Goal: Task Accomplishment & Management: Complete application form

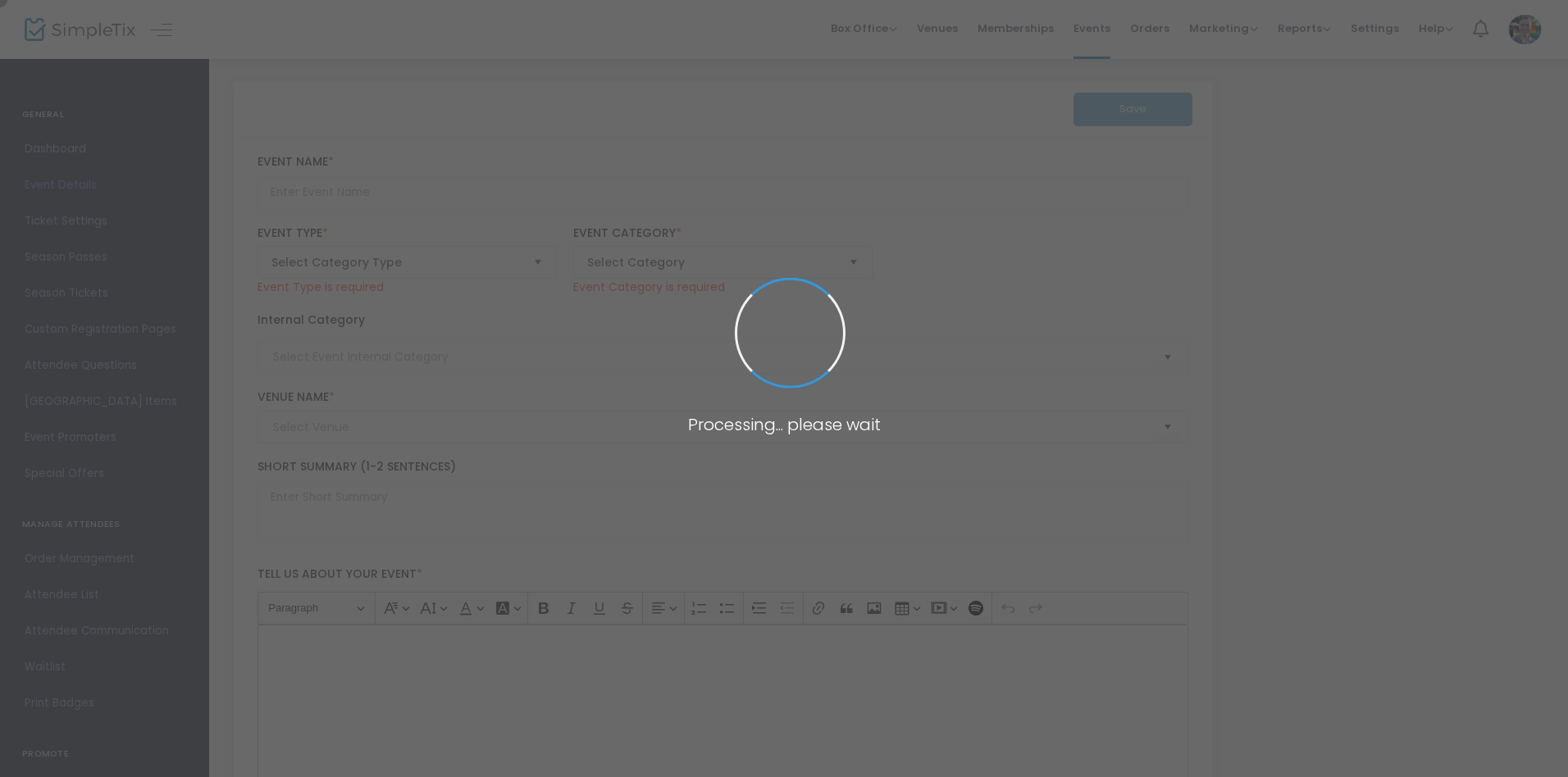
type input "Super Saturday - Textile Art"
type textarea "Discover the vibrant world of textile art and yarn painting every Super Saturda…"
type input "Register Now"
type input "Memphis Brooks Museum of Art"
type input "Family"
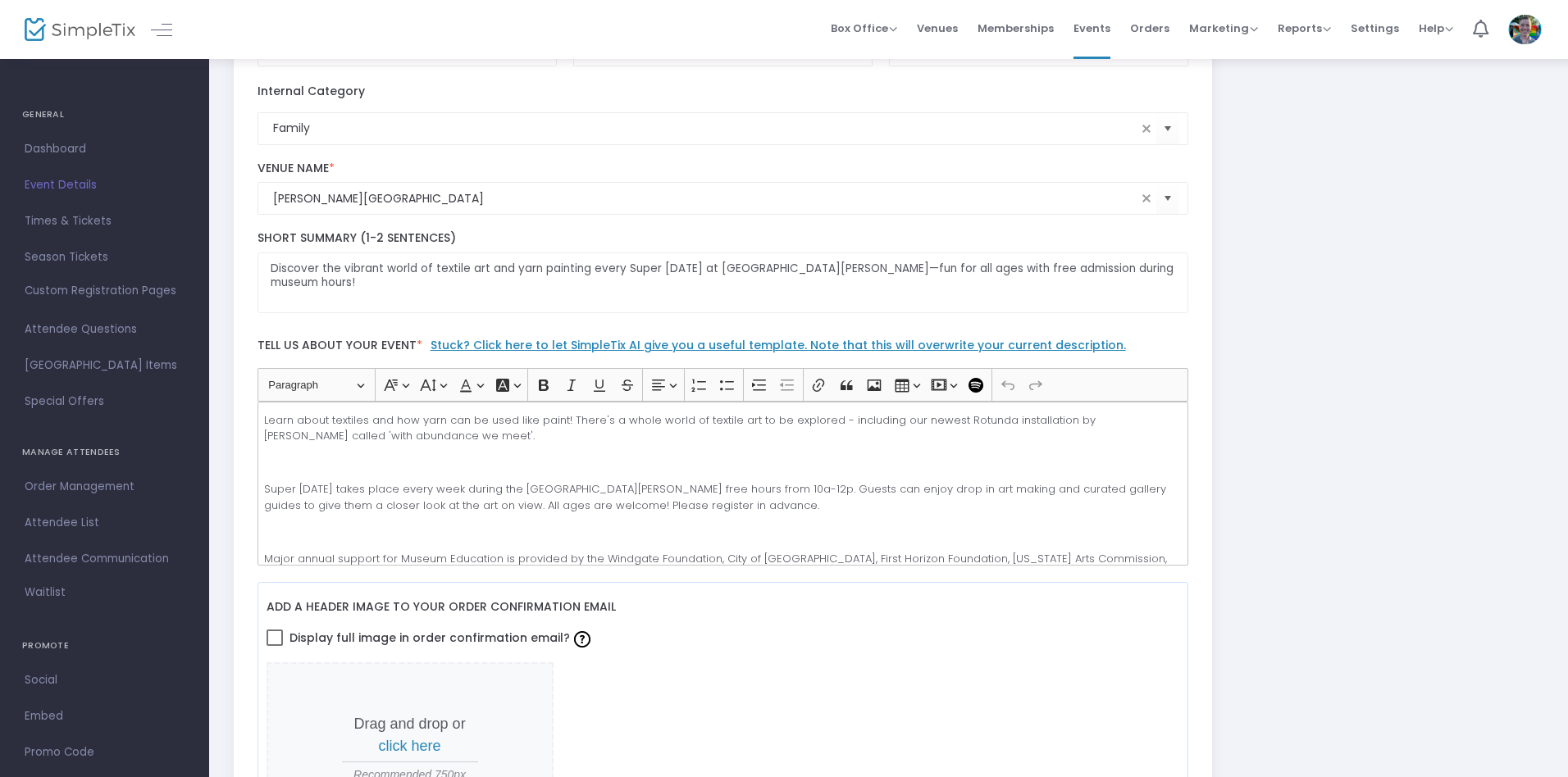
scroll to position [309, 0]
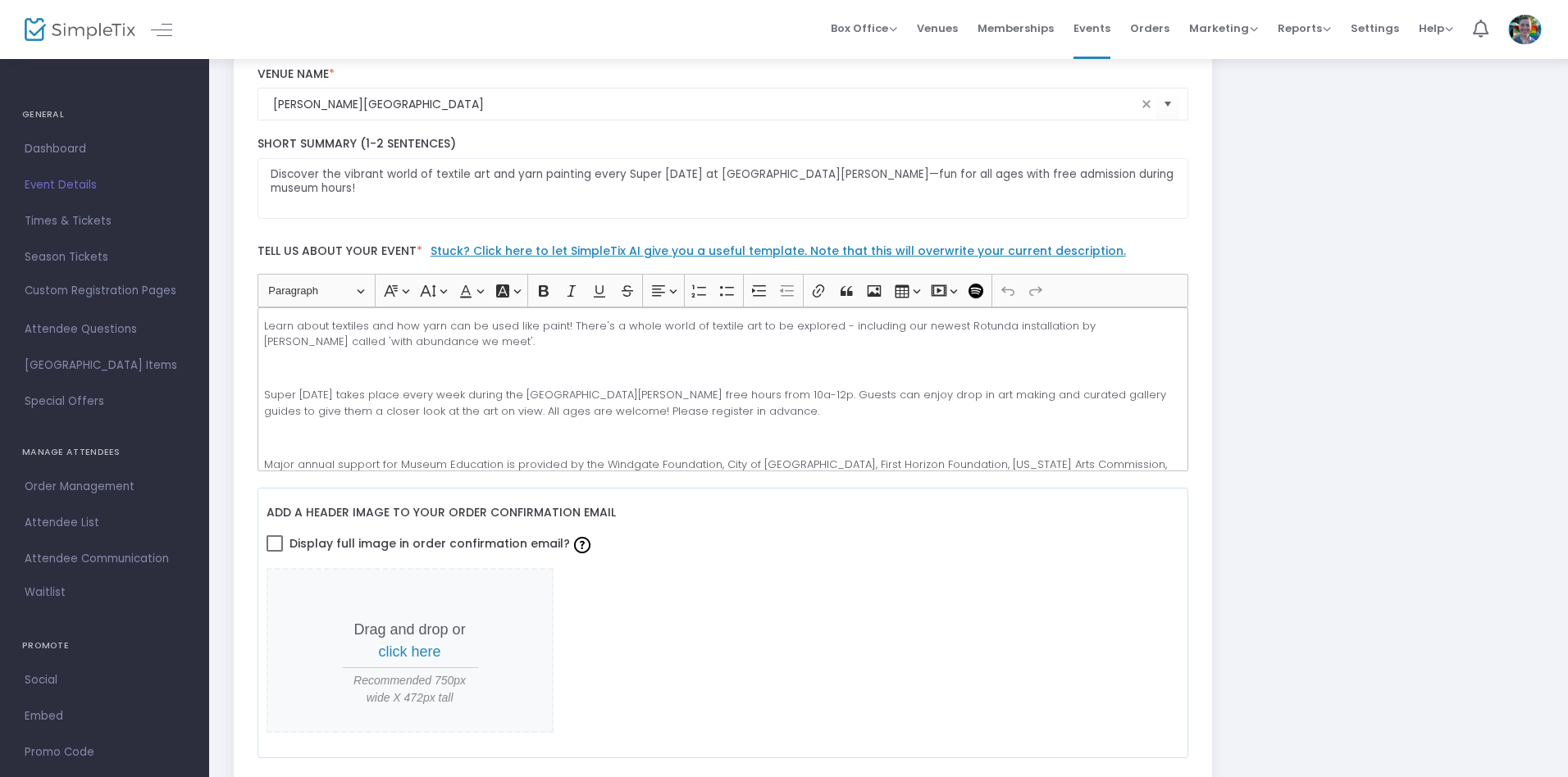
click at [723, 388] on p "Super Saturday takes place every week during the Memphis Brooks Museum of Art f…" at bounding box center [723, 402] width 917 height 32
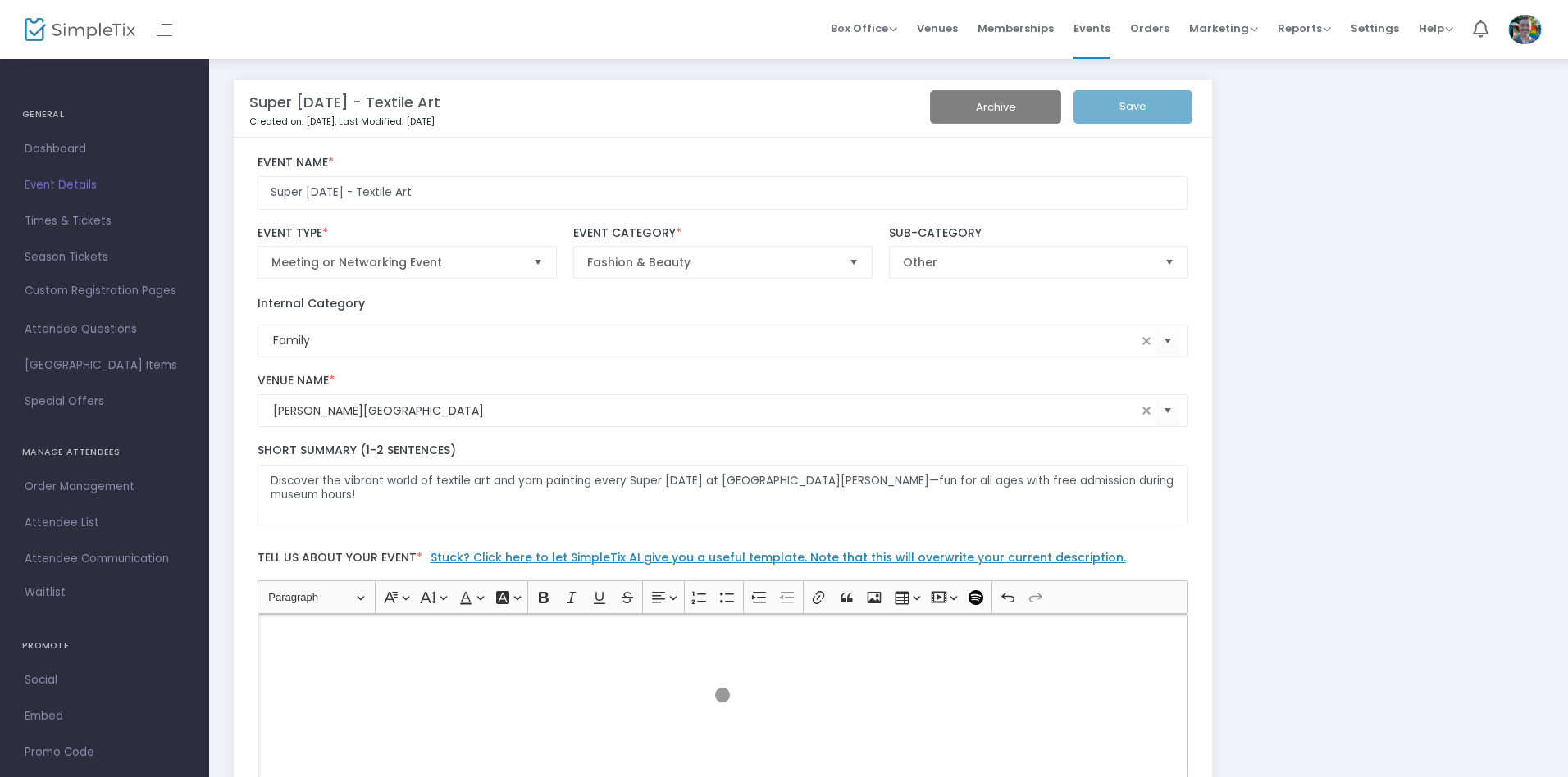
scroll to position [0, 0]
click at [723, 195] on input "Super Saturday - Textile Art" at bounding box center [724, 195] width 932 height 33
click at [723, 635] on p "Rich Text Editor, main" at bounding box center [723, 636] width 917 height 17
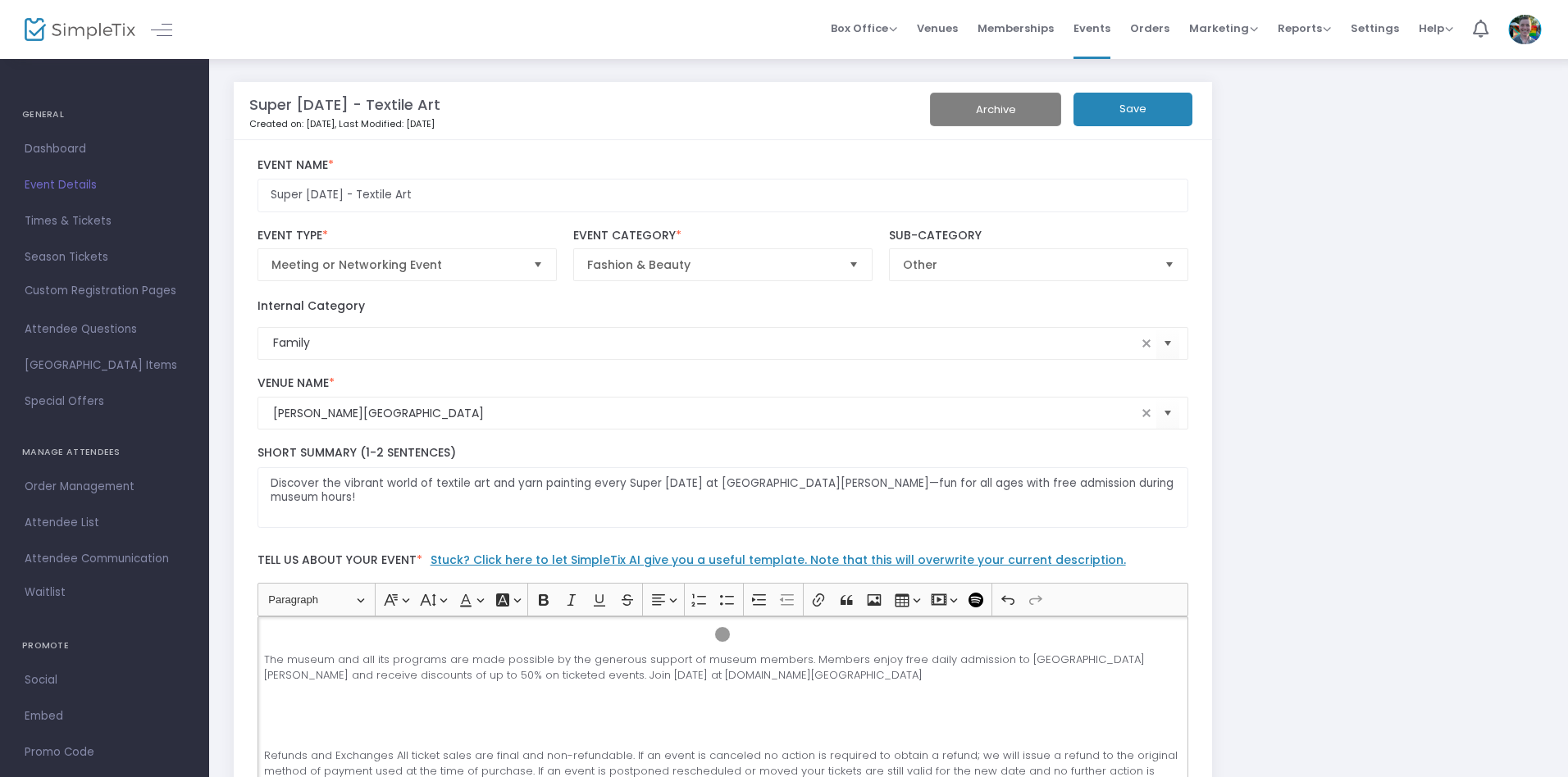
click at [1133, 109] on button "Save" at bounding box center [1134, 110] width 119 height 33
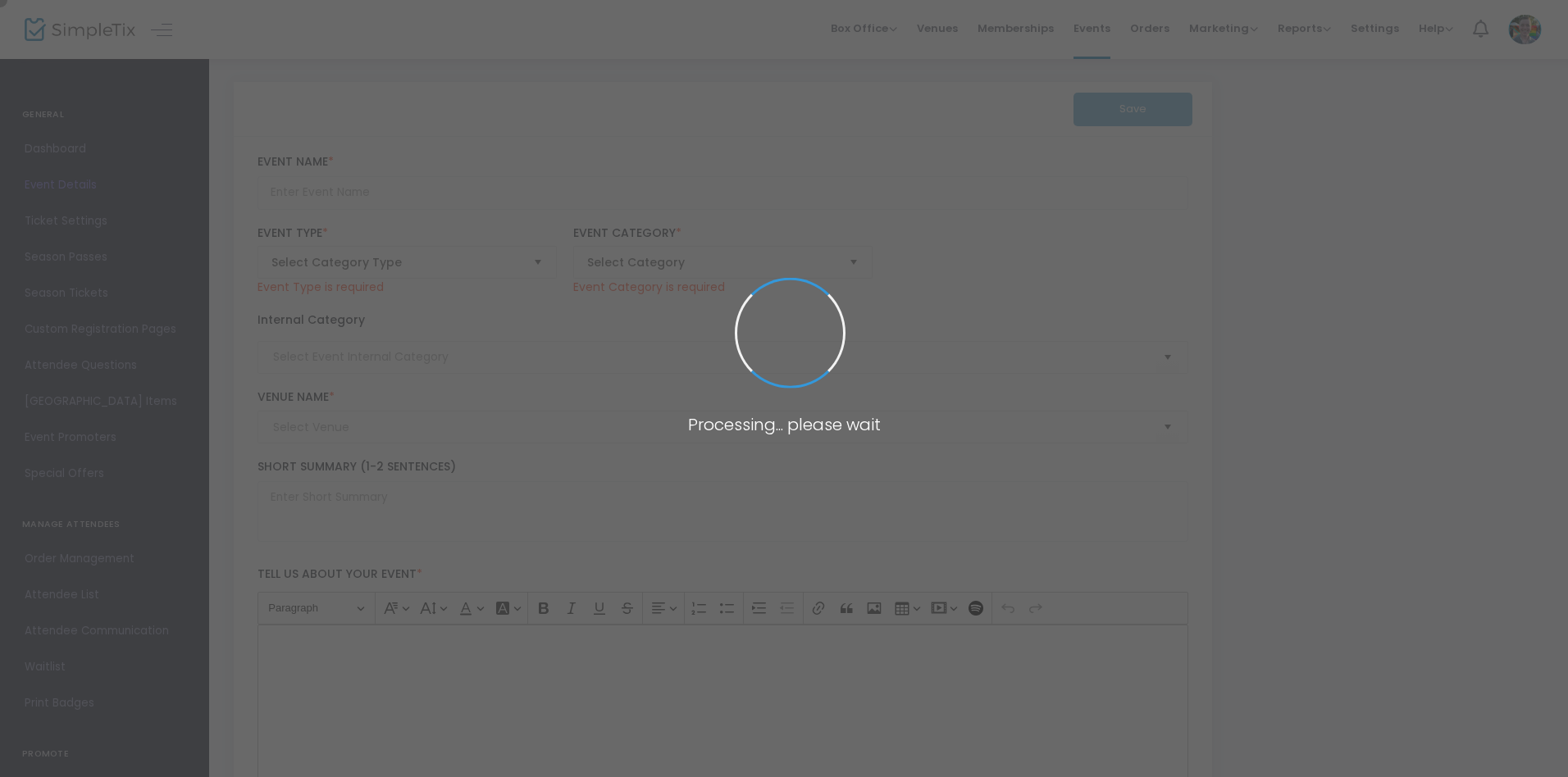
type input "Super [DATE] - Quilts"
type textarea "Learn about the geometry of quilt patterns by making your own paper quilt squar…"
type input "Register"
type input "Memphis Brooks Museum of Art"
type input "Family"
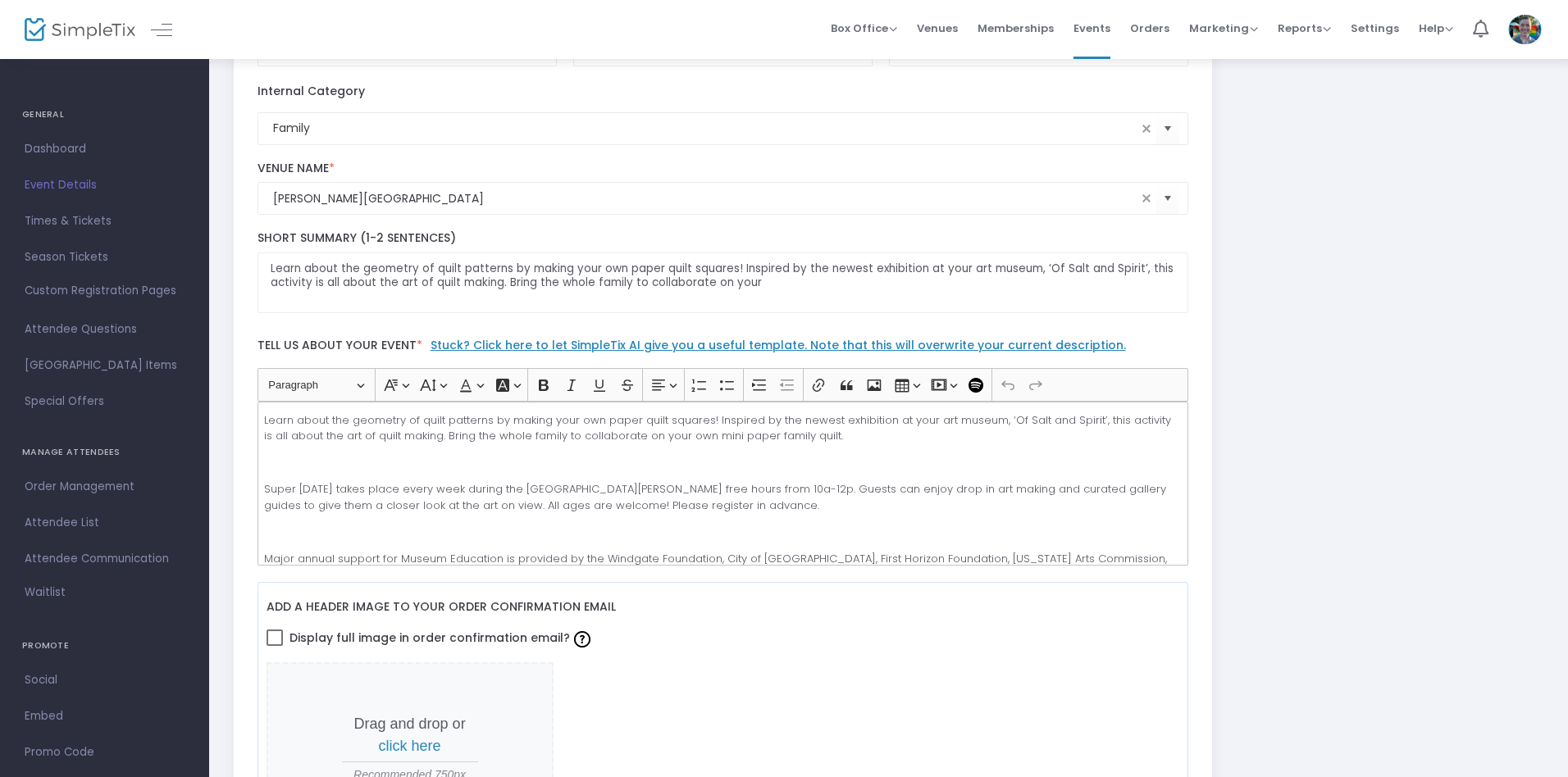
scroll to position [309, 0]
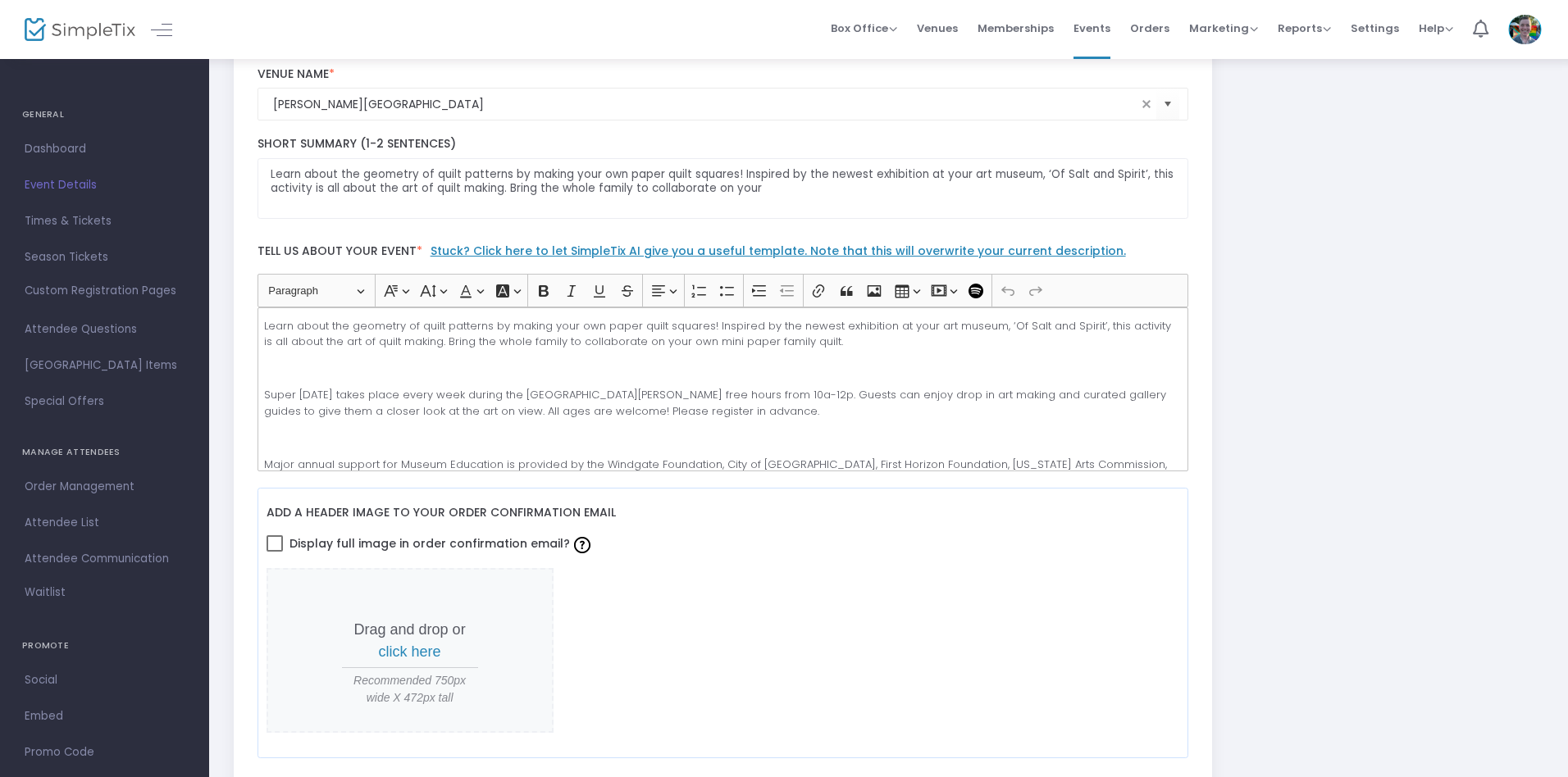
click at [723, 388] on p "Super Saturday takes place every week during the Memphis Brooks Museum of Art f…" at bounding box center [723, 402] width 917 height 32
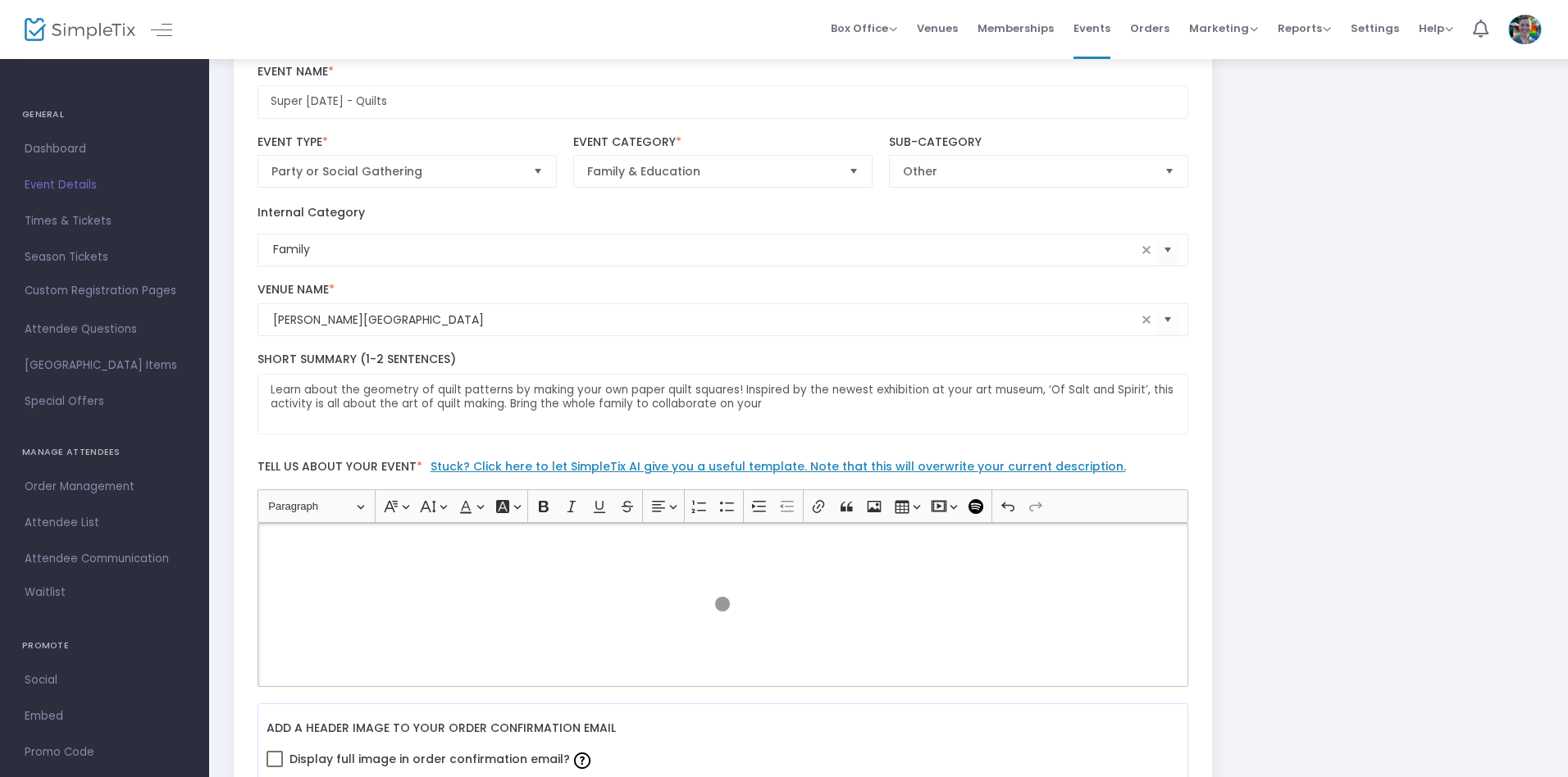
scroll to position [0, 0]
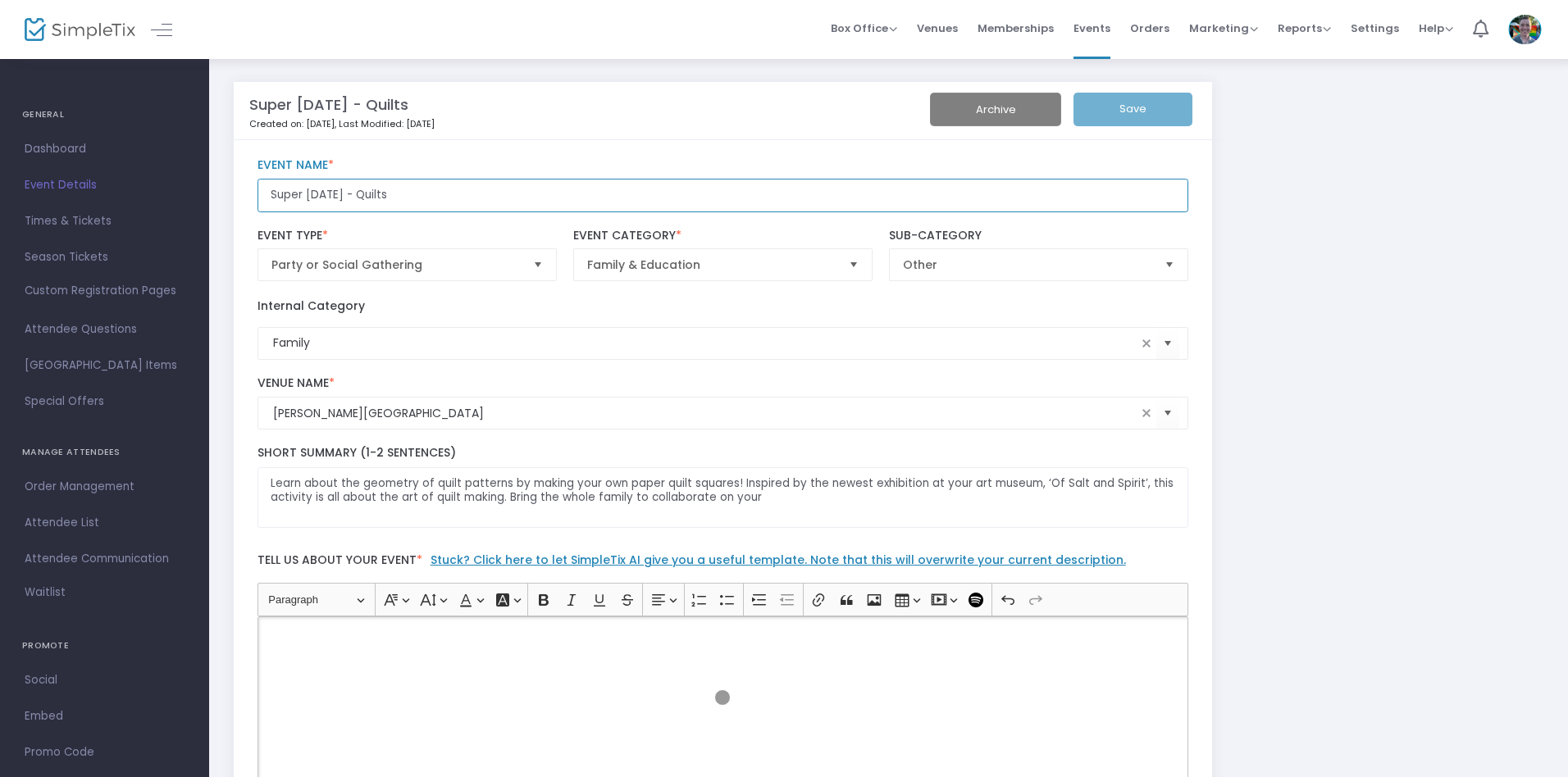
click at [723, 195] on input "Super Saturday - Quilts" at bounding box center [724, 195] width 932 height 33
click at [723, 635] on p "Rich Text Editor, main" at bounding box center [723, 636] width 917 height 17
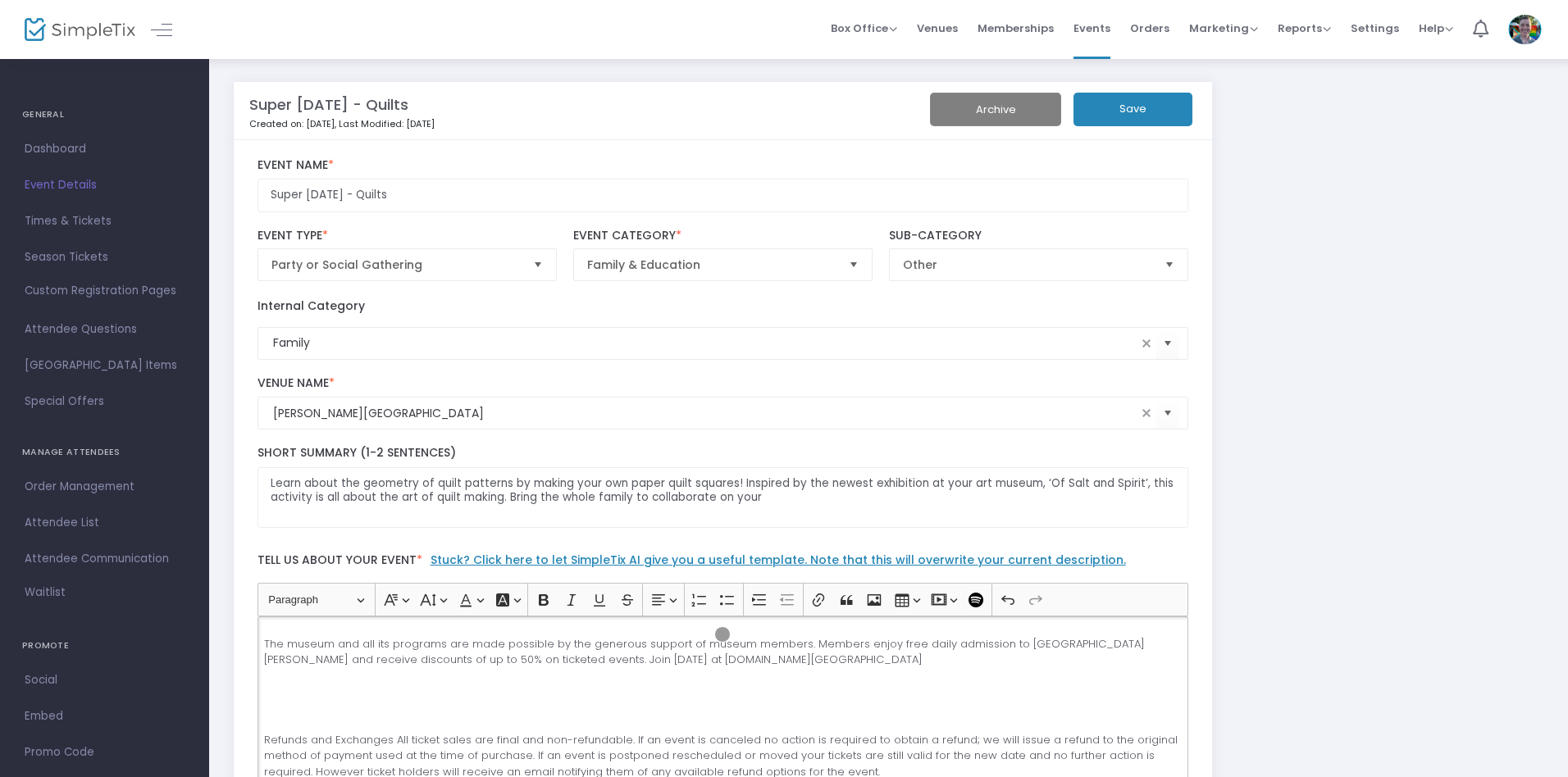
click at [1133, 109] on button "Save" at bounding box center [1134, 110] width 119 height 33
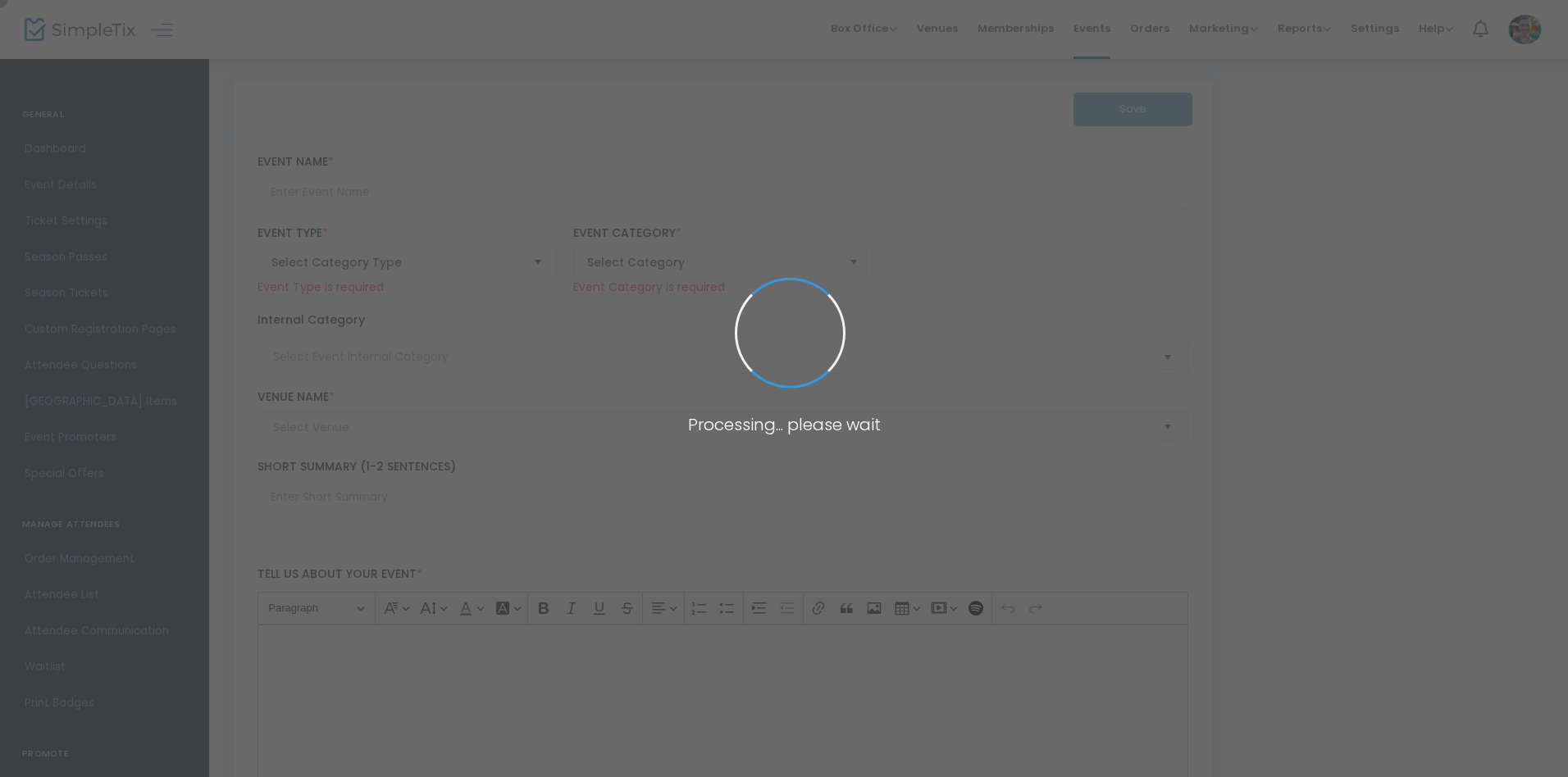
type input "Super Saturday - Pointilism and Pissaro"
type textarea "Create vibrant pointillist masterpieces with Q-tips and chopsticks every free S…"
type input "Register Now"
type input "[PERSON_NAME][GEOGRAPHIC_DATA]"
type input "Family"
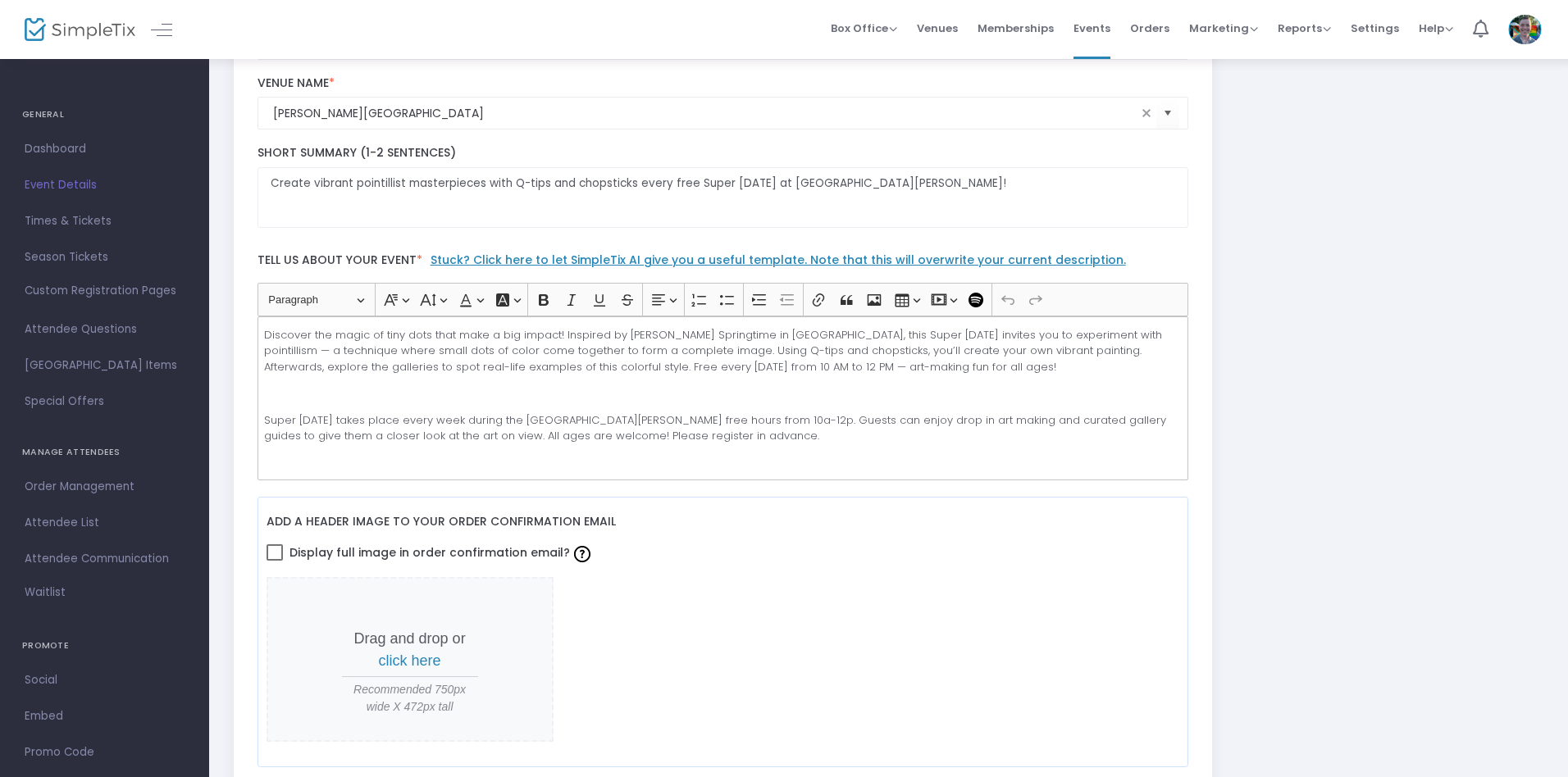
scroll to position [309, 0]
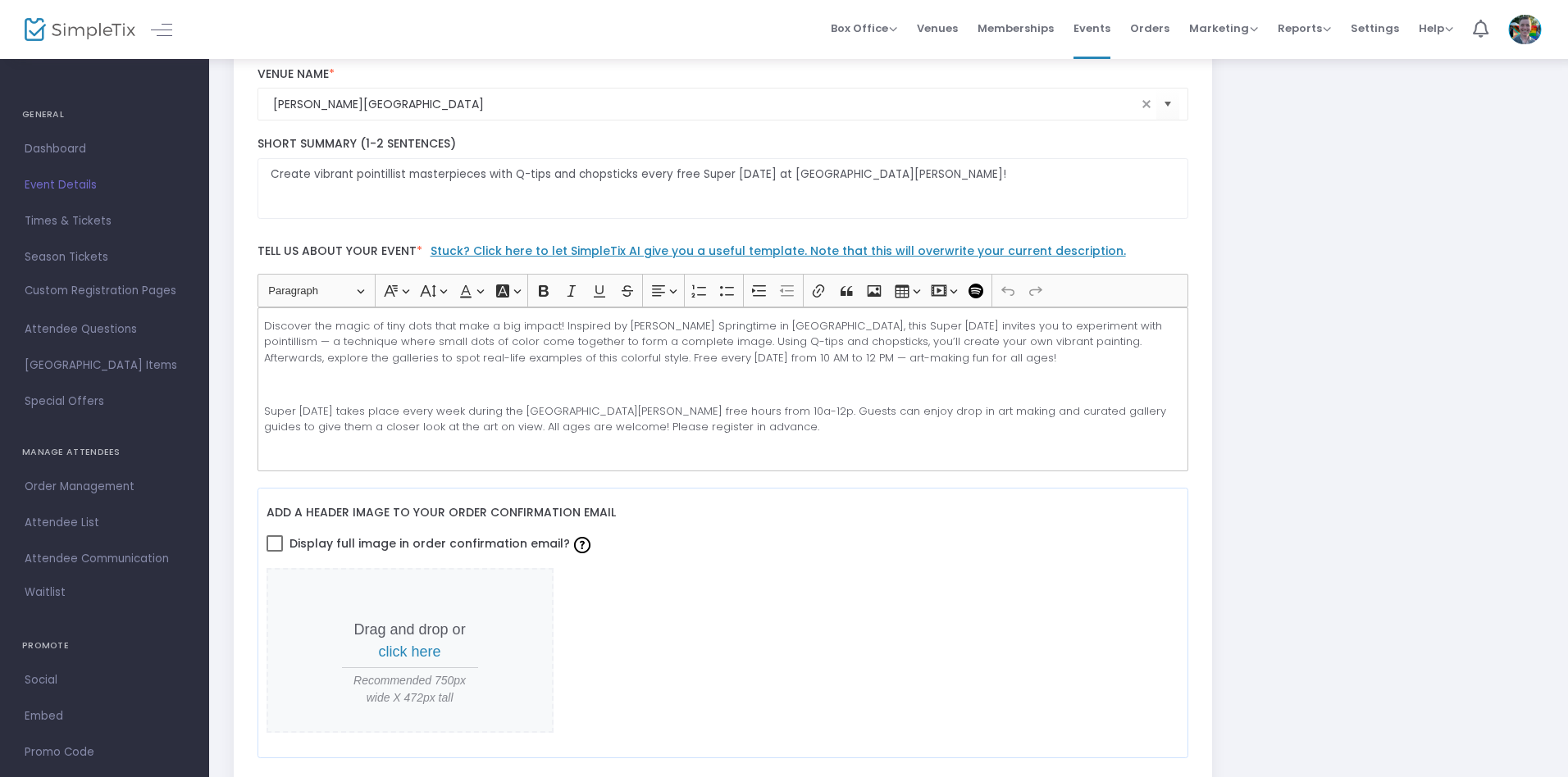
click at [723, 388] on p "Rich Text Editor, main" at bounding box center [723, 385] width 917 height 17
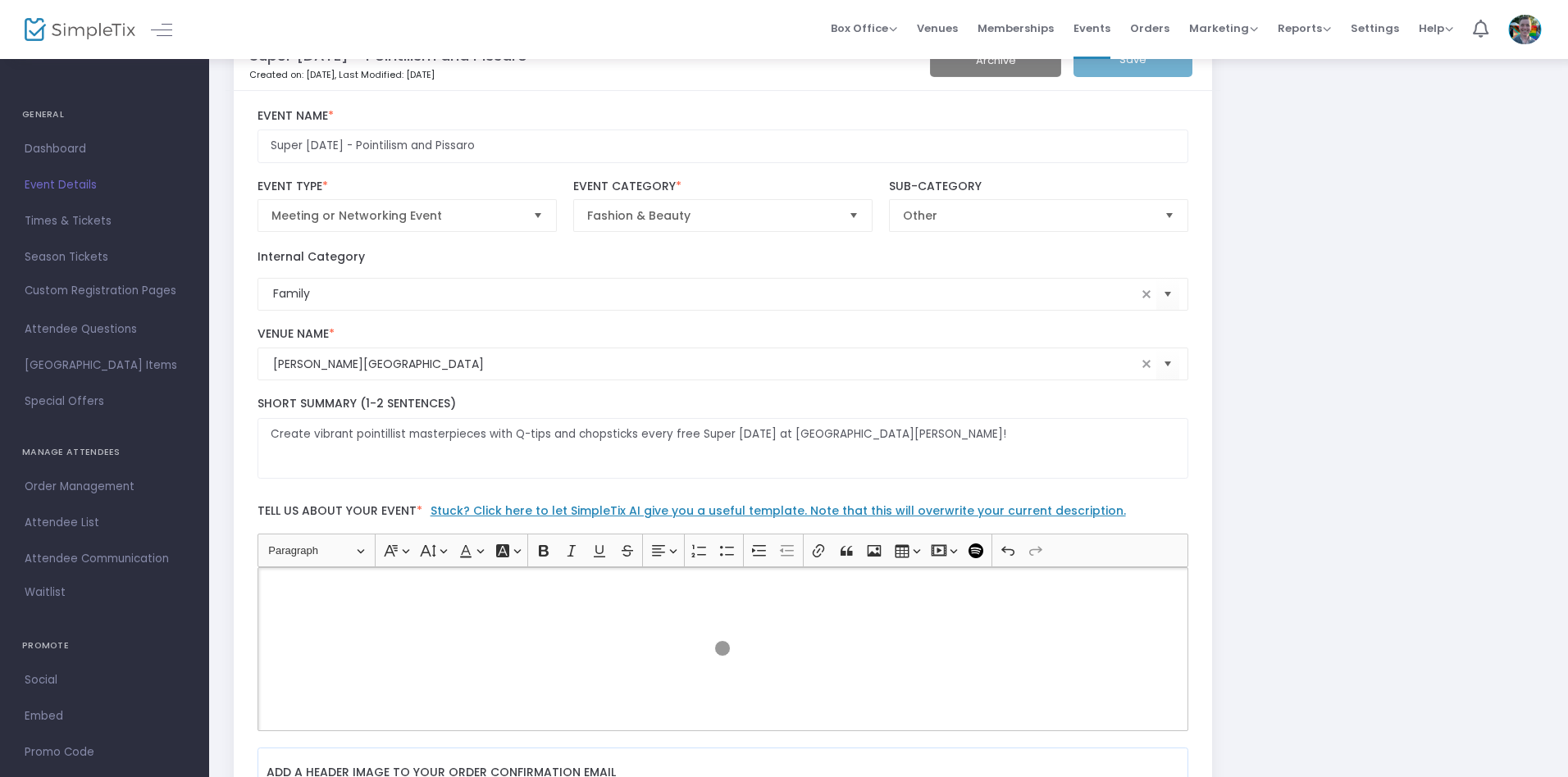
scroll to position [0, 0]
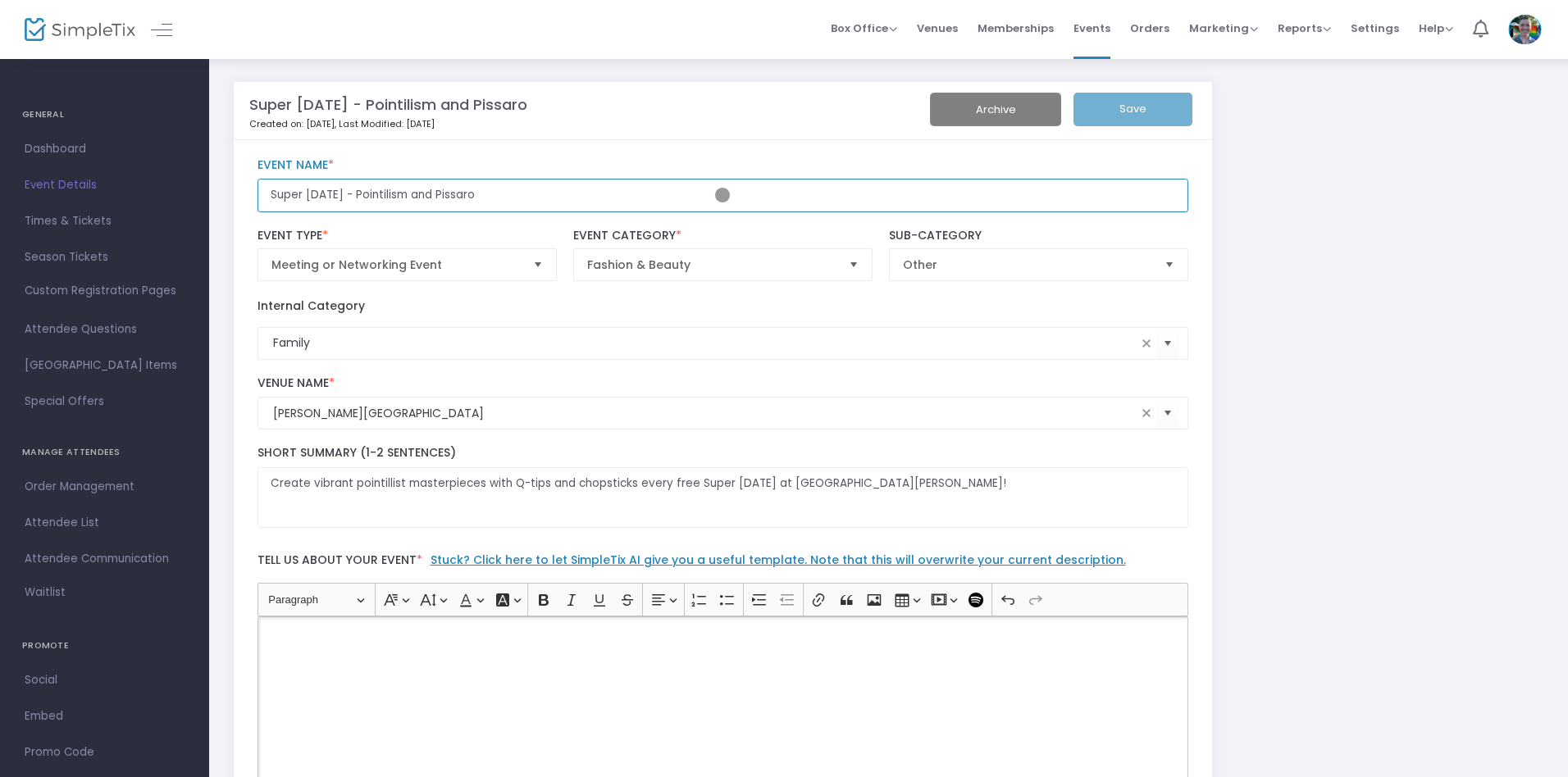
click at [723, 195] on input "Super Saturday - Pointilism and Pissaro" at bounding box center [724, 195] width 932 height 33
click at [723, 635] on p "Rich Text Editor, main" at bounding box center [723, 636] width 917 height 17
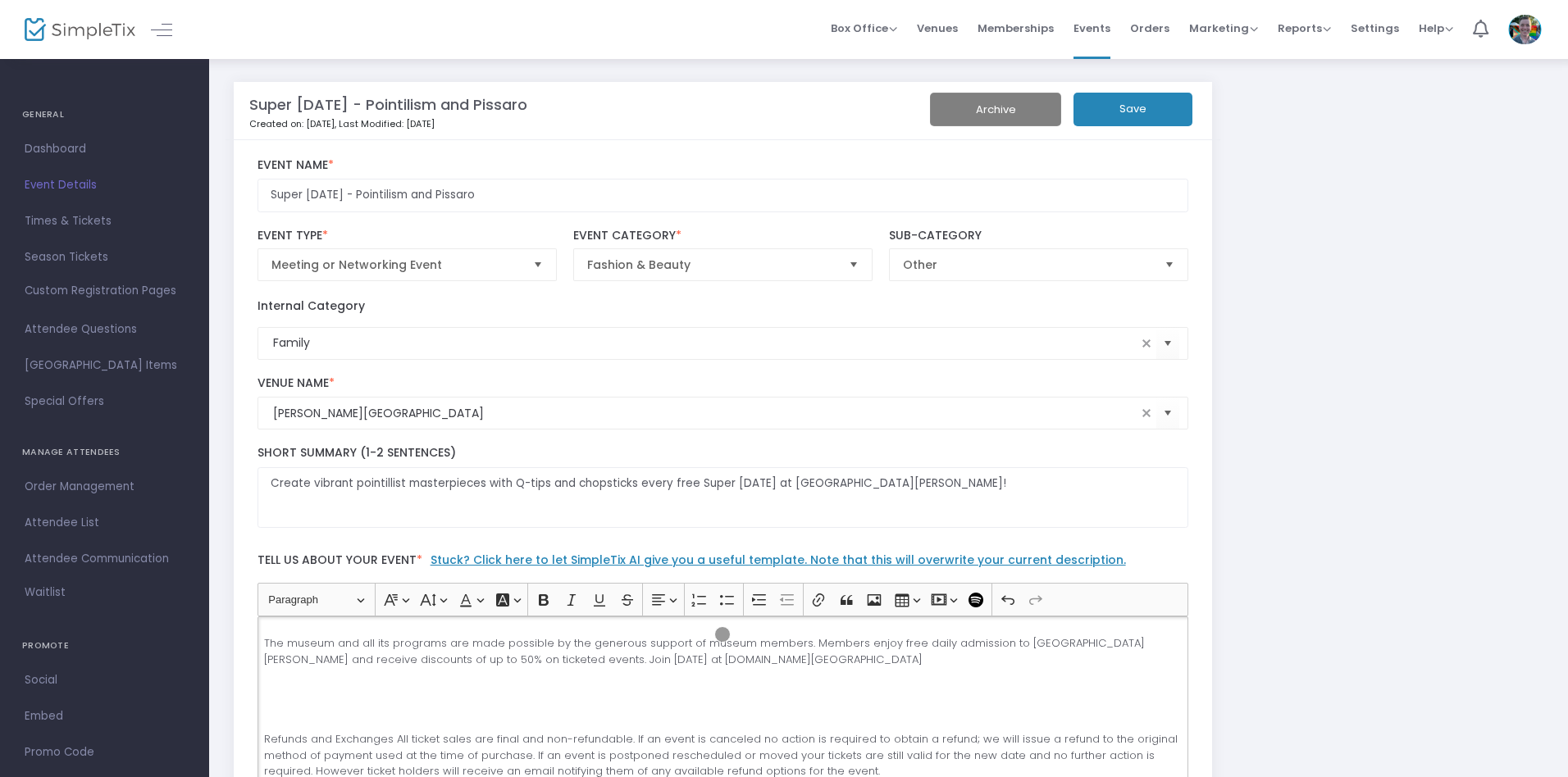
click at [1133, 109] on button "Save" at bounding box center [1134, 110] width 119 height 33
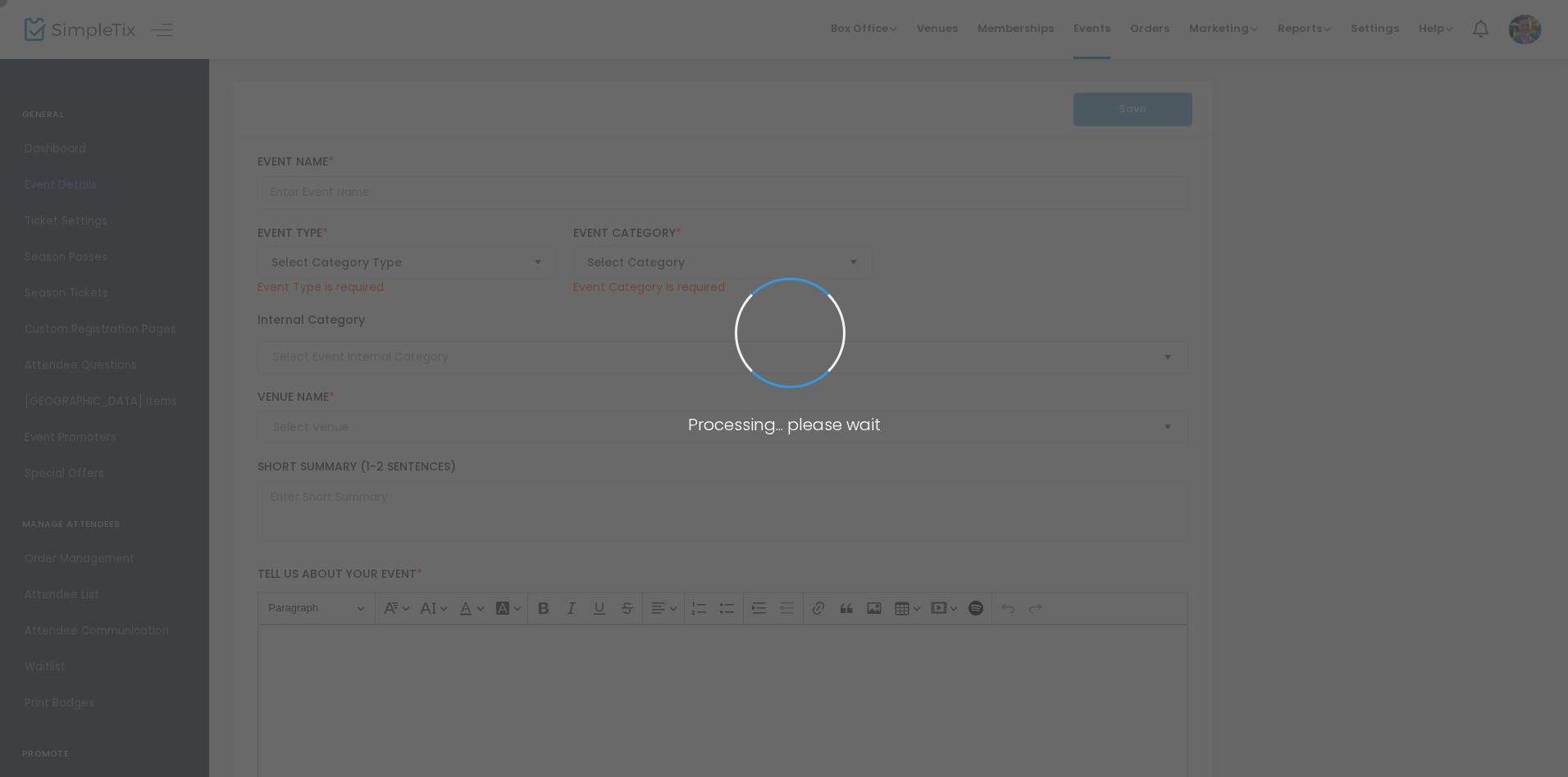
type input "Super [DATE] - Playful Pottery"
type textarea "Unleash your creativity this Super [DATE] by crafting playful pottery inspired …"
type input "Register Now"
type input "[PERSON_NAME][GEOGRAPHIC_DATA]"
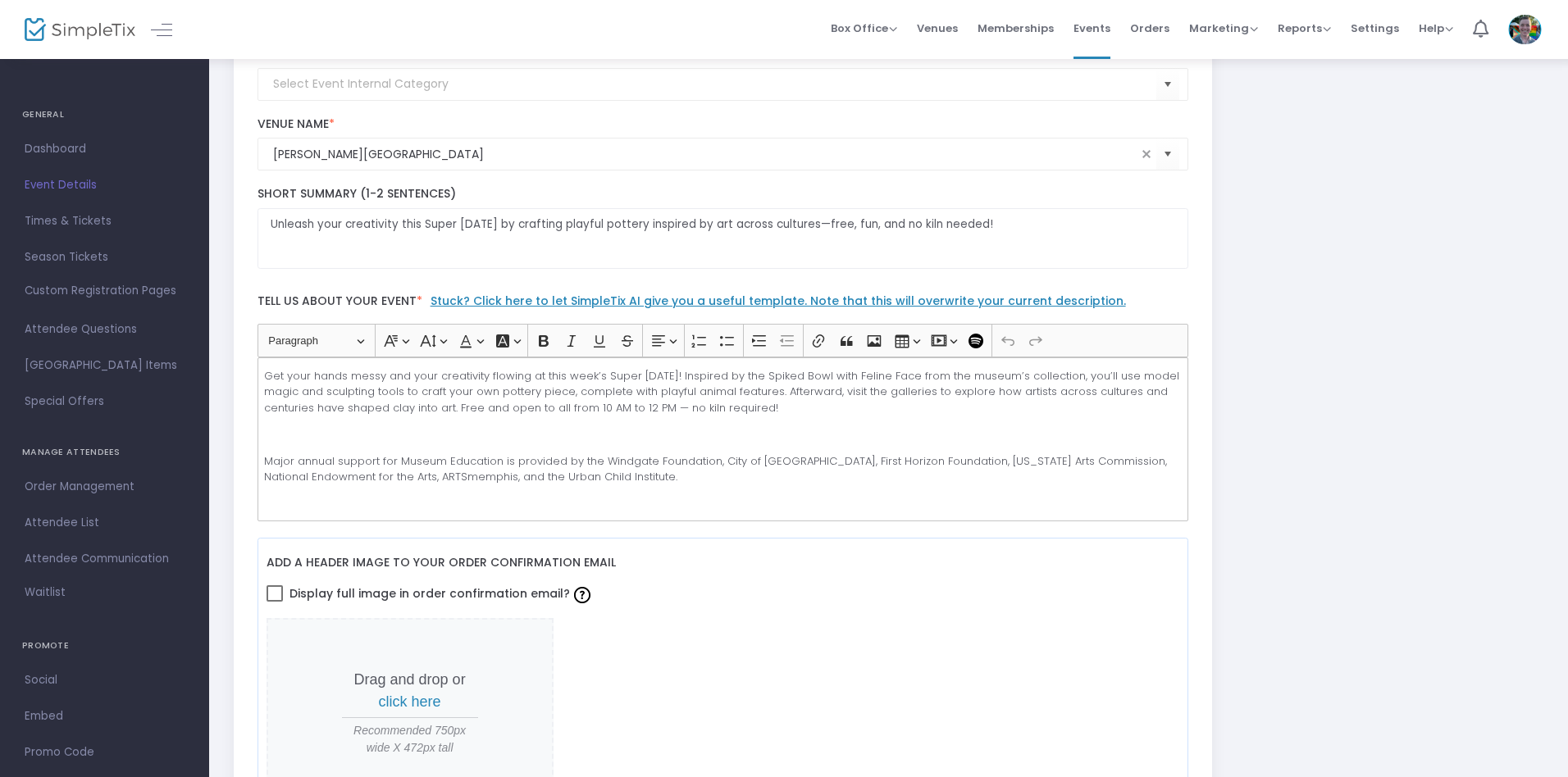
scroll to position [309, 0]
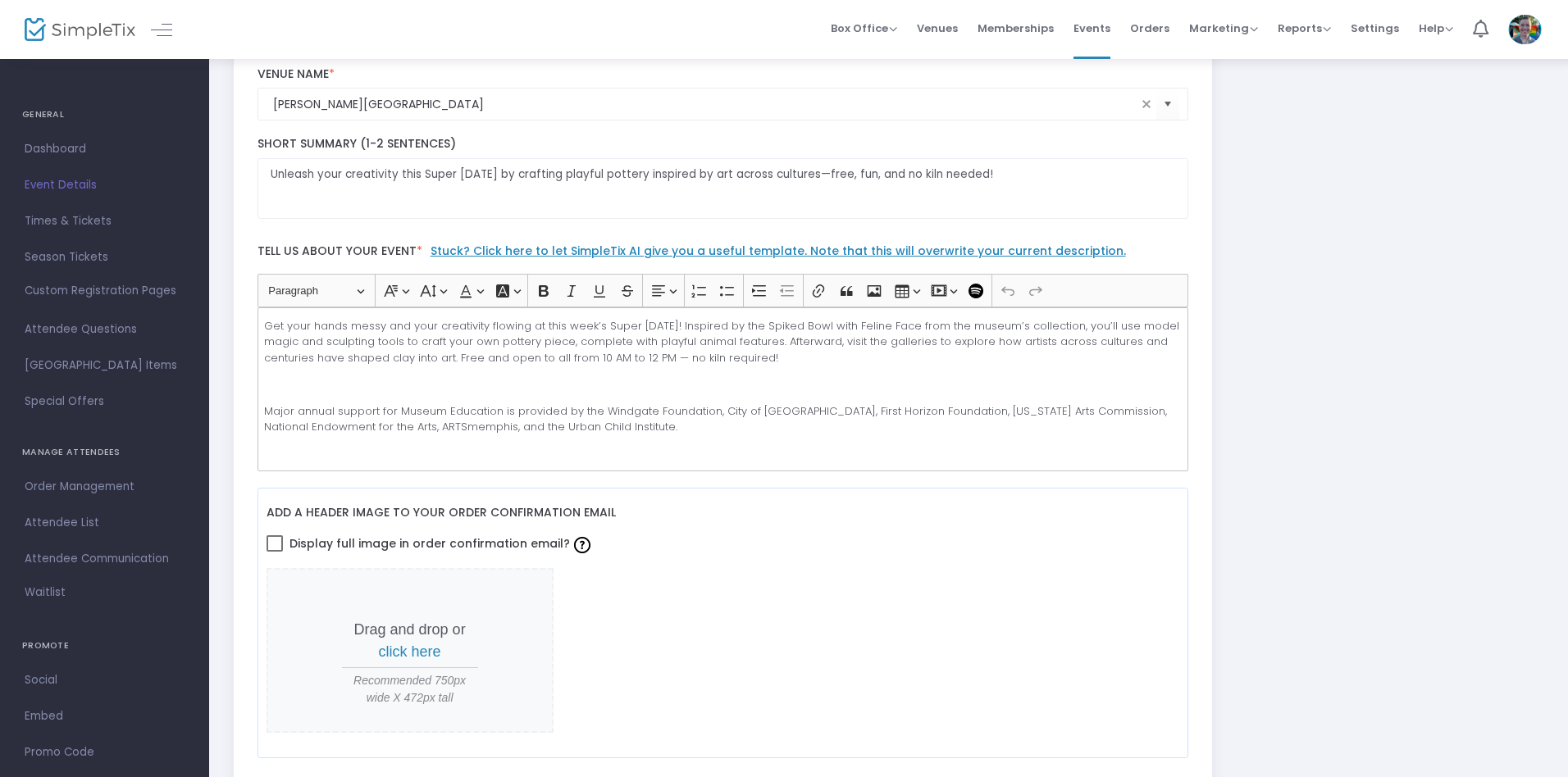
click at [723, 388] on p "Rich Text Editor, main" at bounding box center [723, 385] width 917 height 17
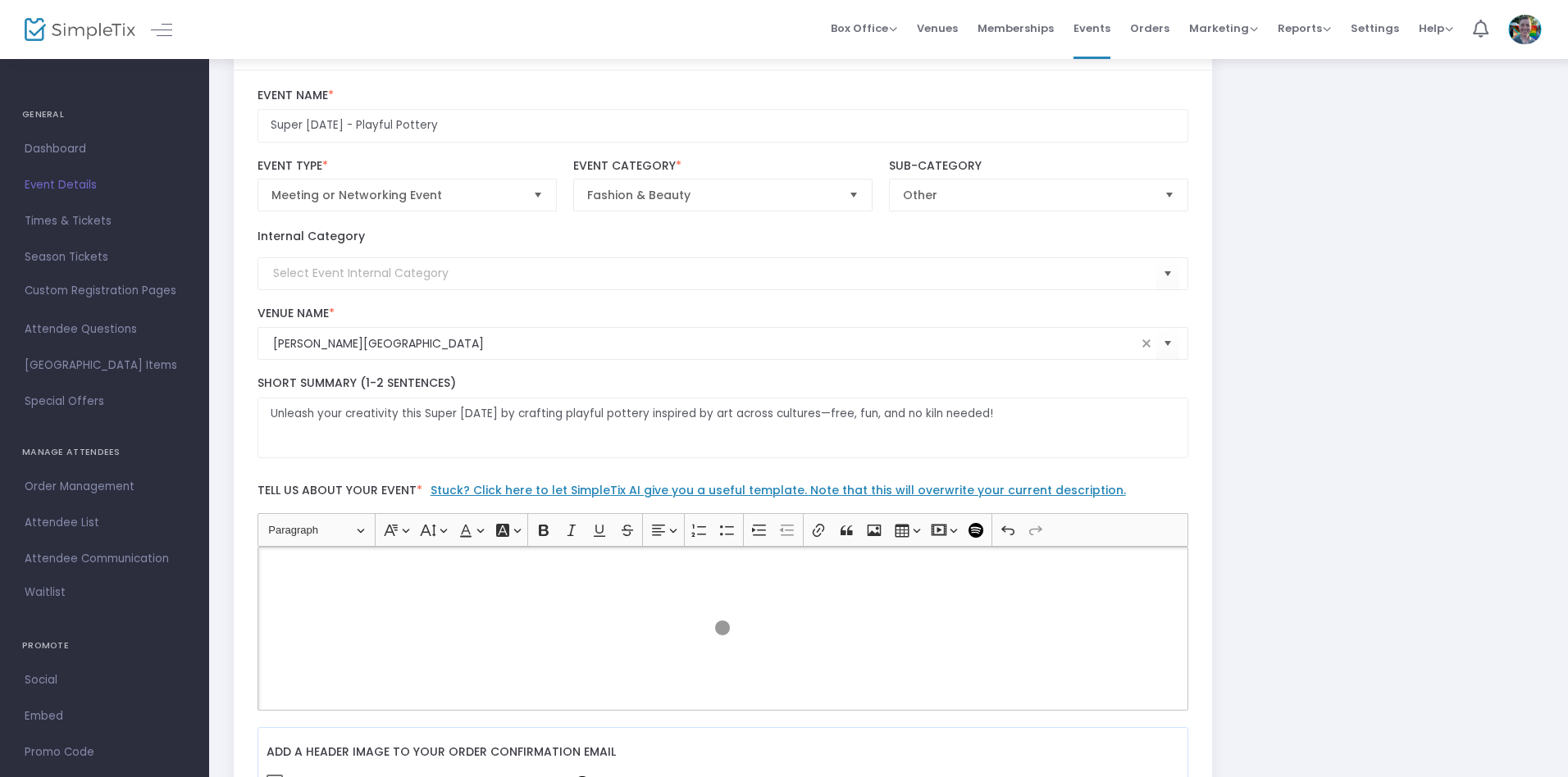
scroll to position [0, 0]
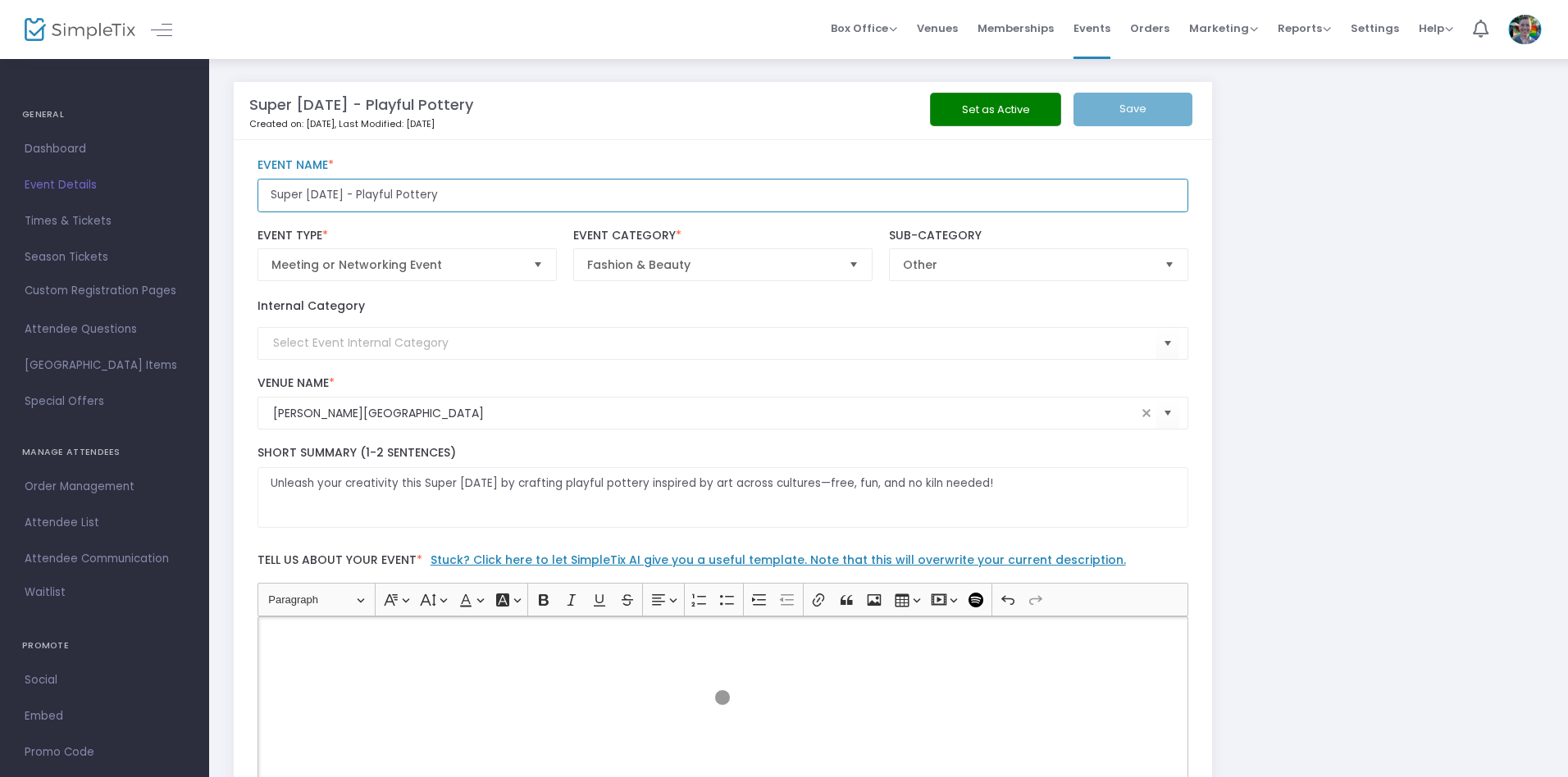
click at [723, 195] on input "Super [DATE] - Playful Pottery" at bounding box center [724, 195] width 932 height 33
click at [723, 635] on p "Rich Text Editor, main" at bounding box center [723, 636] width 917 height 17
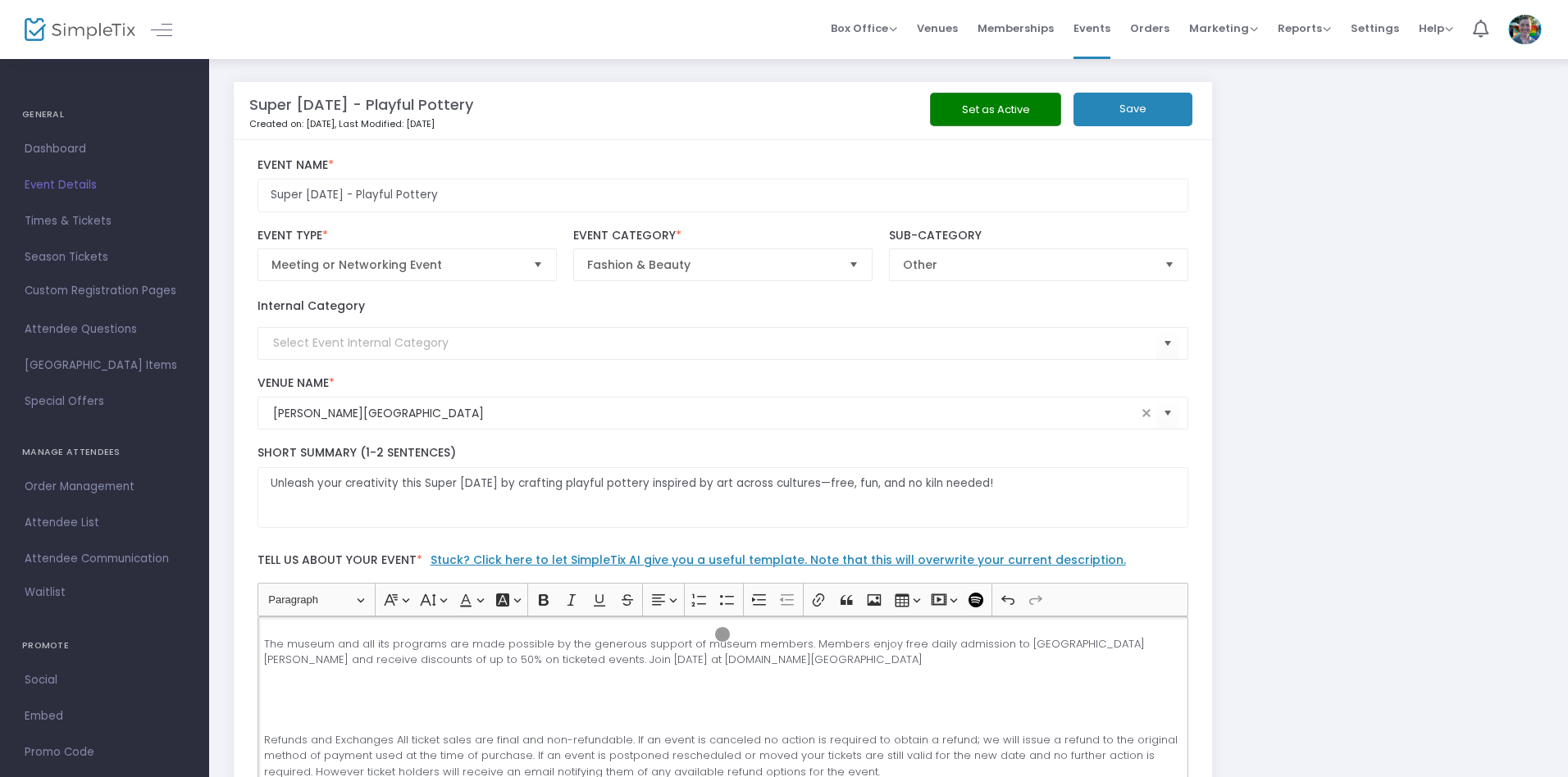
click at [1133, 109] on button "Save" at bounding box center [1134, 110] width 119 height 33
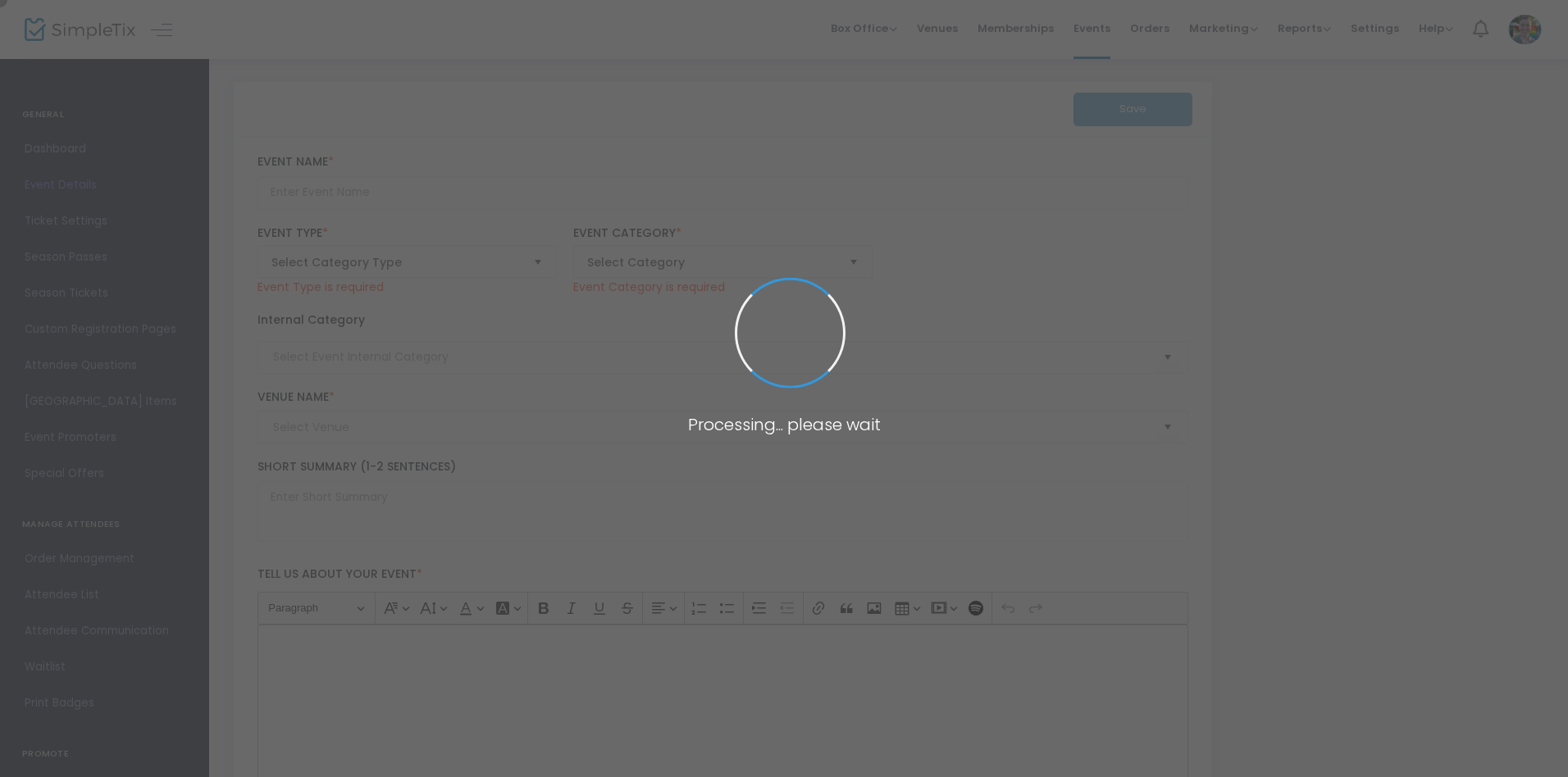
type input "Super [DATE] - Paper Snowflakes"
type textarea "It’s a “snow day” at this week’s Super [DATE]! This week we’ll learn about radi…"
type input "Register"
type input "Memphis Brooks Museum of Art"
type input "Family"
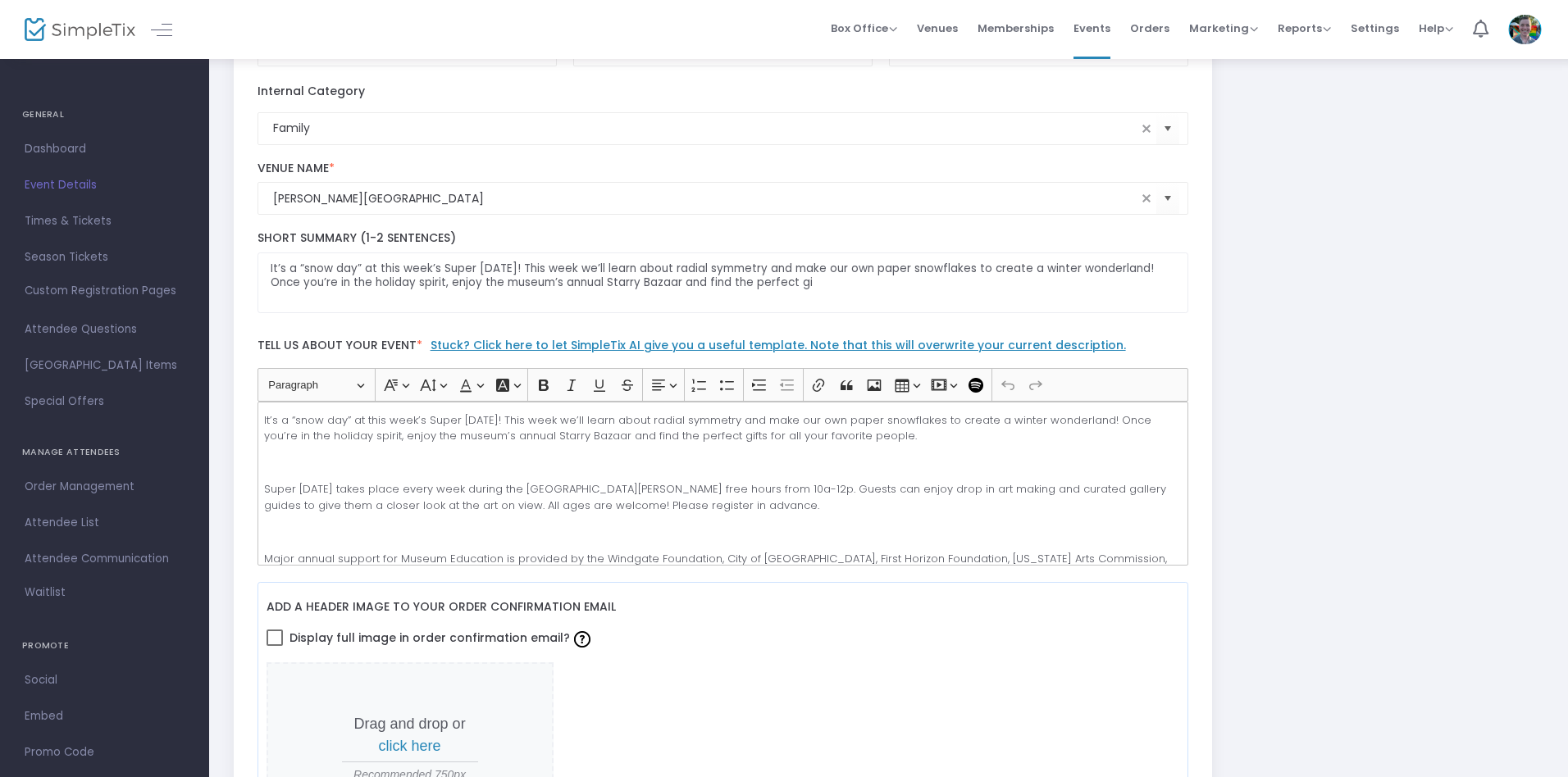
scroll to position [309, 0]
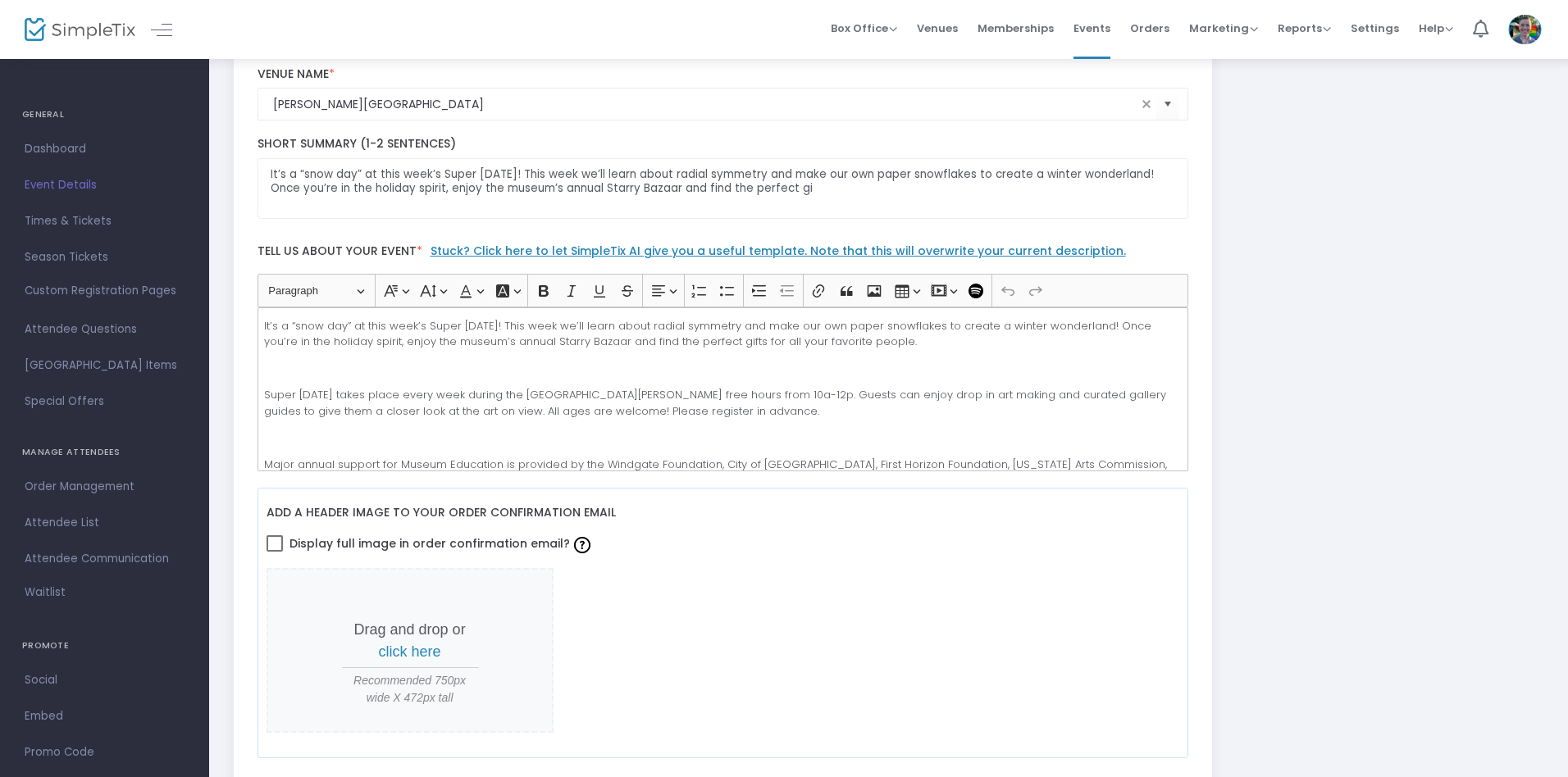
click at [723, 388] on p "Super [DATE] takes place every week during the [GEOGRAPHIC_DATA][PERSON_NAME] f…" at bounding box center [723, 402] width 917 height 32
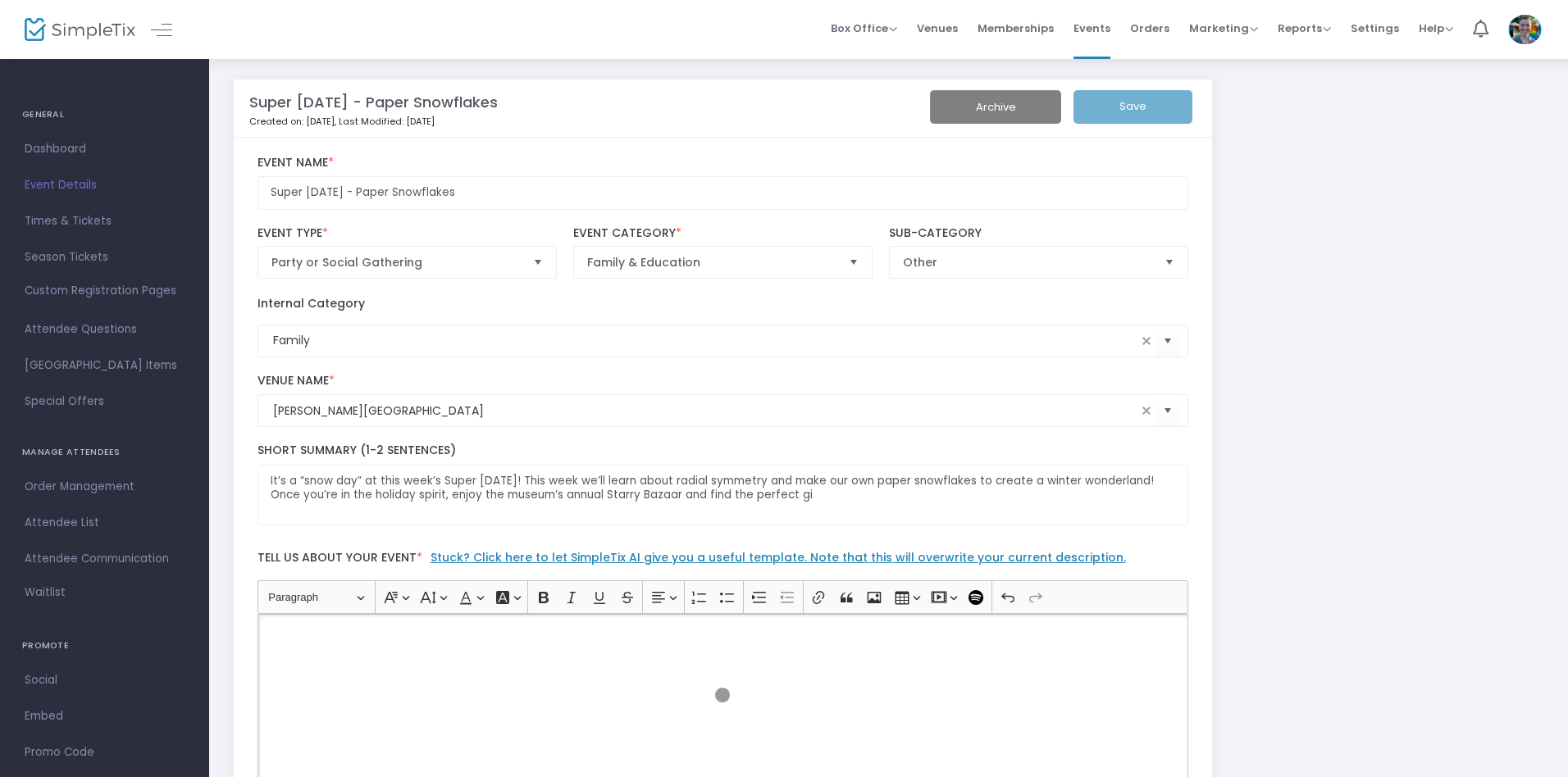
scroll to position [0, 0]
click at [723, 195] on input "Super Saturday - Paper Snowflakes" at bounding box center [724, 195] width 932 height 33
click at [723, 635] on p "Rich Text Editor, main" at bounding box center [723, 636] width 917 height 17
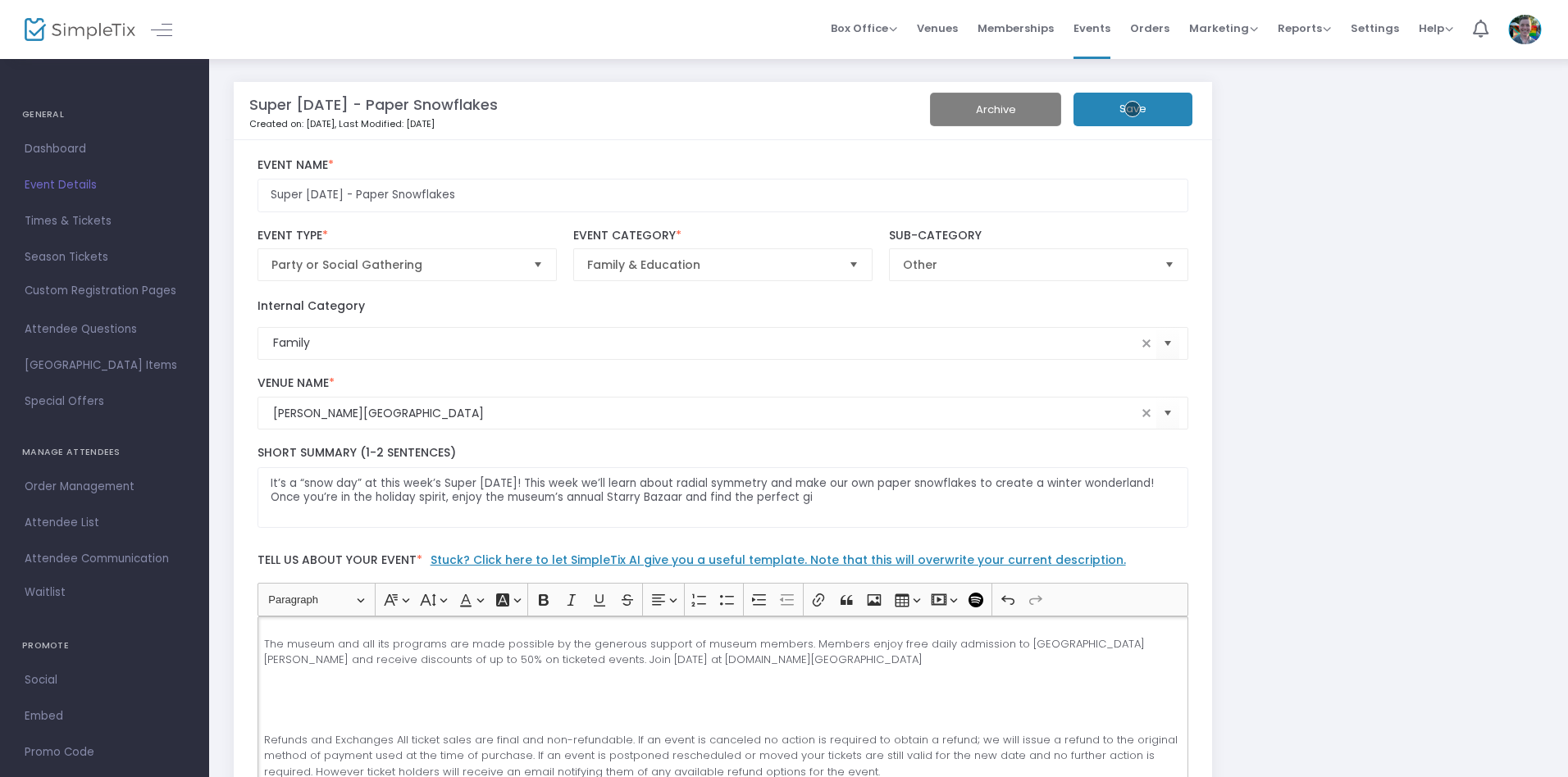
click at [1133, 109] on button "Save" at bounding box center [1134, 110] width 119 height 33
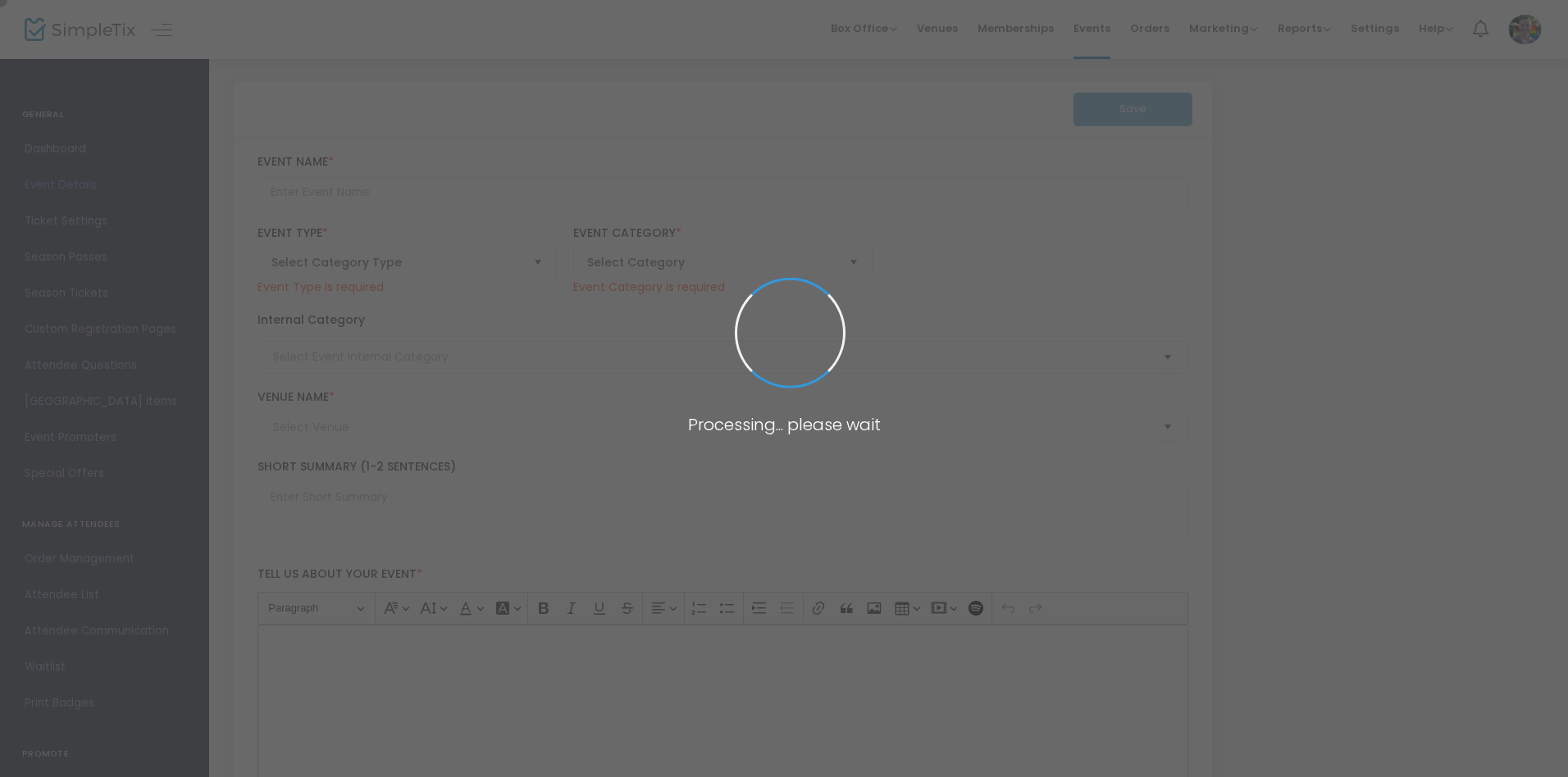
type input "Super Saturday - Kalamkari: In Partnership with Overton Park Conservancy"
type textarea "Celebrate the work of Suchitra Mattai and learn about the art of Kalamkari - an…"
type input "Register Now"
type input "Overton Park Formal Gardens"
type input "Family"
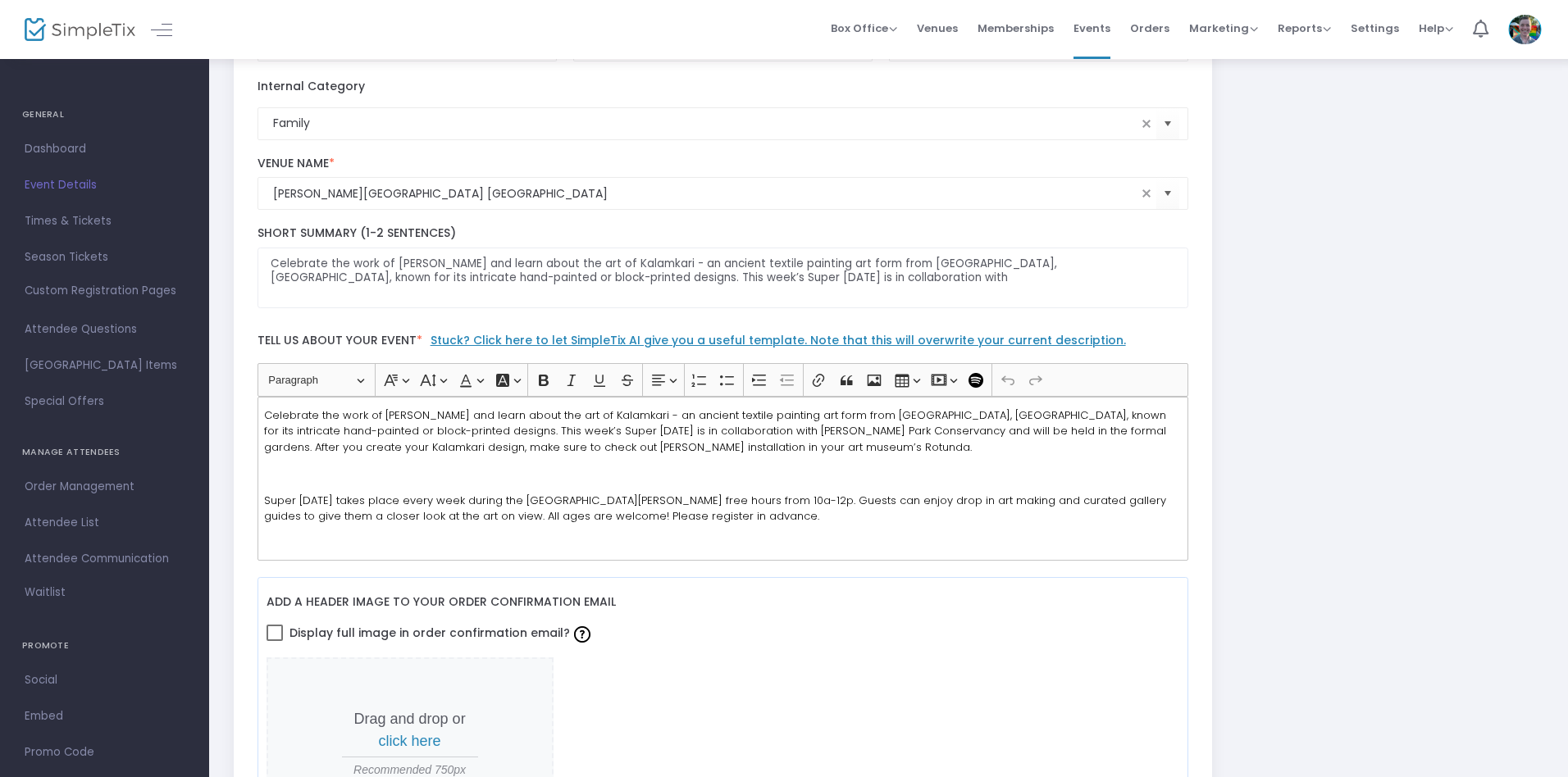
scroll to position [309, 0]
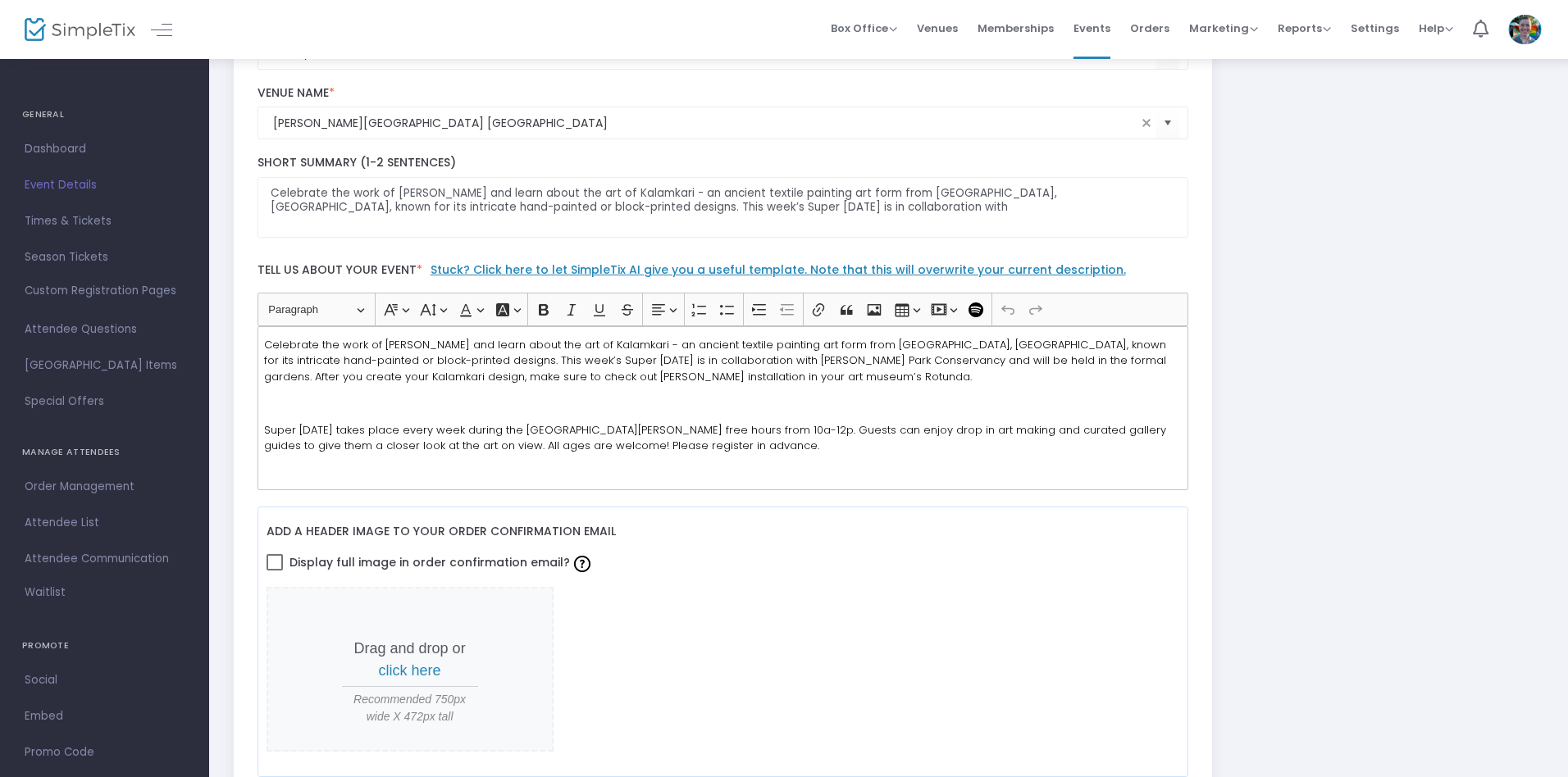
click at [723, 395] on p "Rich Text Editor, main" at bounding box center [723, 403] width 917 height 17
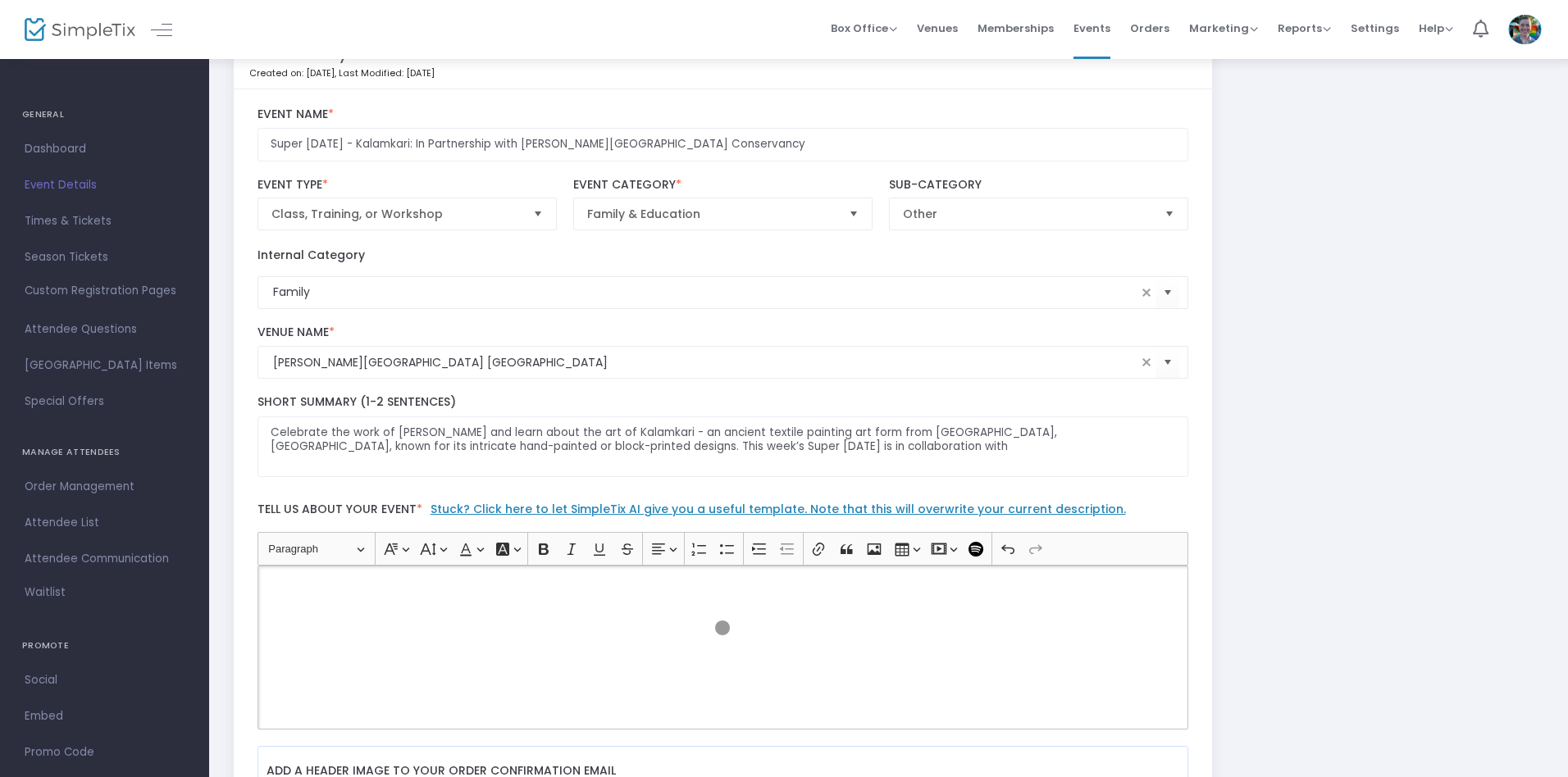
scroll to position [0, 0]
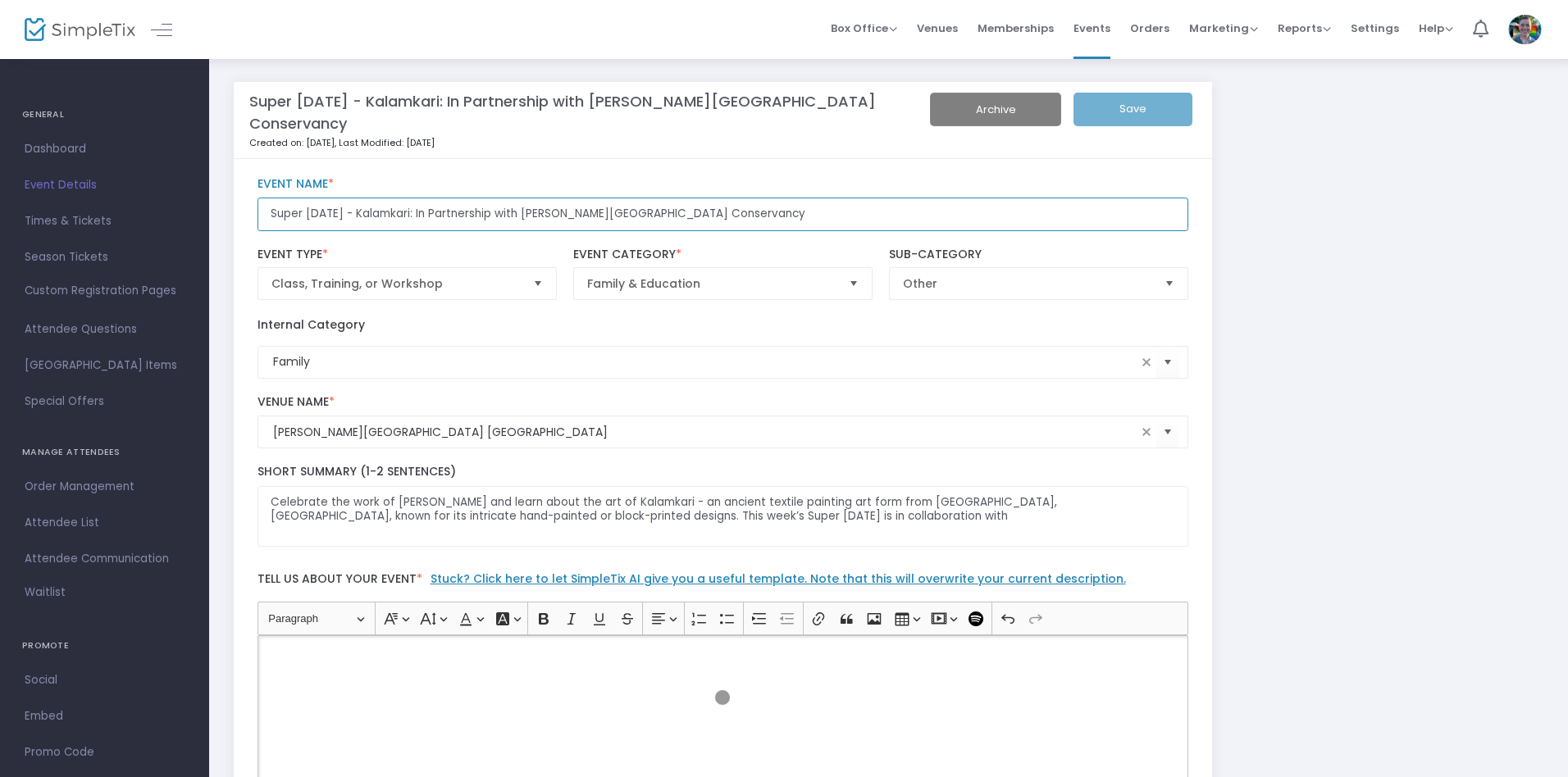
click at [723, 198] on input "Super Saturday - Kalamkari: In Partnership with Overton Park Conservancy" at bounding box center [724, 215] width 932 height 33
click at [723, 646] on p "Rich Text Editor, main" at bounding box center [723, 654] width 917 height 17
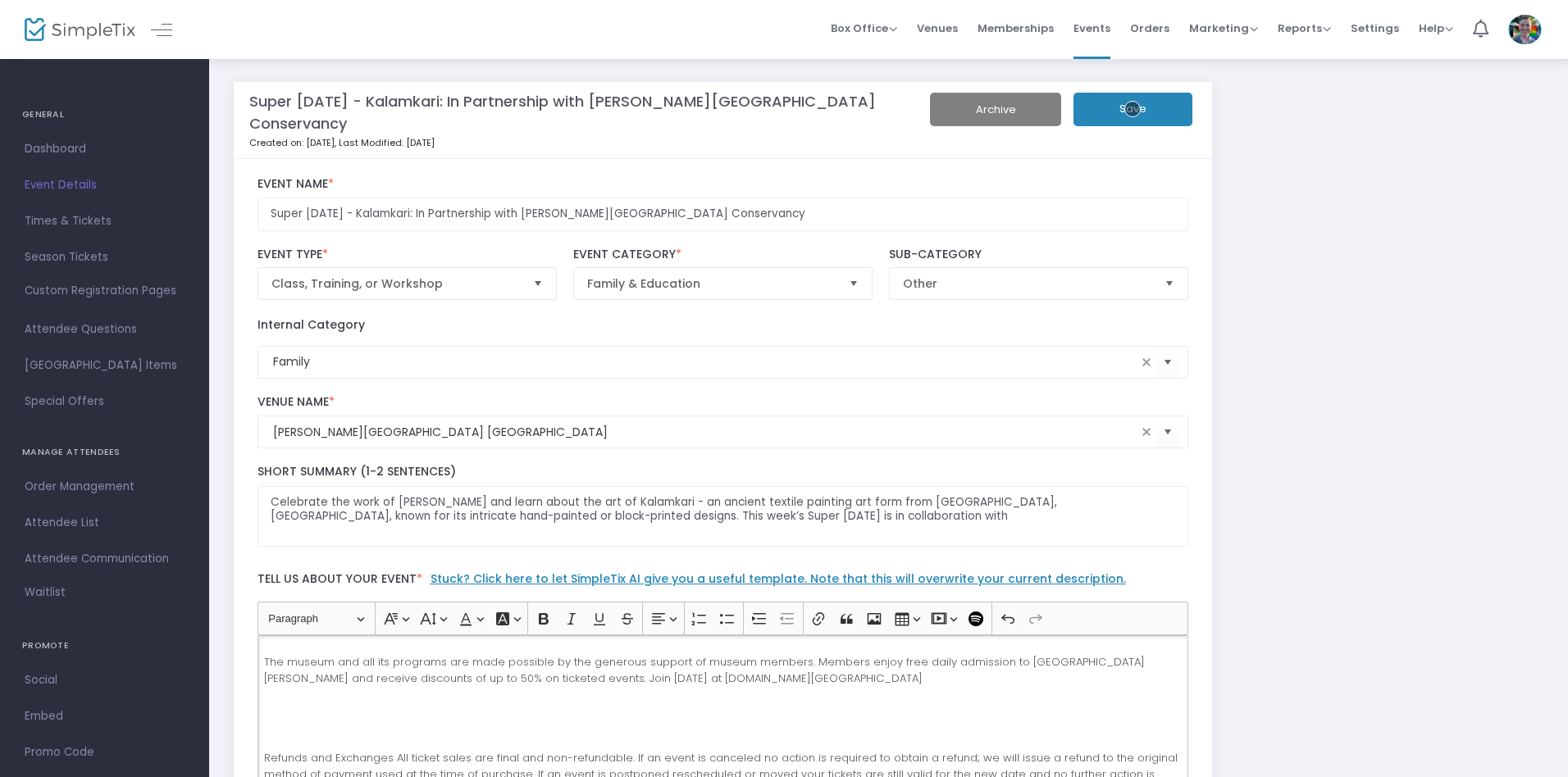
click at [1133, 109] on button "Save" at bounding box center [1134, 110] width 119 height 33
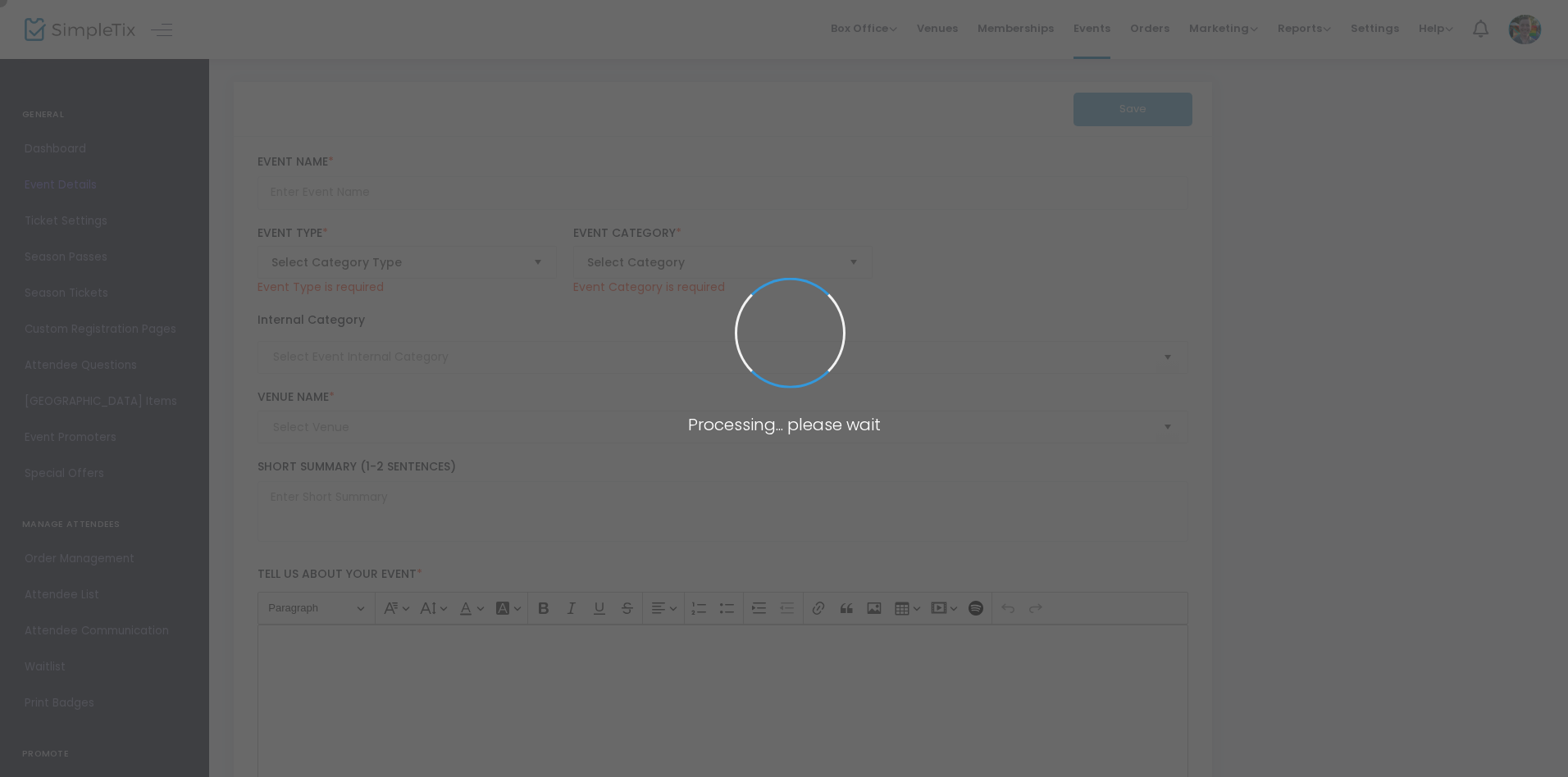
type input "Super [DATE] - Indigenous Heritage Month"
type textarea "November is Indigenous Heritage Month and we’re celebrating by learning about a…"
type input "Register"
type input "[PERSON_NAME][GEOGRAPHIC_DATA]"
type input "Family"
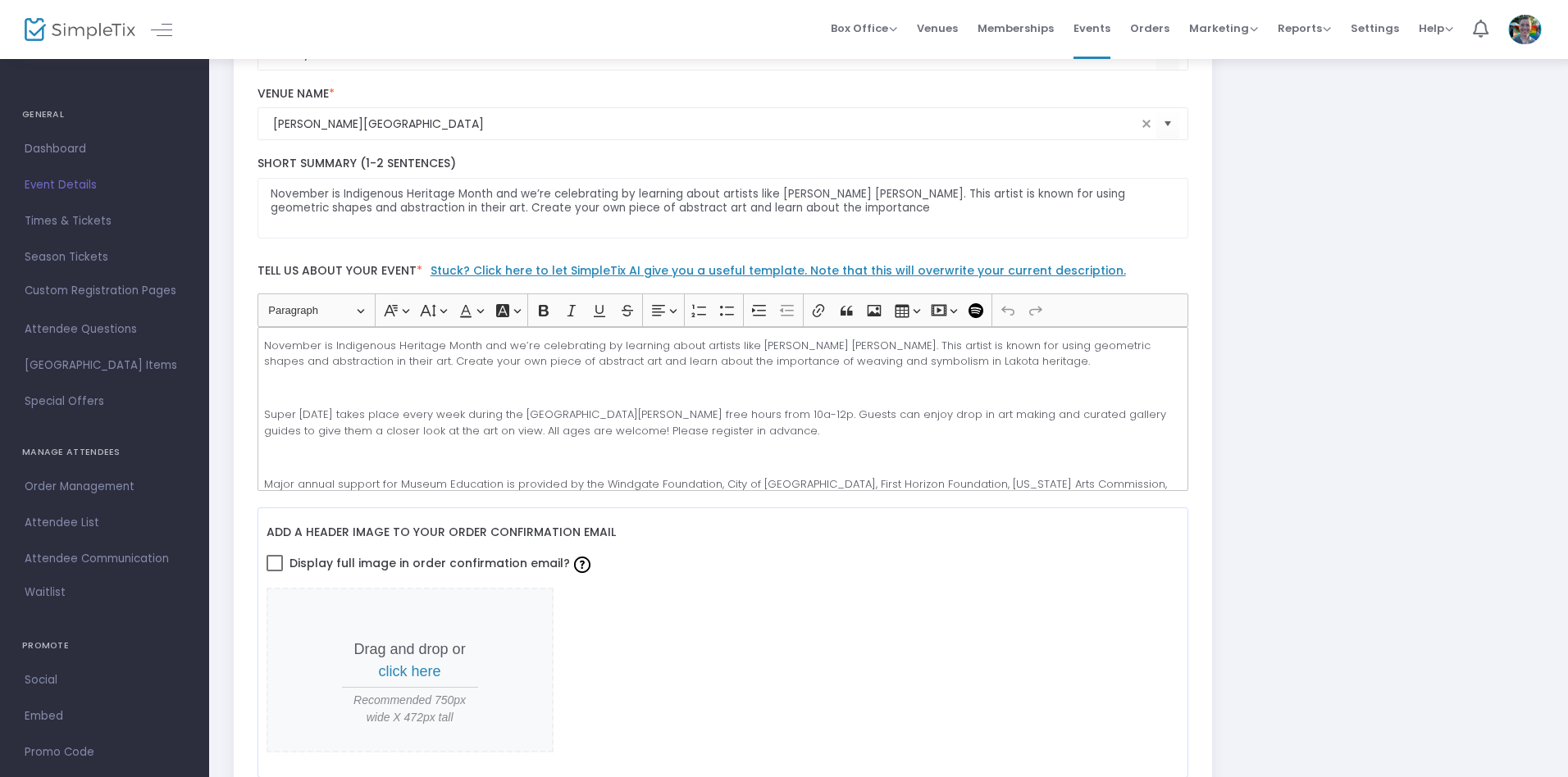
scroll to position [309, 0]
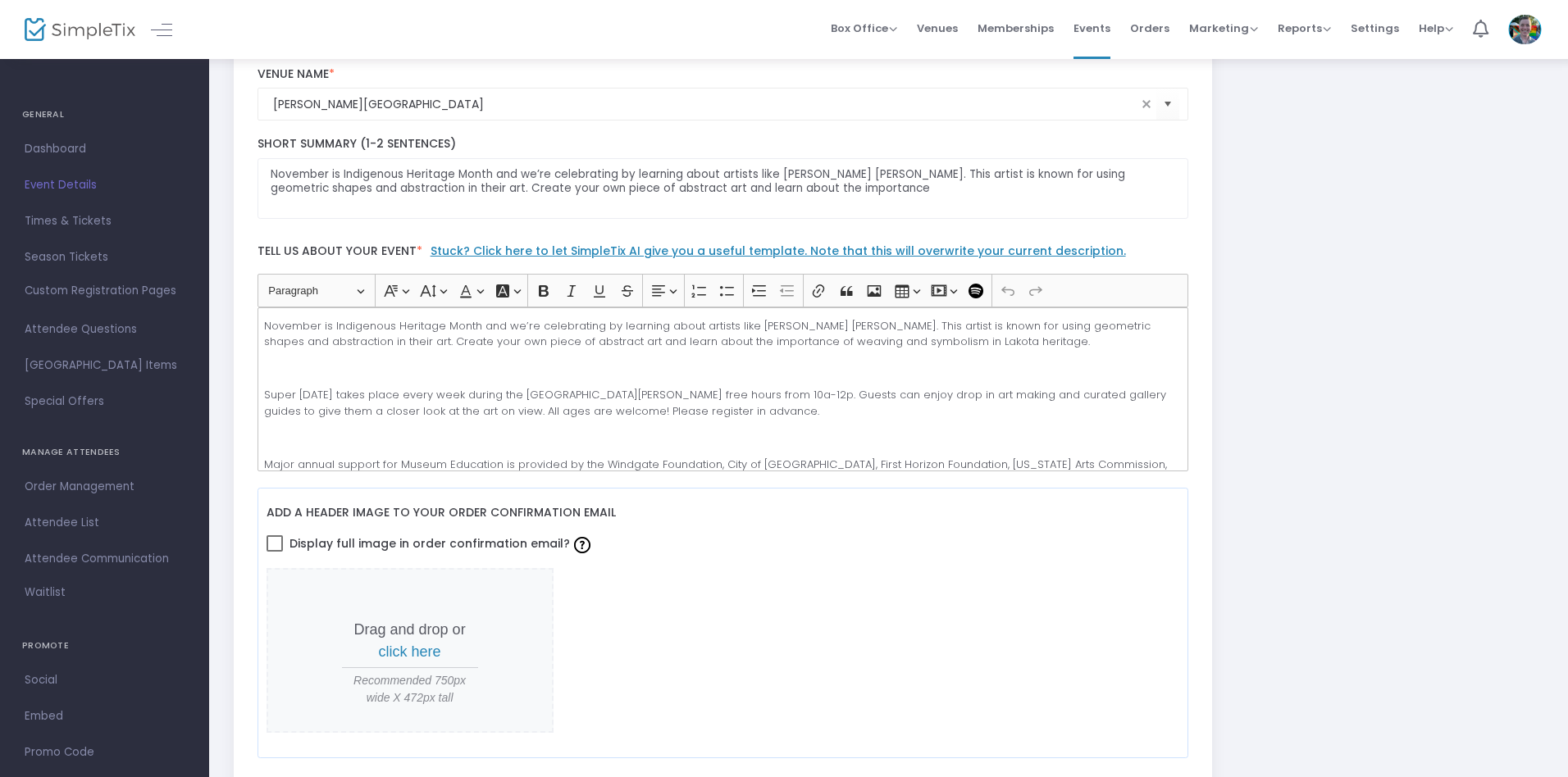
click at [723, 388] on p "Super [DATE] takes place every week during the [GEOGRAPHIC_DATA][PERSON_NAME] f…" at bounding box center [723, 402] width 917 height 32
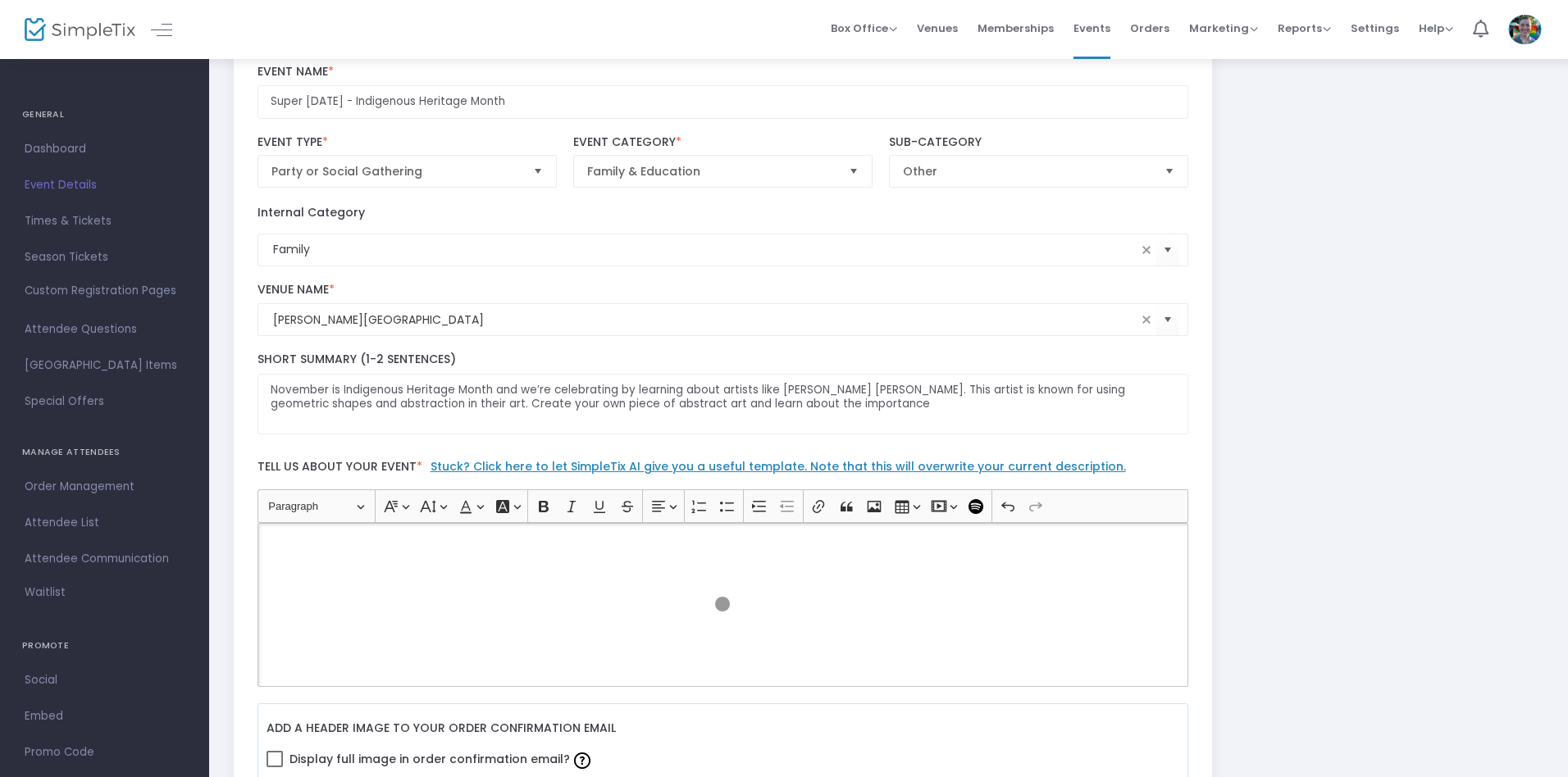
scroll to position [0, 0]
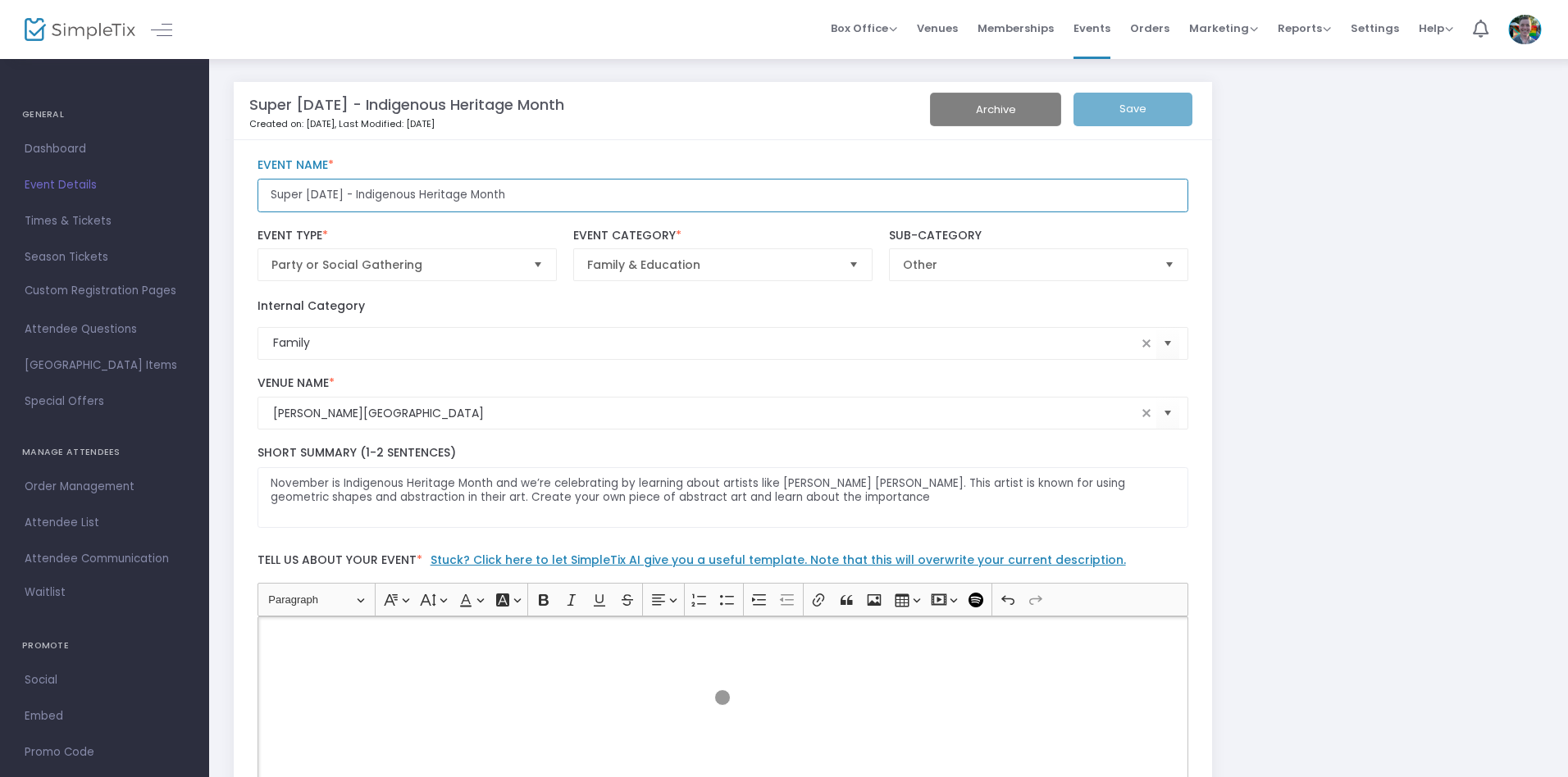
click at [723, 195] on input "Super Saturday - Indigenous Heritage Month" at bounding box center [724, 195] width 932 height 33
click at [723, 635] on p "Rich Text Editor, main" at bounding box center [723, 636] width 917 height 17
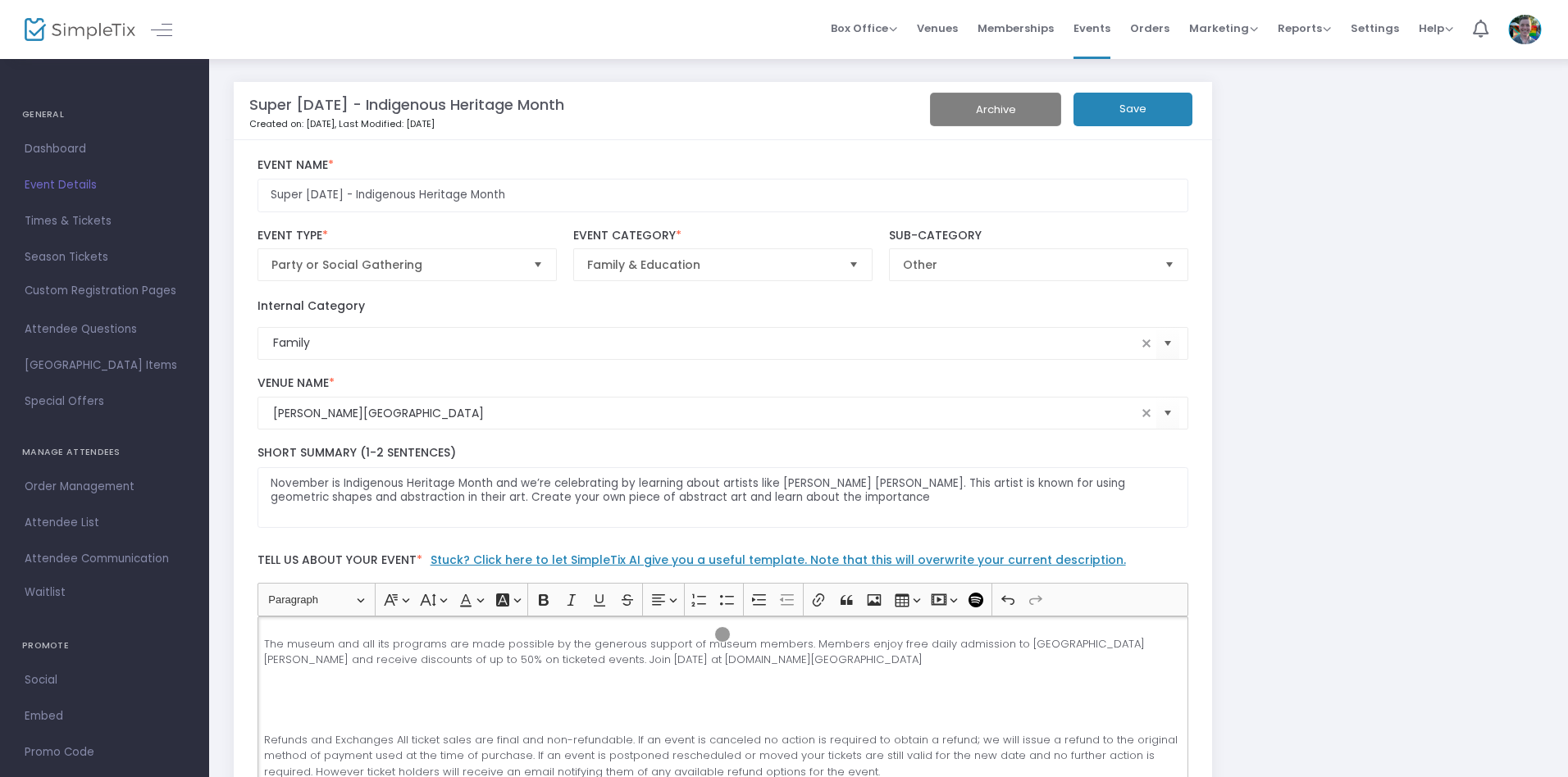
click at [1133, 109] on button "Save" at bounding box center [1134, 110] width 119 height 33
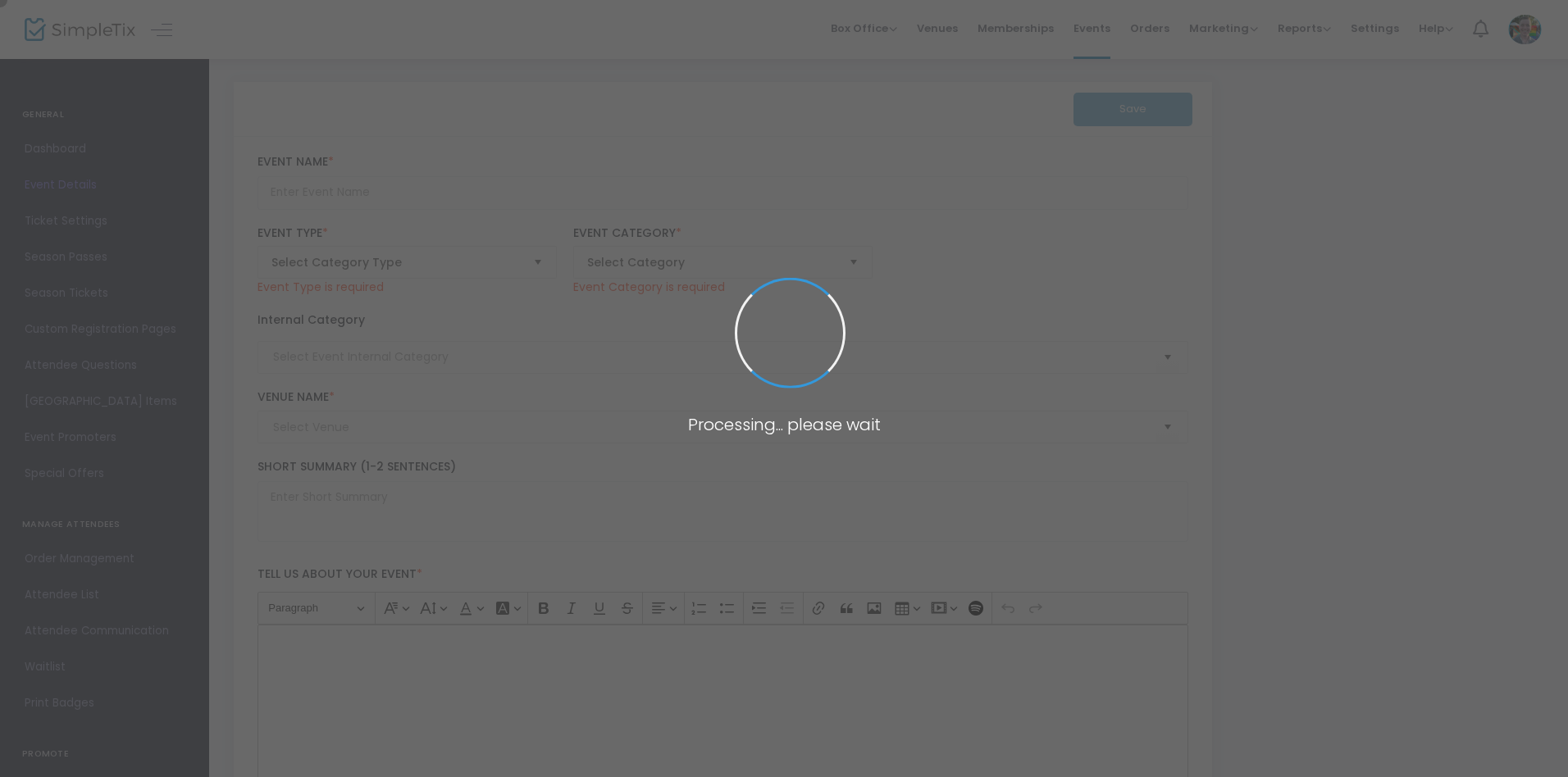
type input "Super [DATE] - Hispanic Heritage Month: Mexican Alebrijes"
type textarea "Unleash your creativity with vibrant 3D Alebrije art every Super [DATE] at the …"
type input "Register Now"
type input "[PERSON_NAME][GEOGRAPHIC_DATA]"
type input "Family"
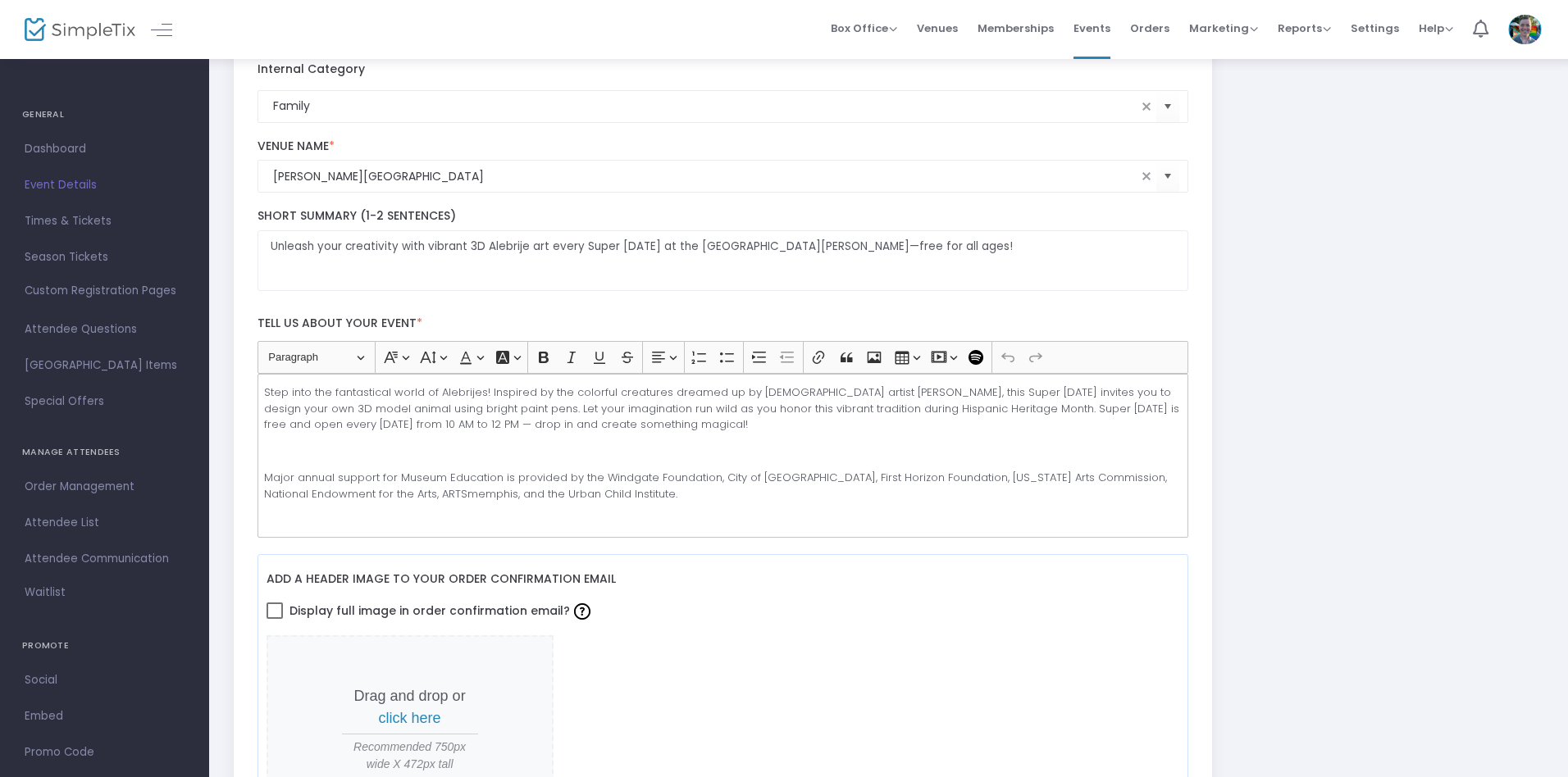
scroll to position [304, 0]
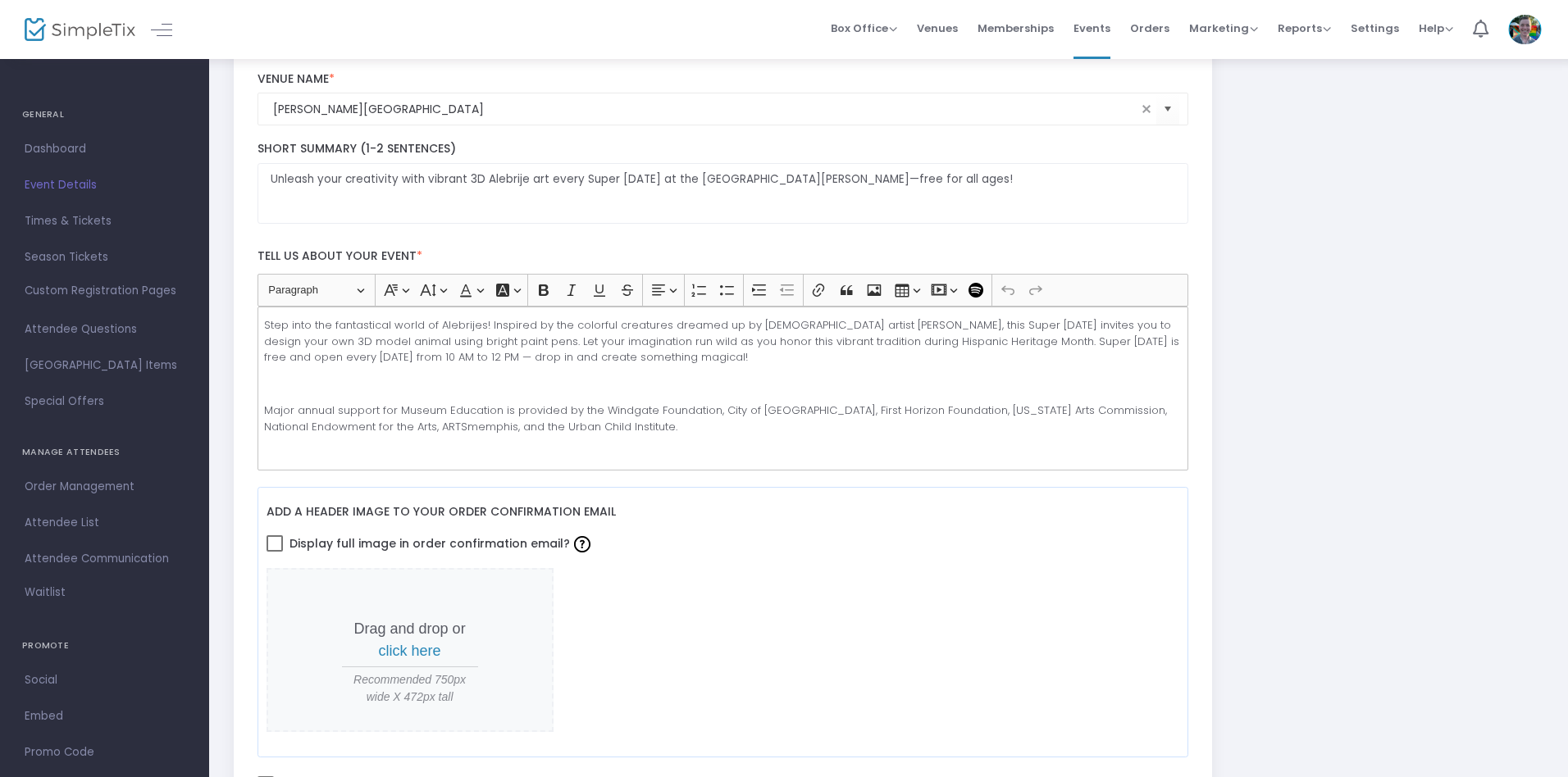
click at [723, 388] on p "Rich Text Editor, main" at bounding box center [723, 385] width 917 height 17
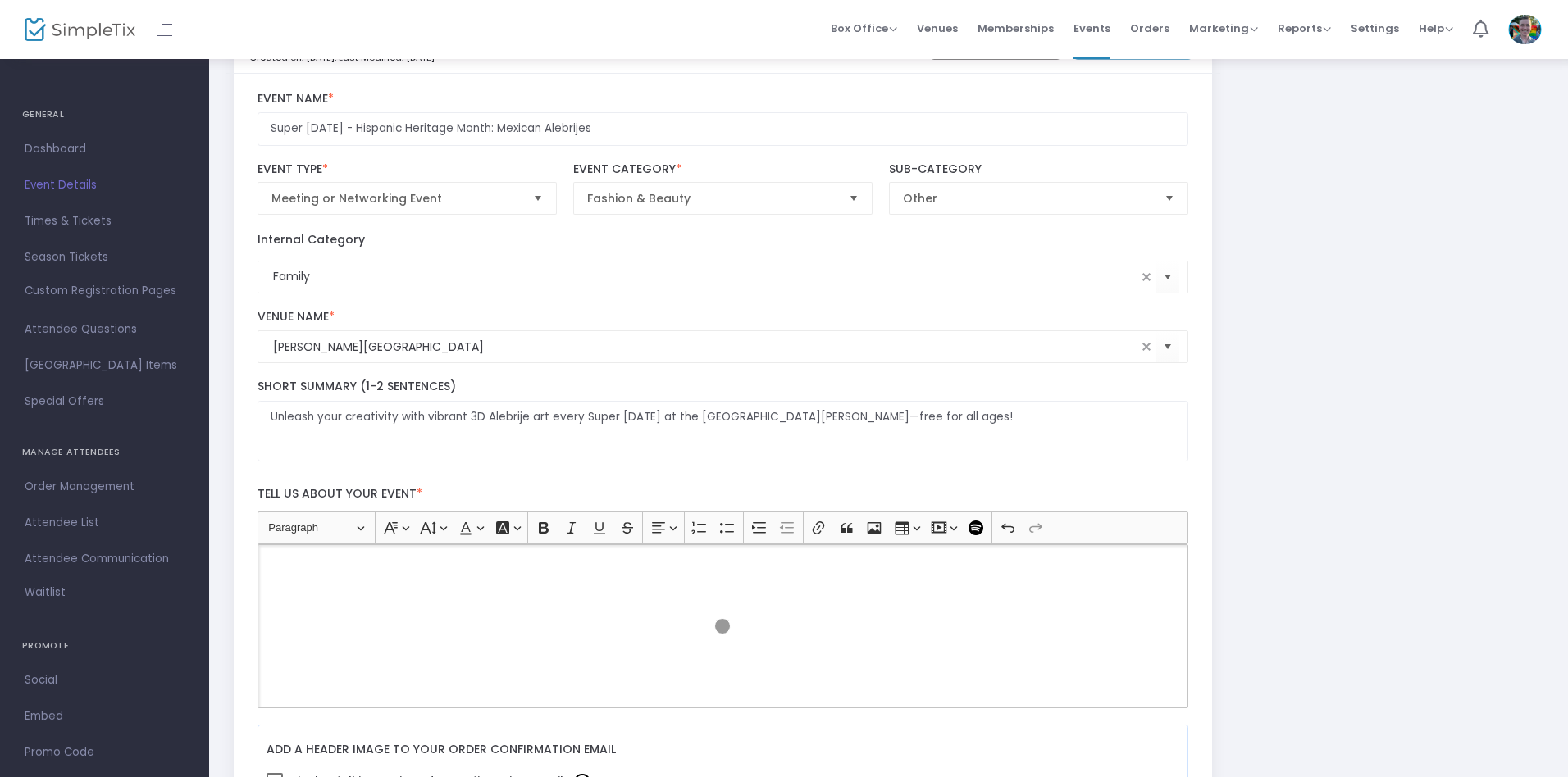
scroll to position [0, 0]
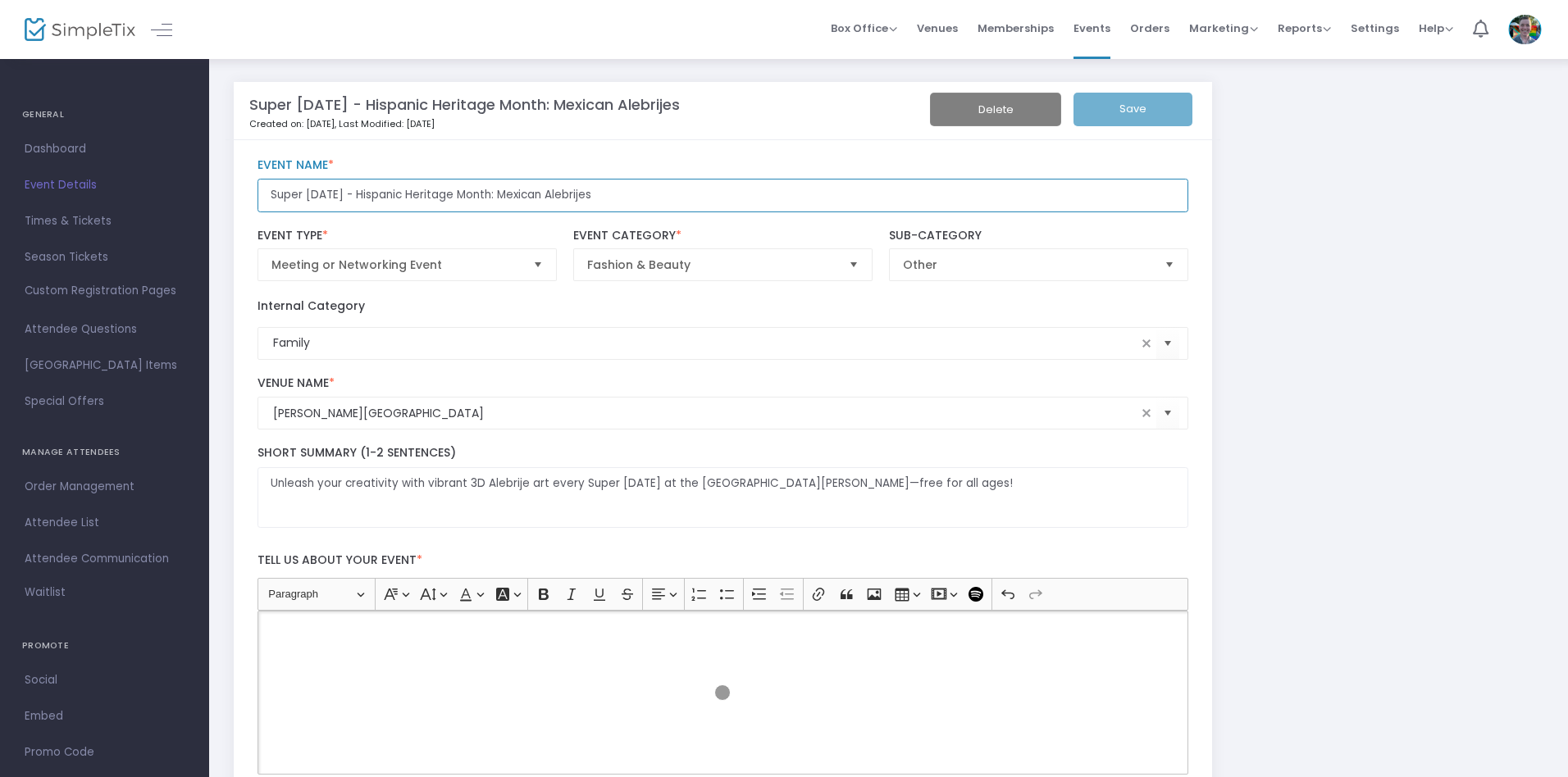
click at [723, 195] on input "Super [DATE] - Hispanic Heritage Month: Mexican Alebrijes" at bounding box center [724, 195] width 932 height 33
click at [723, 629] on p "Rich Text Editor, main" at bounding box center [723, 630] width 917 height 17
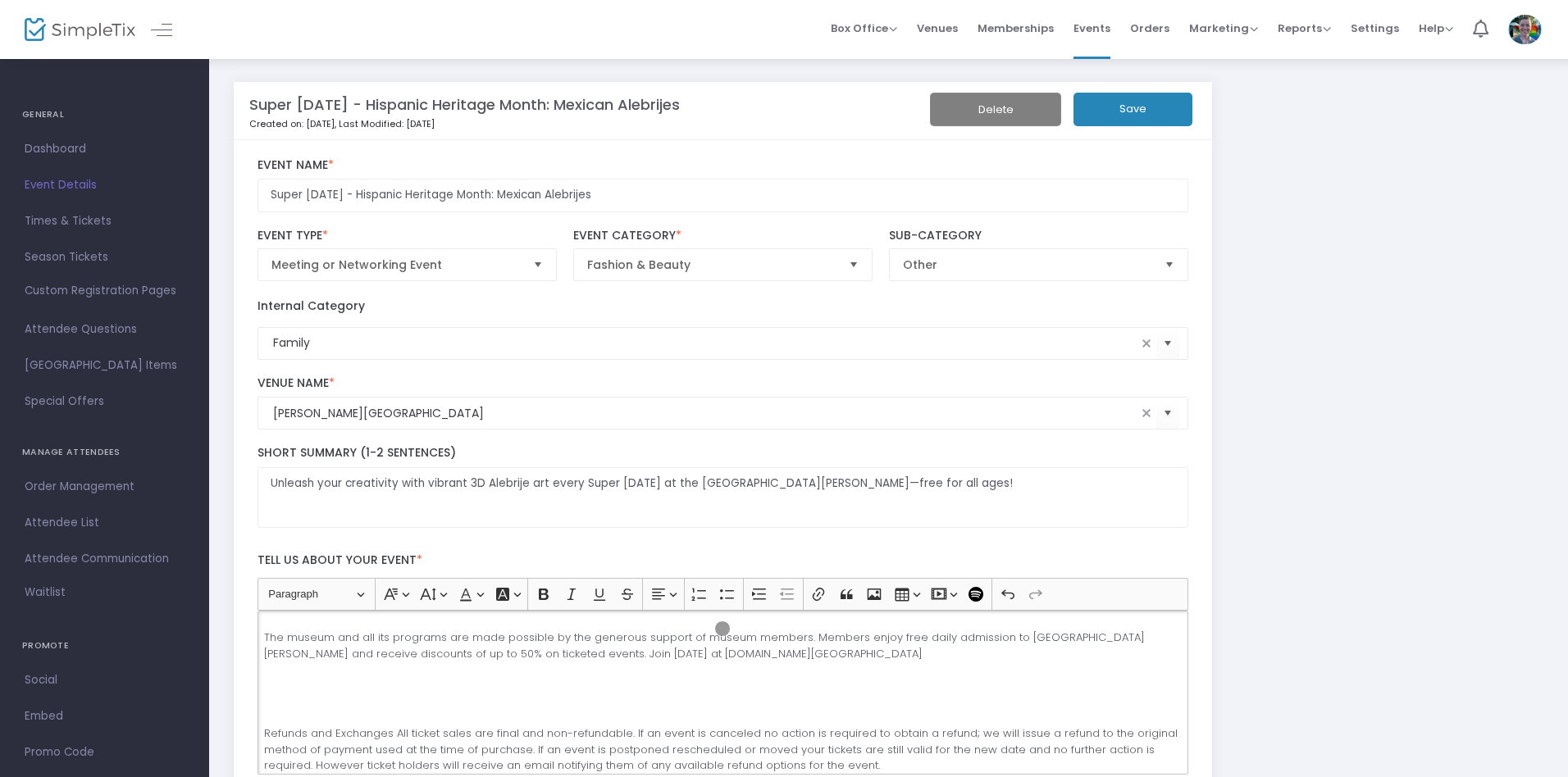
click at [1133, 109] on button "Save" at bounding box center [1134, 110] width 119 height 33
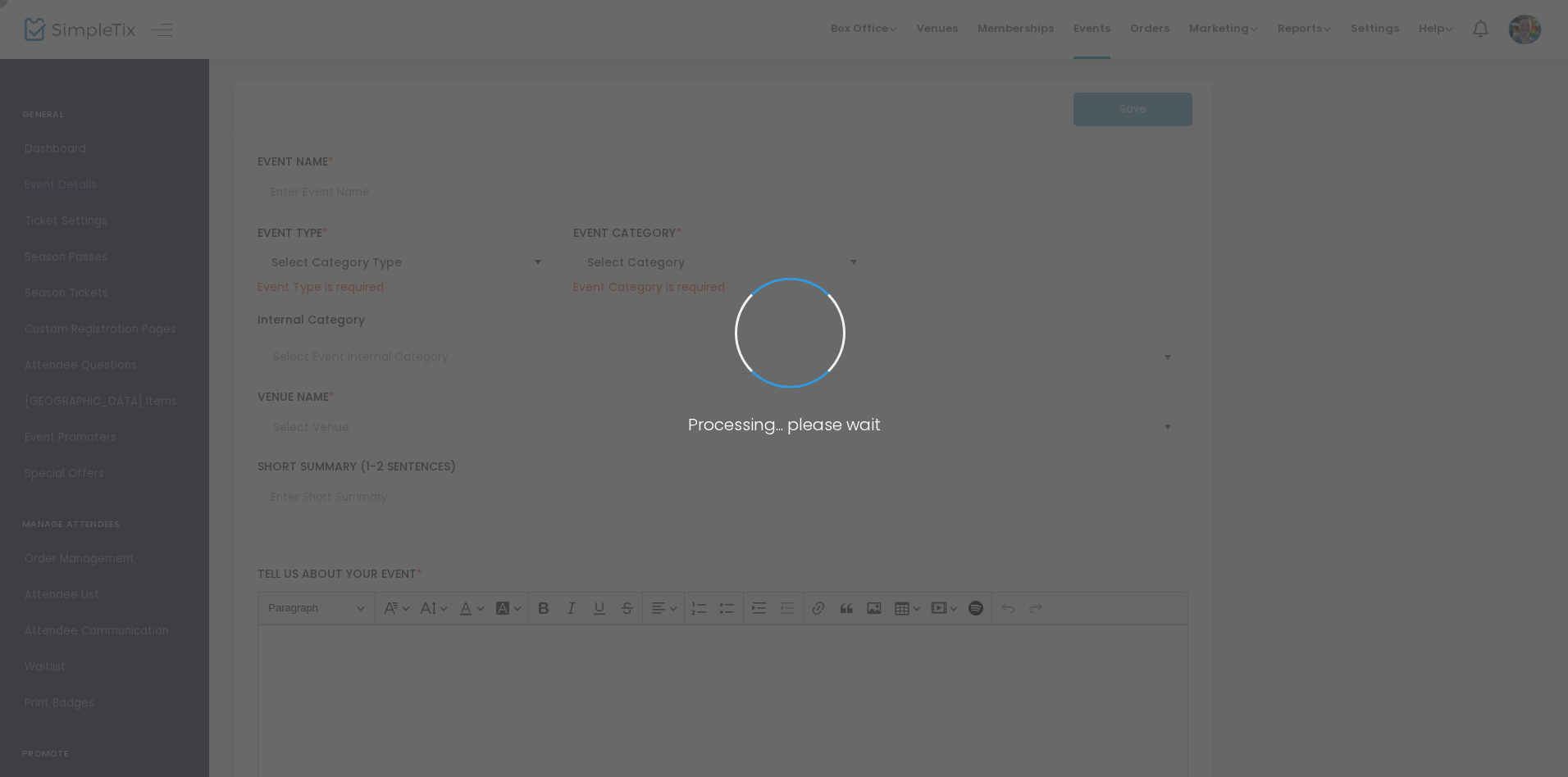
type input "Super [DATE] - Hispanic Heritage Month: Hojalata"
type textarea "Celebrate Hispanic Heritage Month with free, family-friendly hojalata art-makin…"
type input "Register Now"
type input "[PERSON_NAME][GEOGRAPHIC_DATA]"
type input "Family"
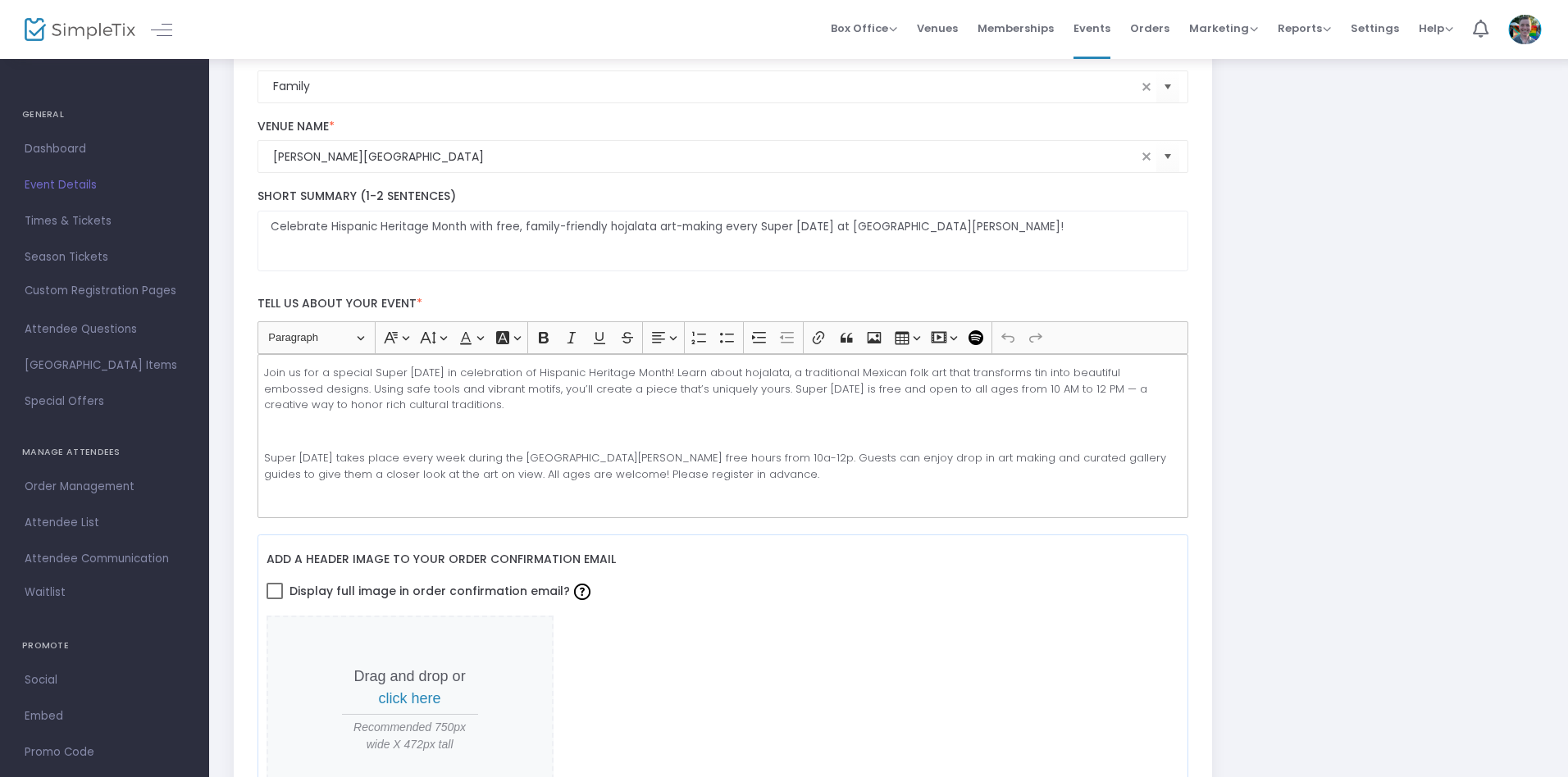
scroll to position [304, 0]
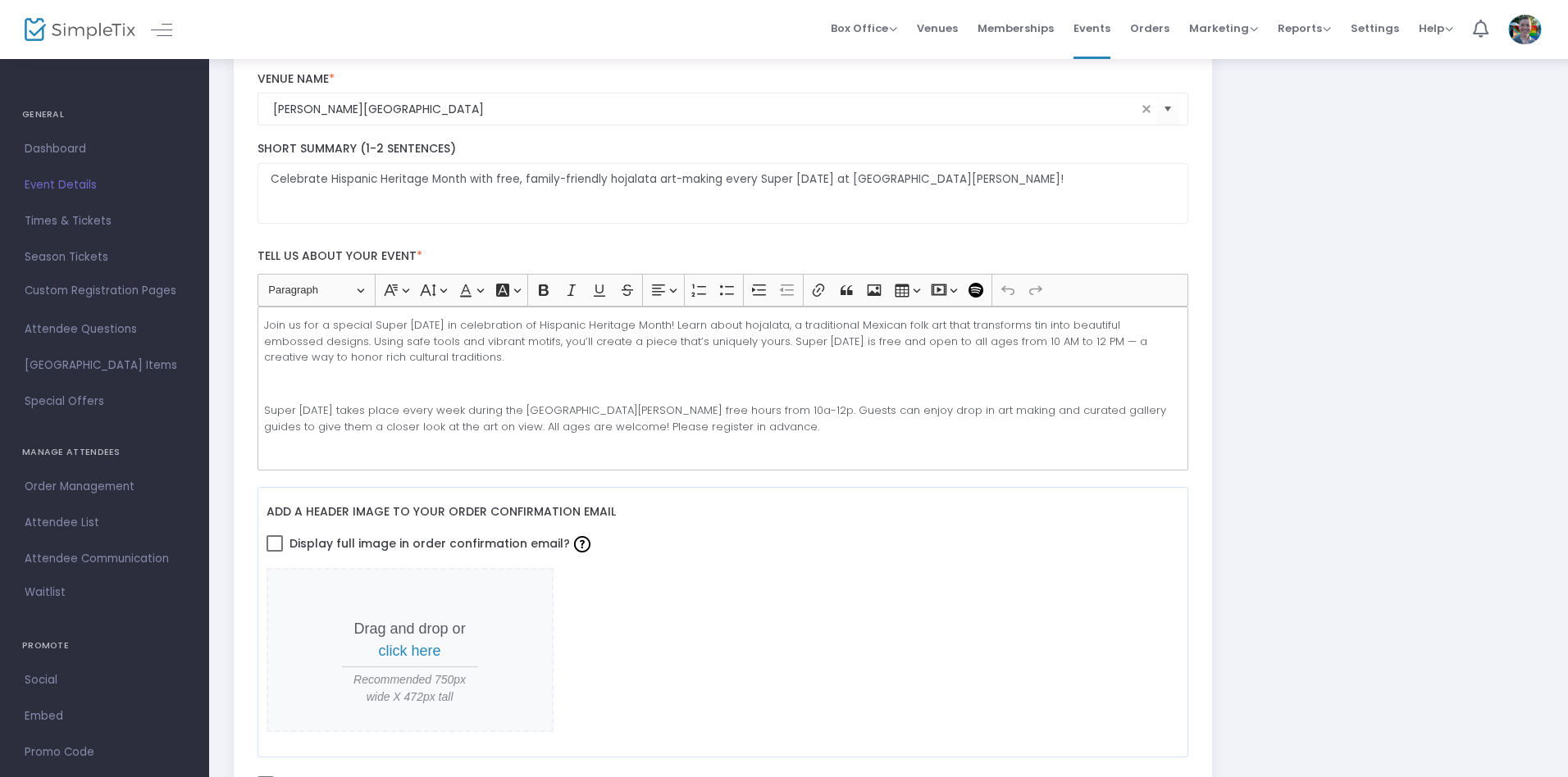
click at [723, 388] on p "Rich Text Editor, main" at bounding box center [723, 385] width 917 height 17
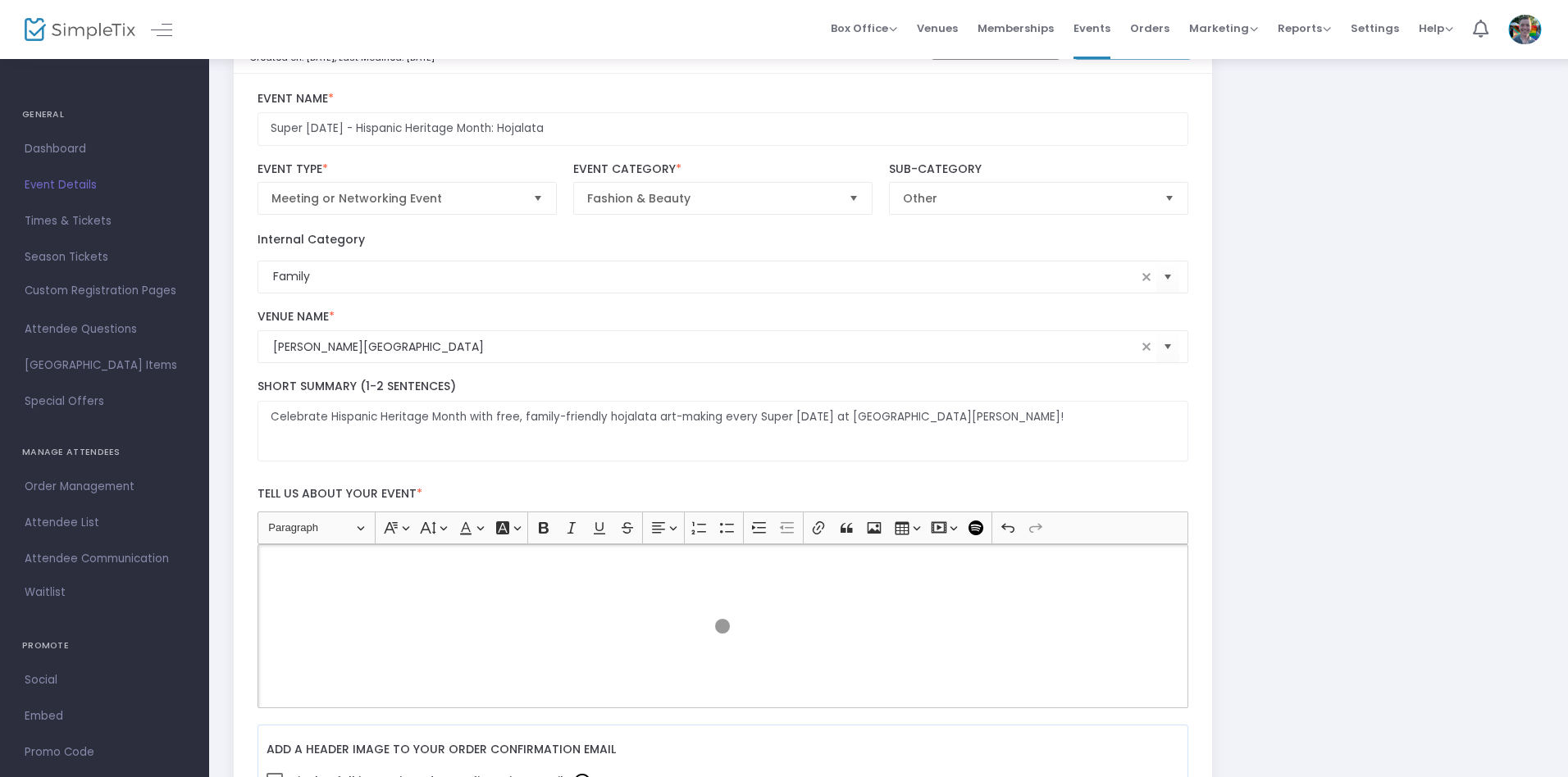
scroll to position [0, 0]
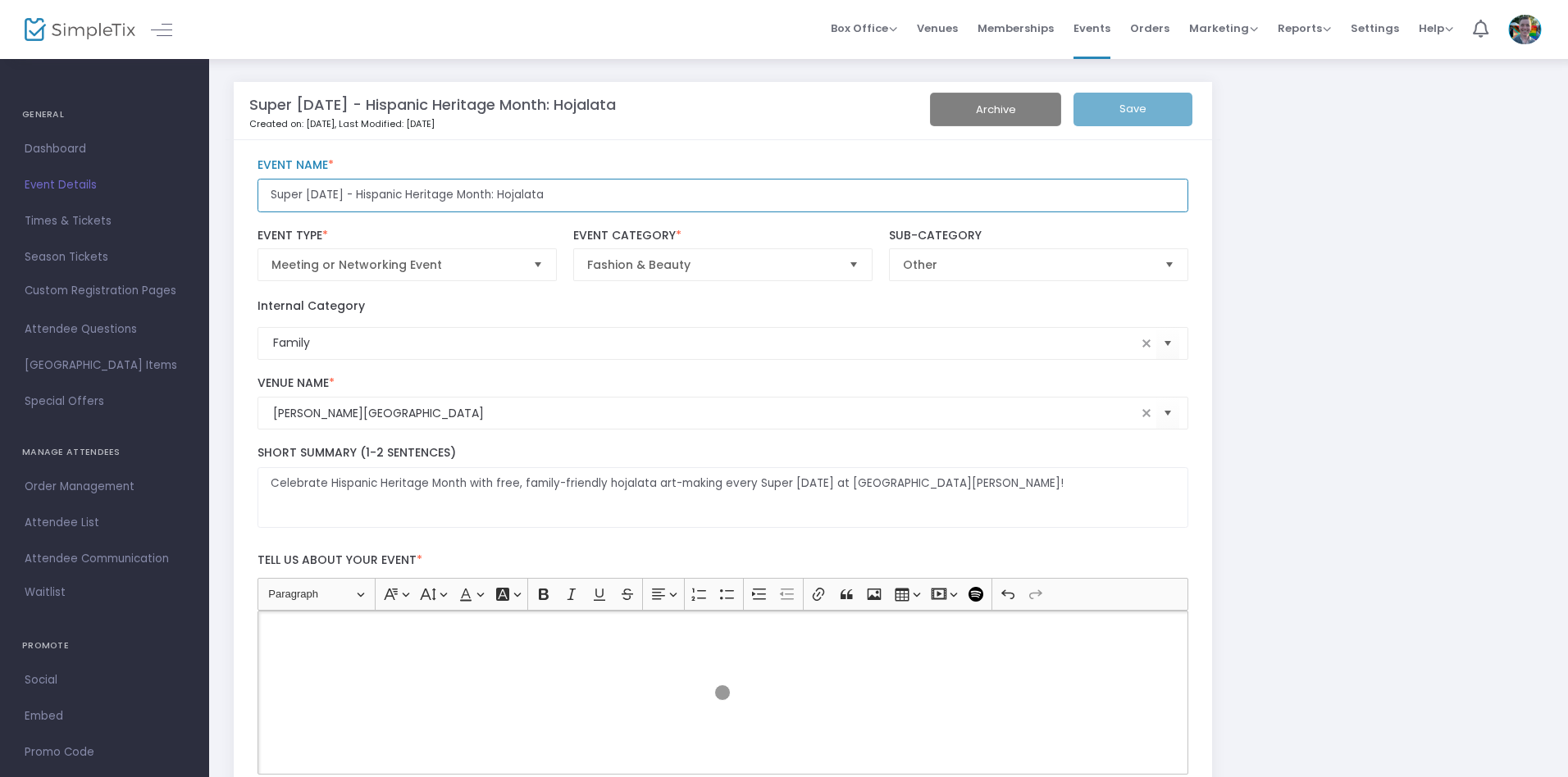
click at [723, 195] on input "Super Saturday - Hispanic Heritage Month: Hojalata" at bounding box center [724, 195] width 932 height 33
click at [723, 629] on p "Rich Text Editor, main" at bounding box center [723, 630] width 917 height 17
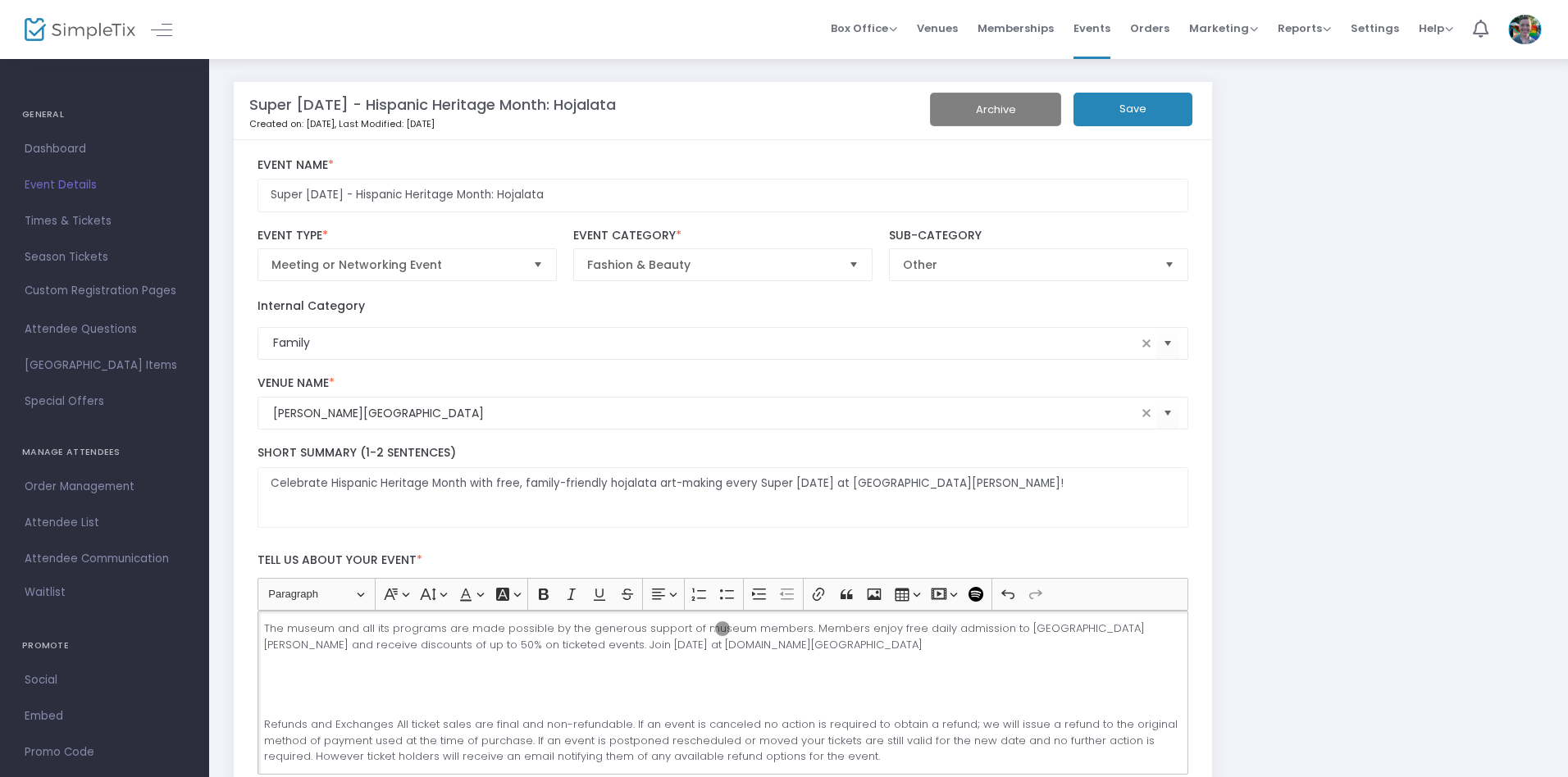
click at [1133, 109] on button "Save" at bounding box center [1134, 110] width 119 height 33
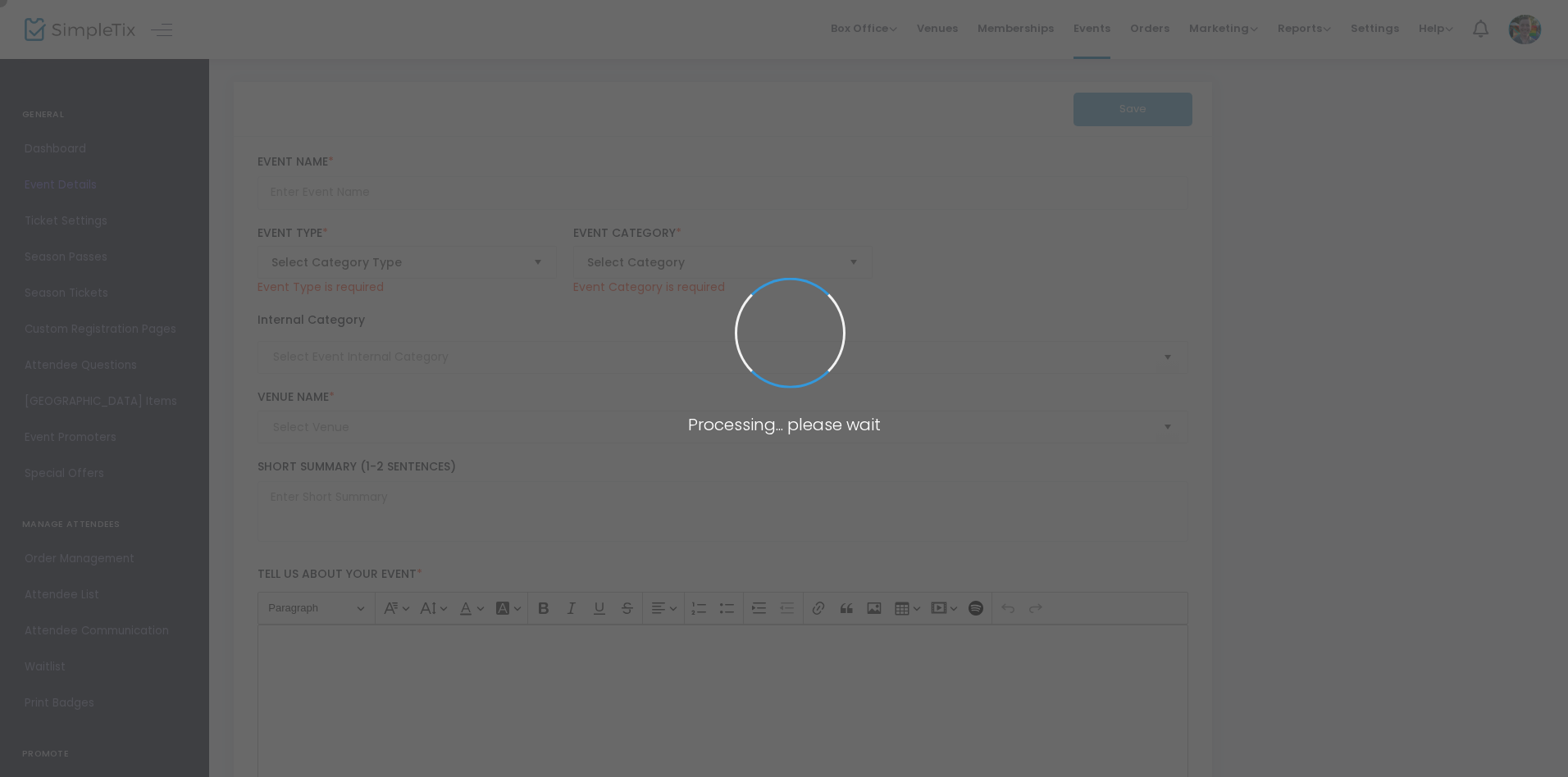
type input "Super Saturday - Food in Art"
type textarea "This Super Saturday, we’re looking at food as art! Bring the family out to crea…"
type input "Register"
type input "[PERSON_NAME][GEOGRAPHIC_DATA]"
type input "Family"
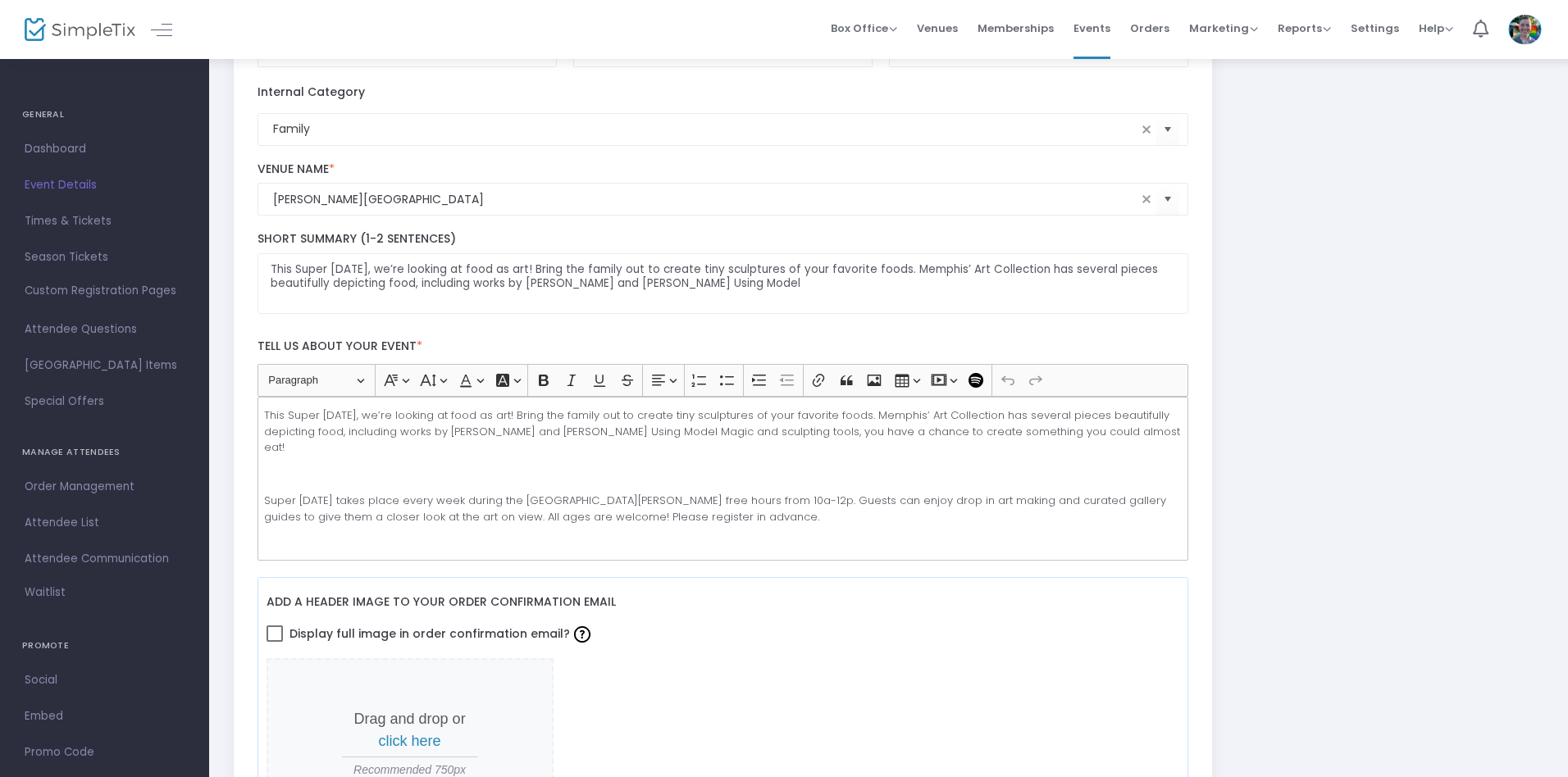
scroll to position [304, 0]
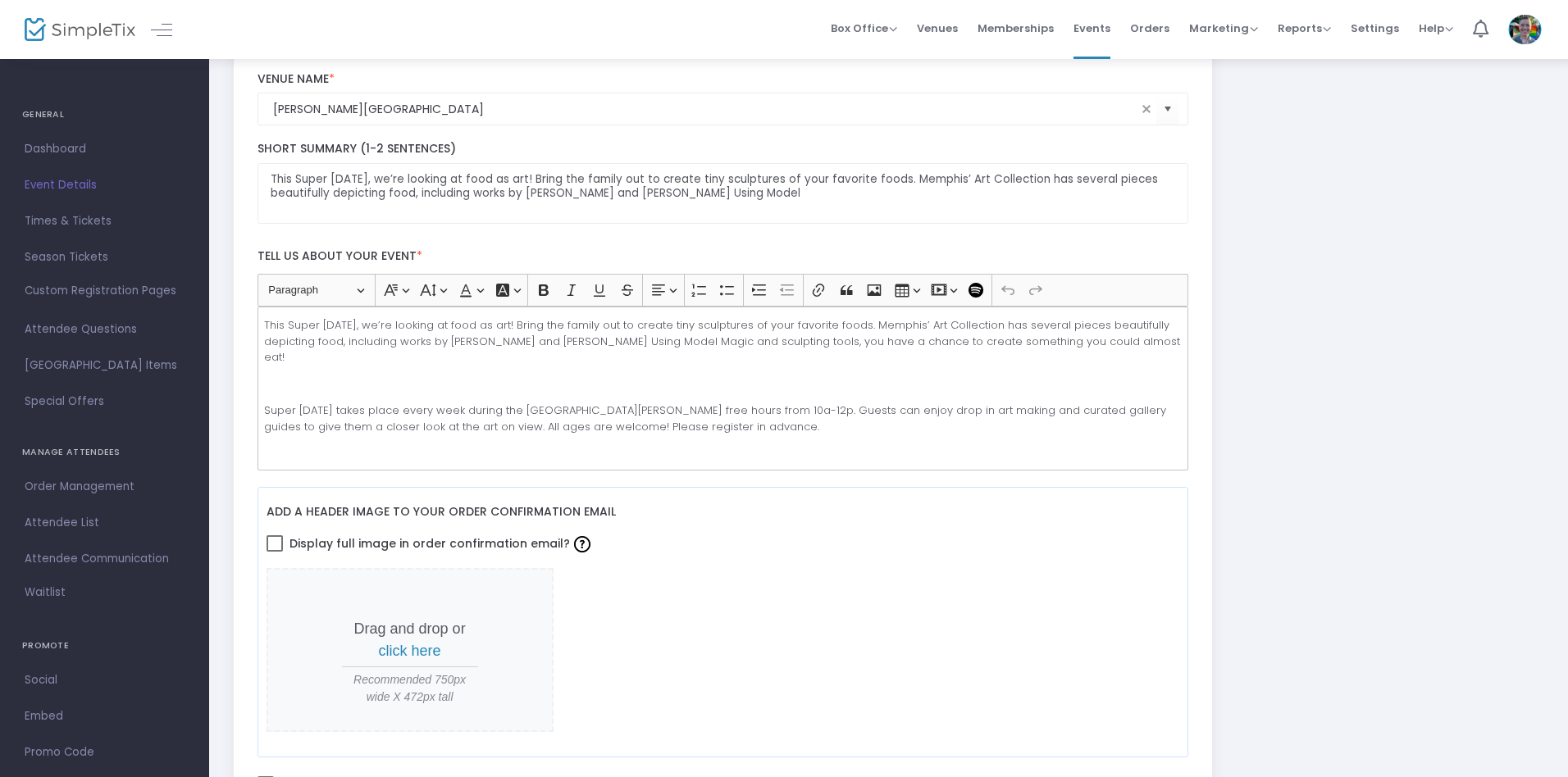
click at [723, 402] on p "Super [DATE] takes place every week during the [GEOGRAPHIC_DATA][PERSON_NAME] f…" at bounding box center [723, 418] width 917 height 32
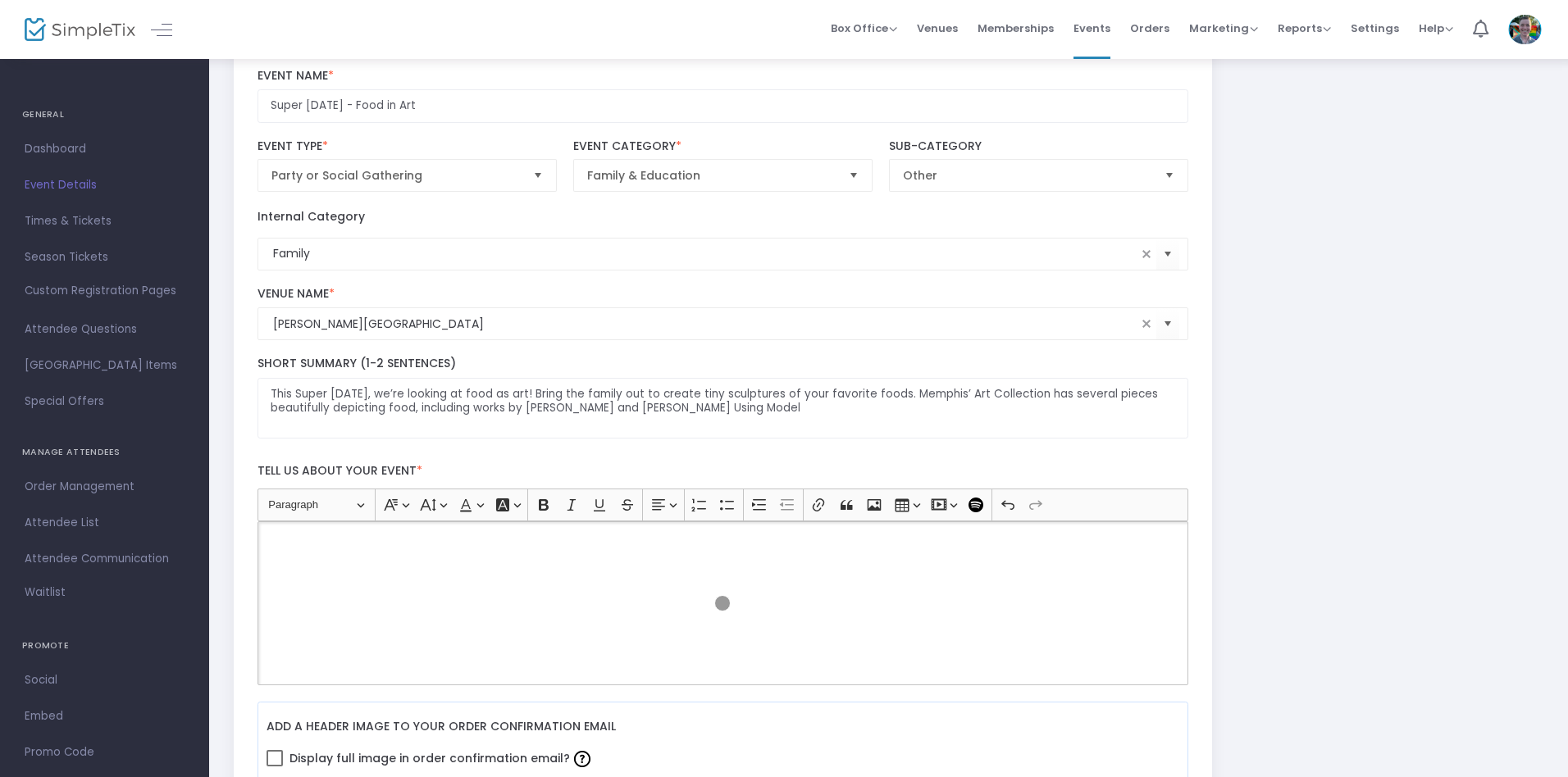
scroll to position [0, 0]
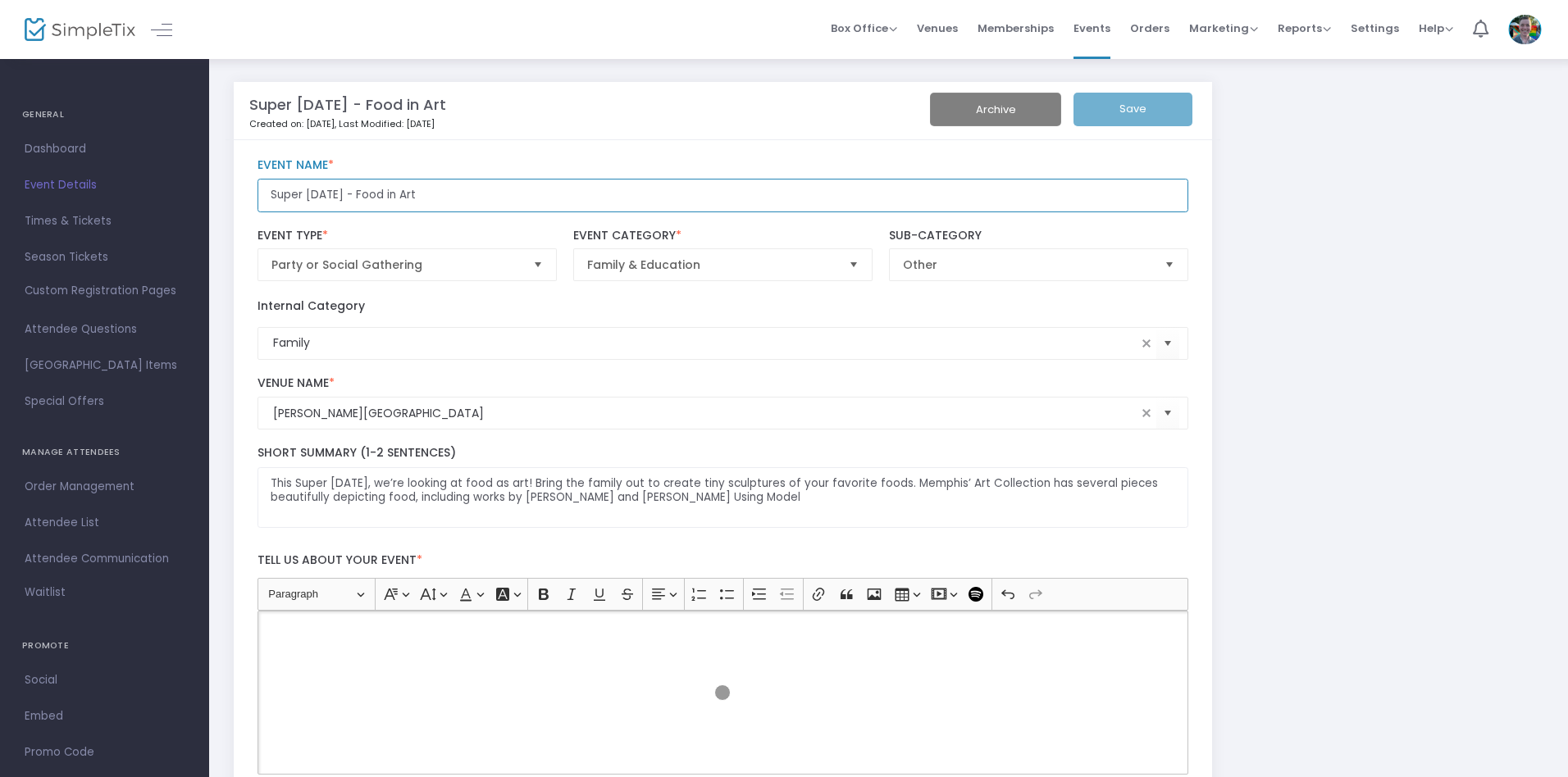
click at [723, 195] on input "Super Saturday - Food in Art" at bounding box center [724, 195] width 932 height 33
click at [723, 629] on p "Rich Text Editor, main" at bounding box center [723, 630] width 917 height 17
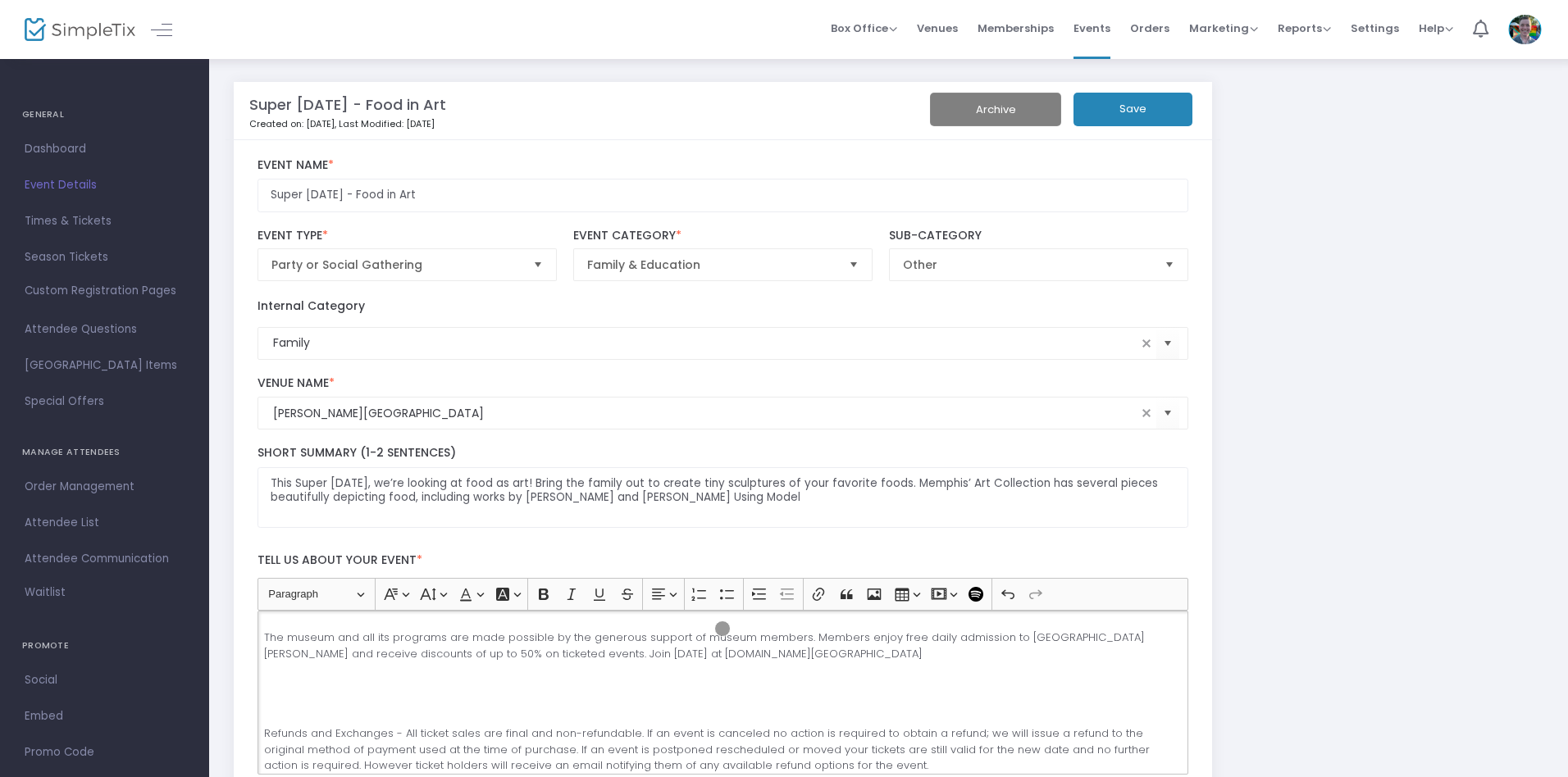
click at [1133, 109] on button "Save" at bounding box center [1134, 110] width 119 height 33
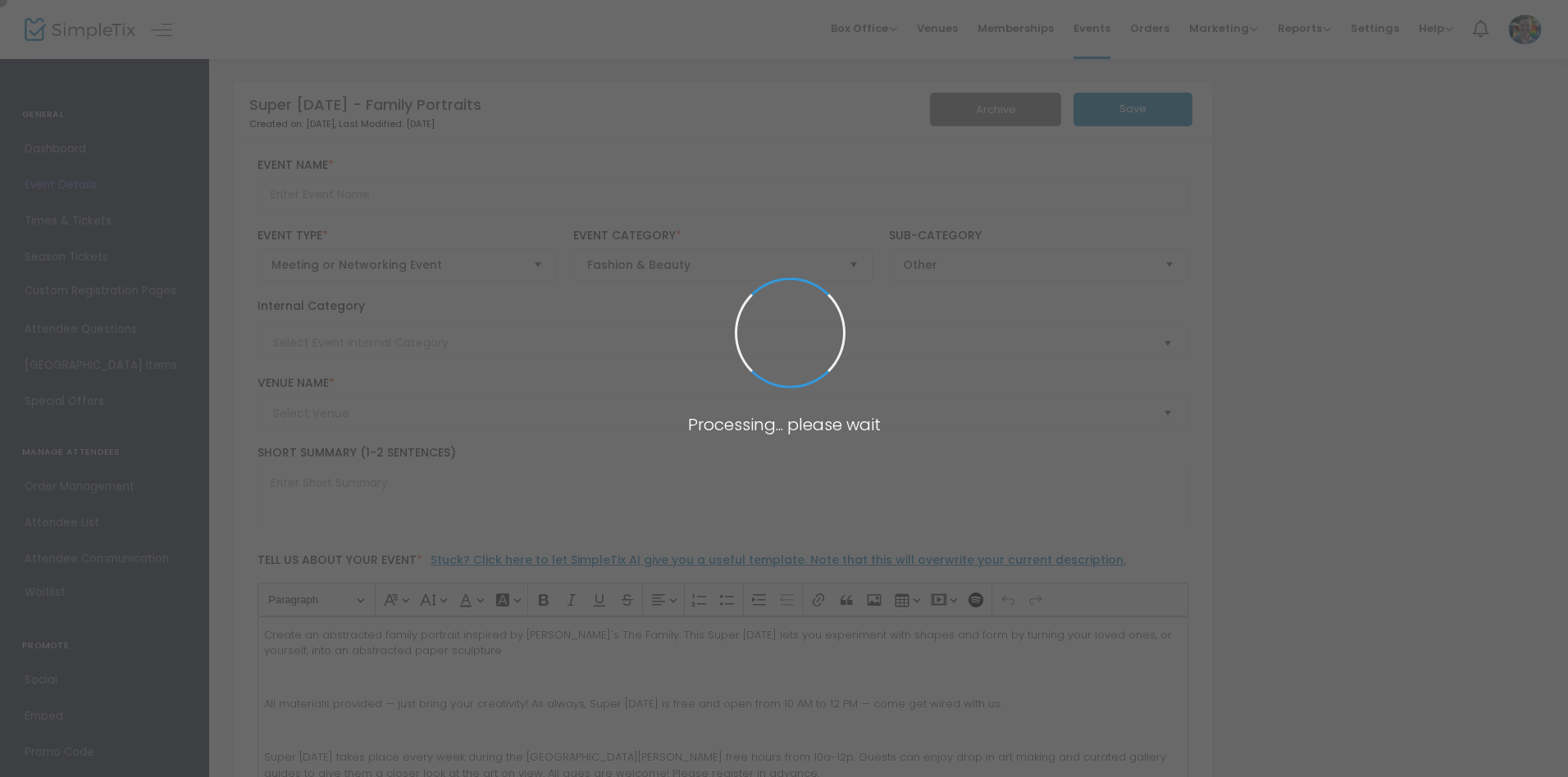
type input "Super [DATE] - Family Portraits"
type textarea "Unleash your creativity and create a paper sculpture of your family inspired by…"
type input "Register Now"
type input "[PERSON_NAME][GEOGRAPHIC_DATA]"
type input "Family"
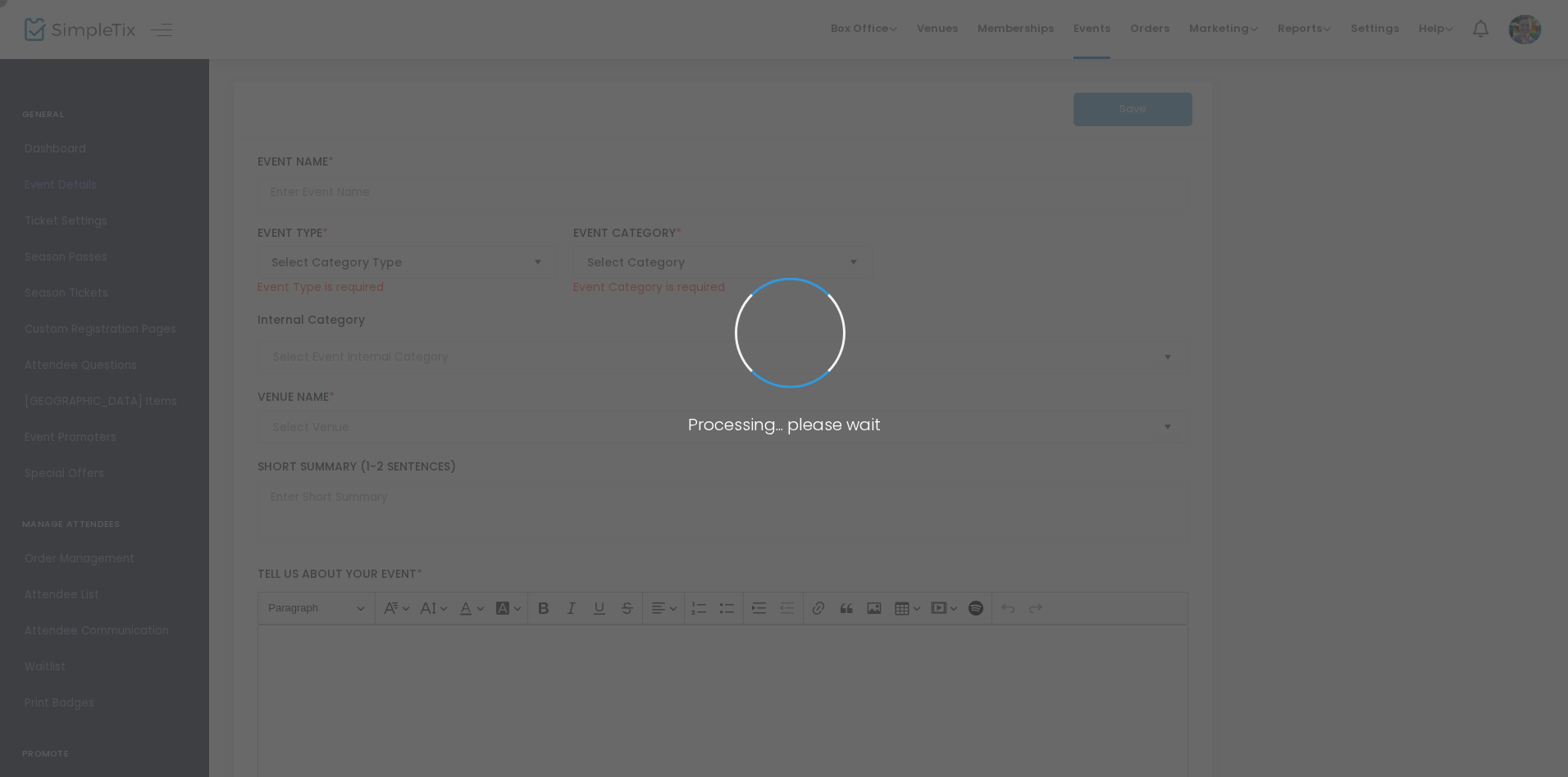
type input "Super [DATE] - Family Portraits"
type textarea "Unleash your creativity and create a paper sculpture of your family inspired by…"
type input "Register Now"
type input "[PERSON_NAME][GEOGRAPHIC_DATA]"
type input "Family"
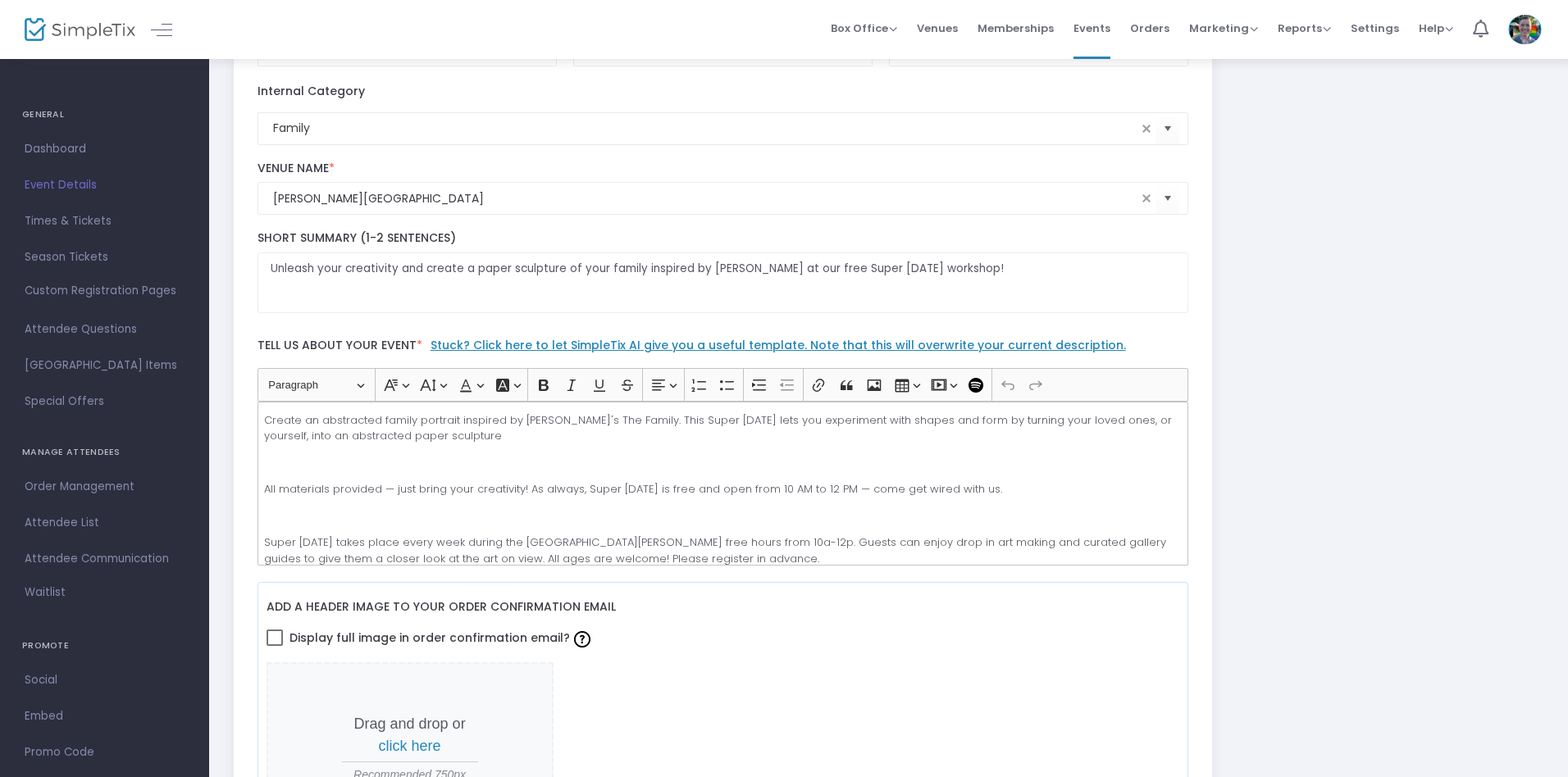
scroll to position [309, 0]
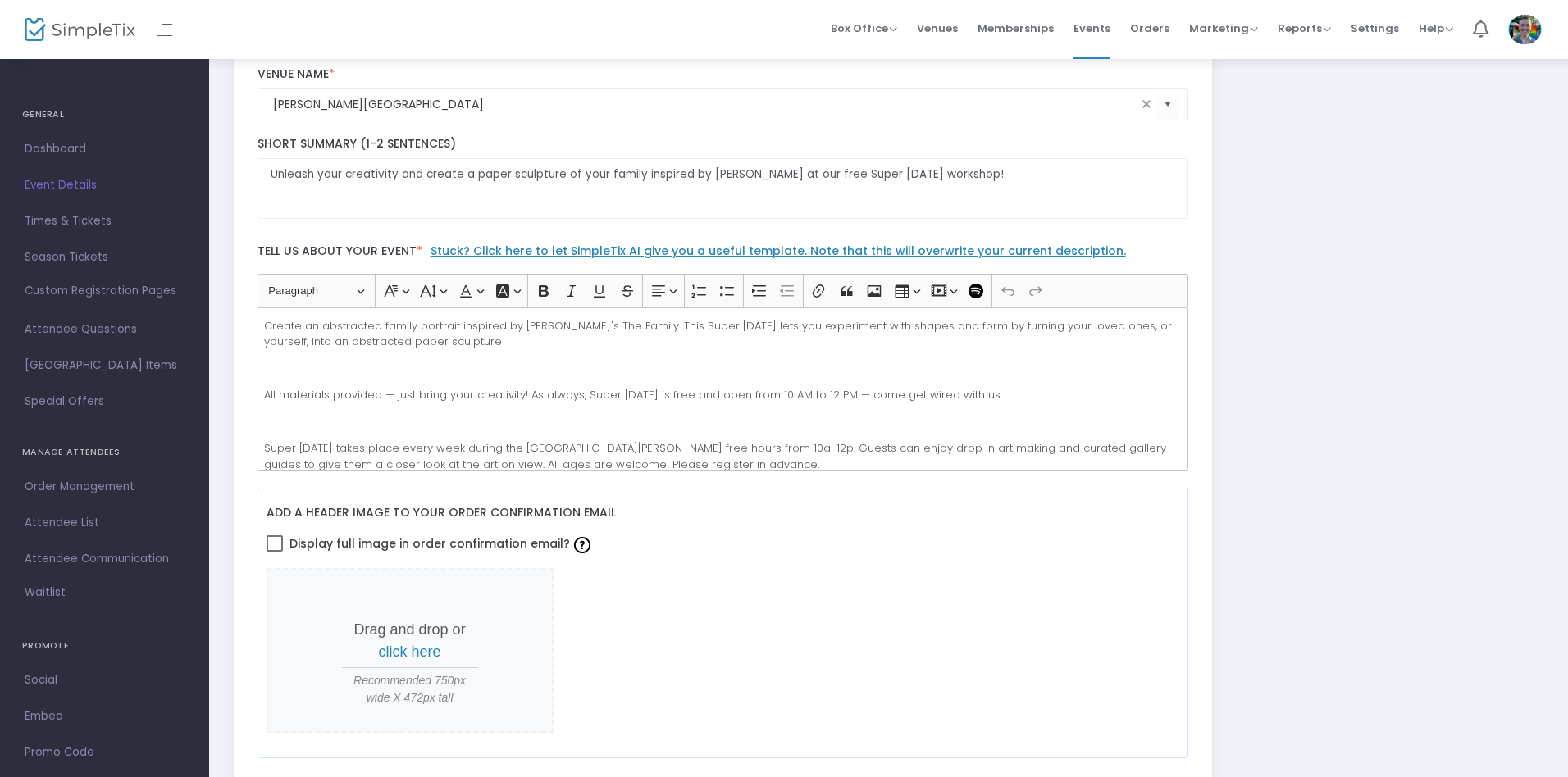
click at [723, 388] on p "All materials provided — just bring your creativity! As always, Super [DATE] is…" at bounding box center [723, 395] width 917 height 17
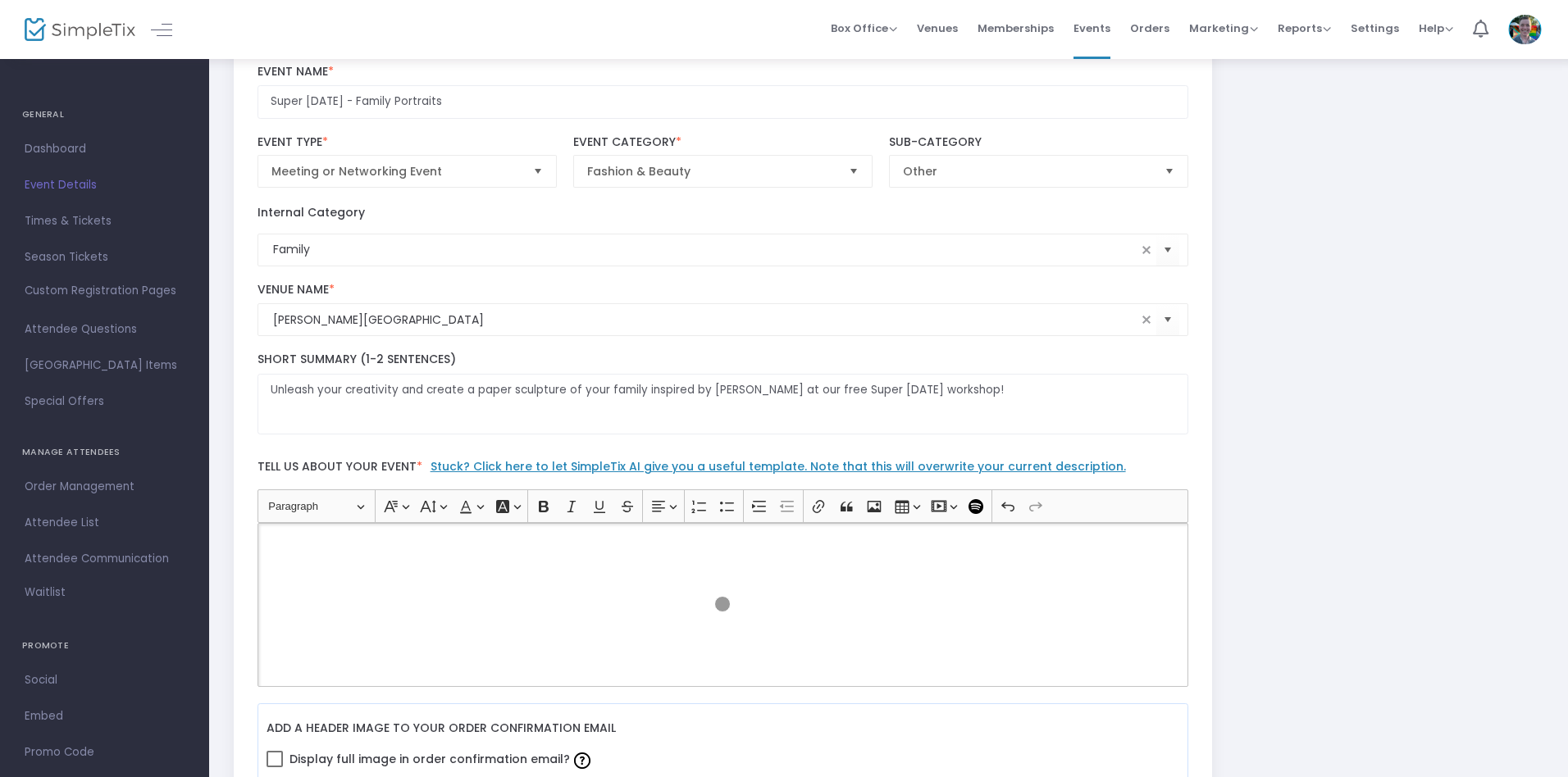
scroll to position [0, 0]
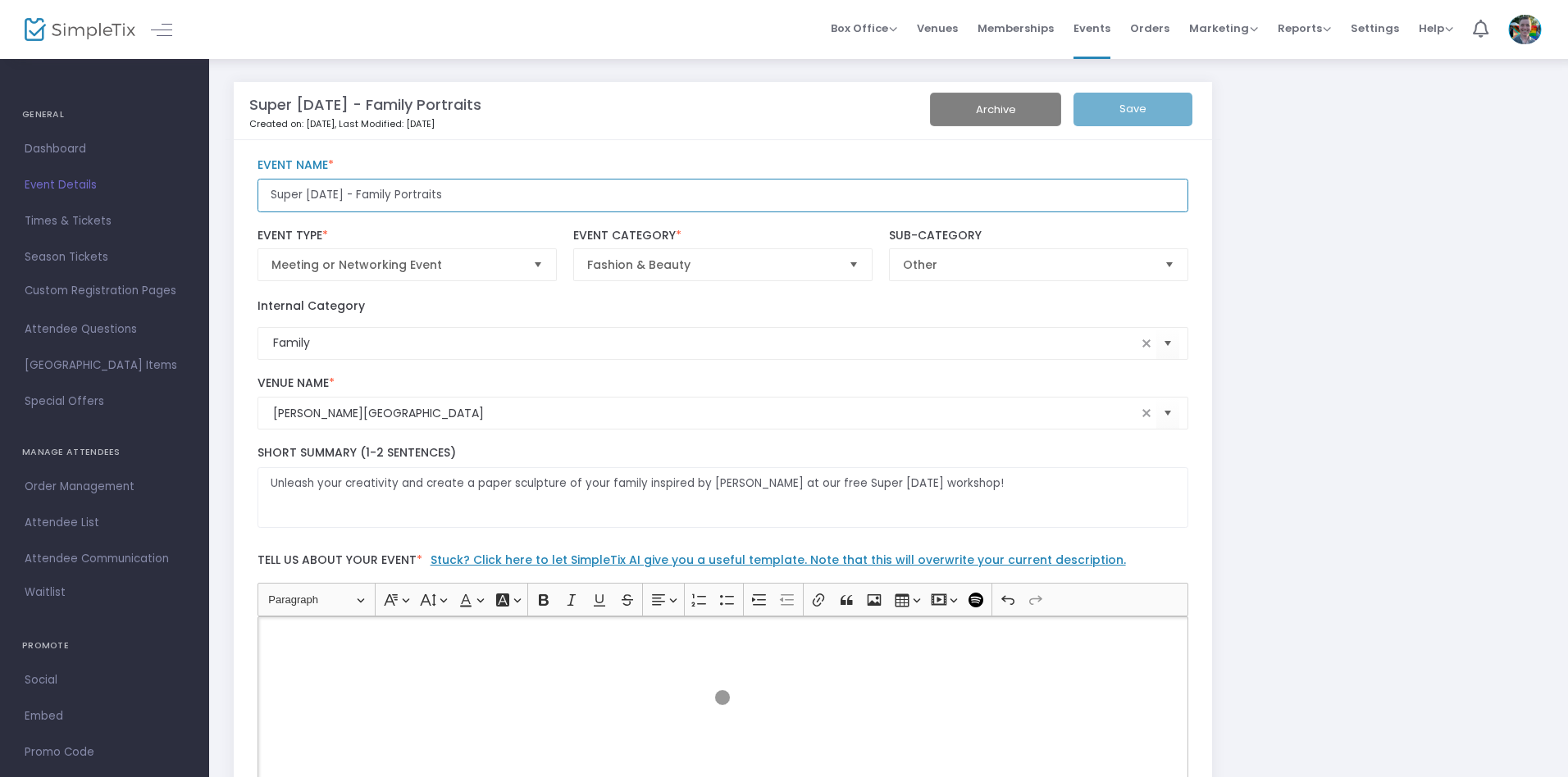
click at [723, 195] on input "Super Saturday - Family Portraits" at bounding box center [724, 195] width 932 height 33
click at [723, 635] on p "Rich Text Editor, main" at bounding box center [723, 636] width 917 height 17
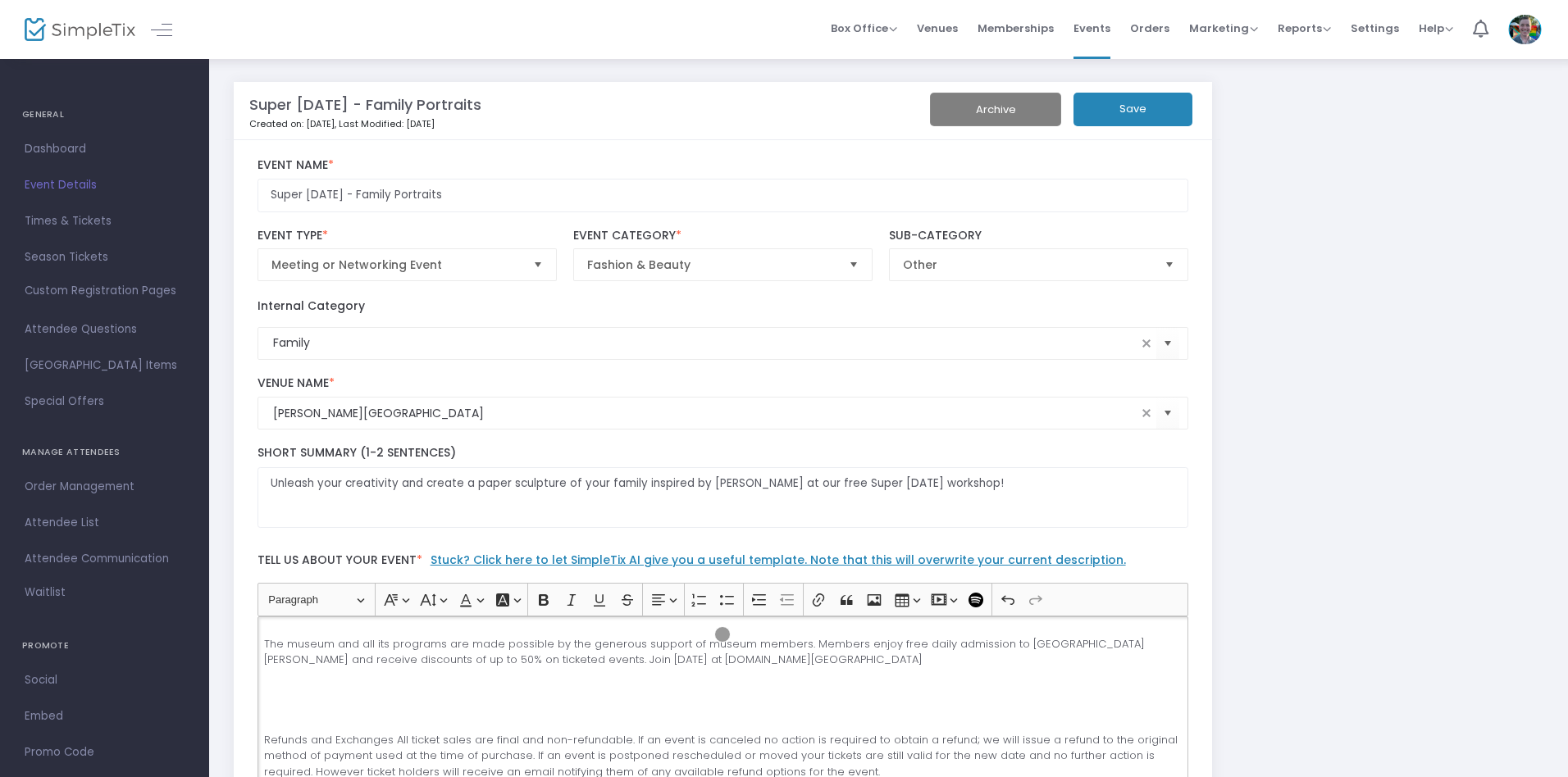
click at [1133, 109] on button "Save" at bounding box center [1134, 110] width 119 height 33
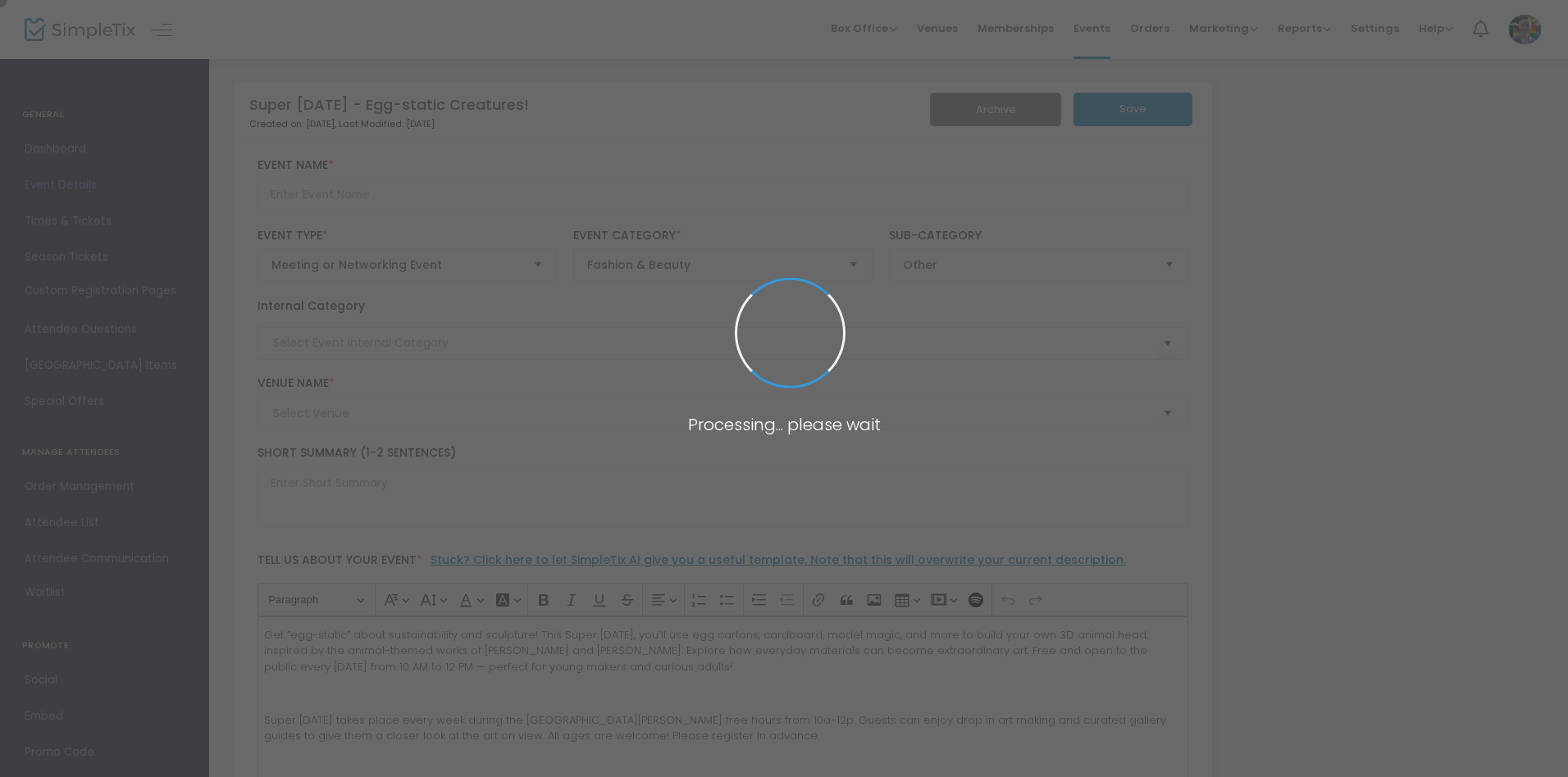
type input "Super [DATE] - Egg-static Creatures!"
type textarea "Get creative and eco-friendly this Super [DATE] by transforming everyday materi…"
type input "Register Now"
type input "Family"
type input "[PERSON_NAME][GEOGRAPHIC_DATA]"
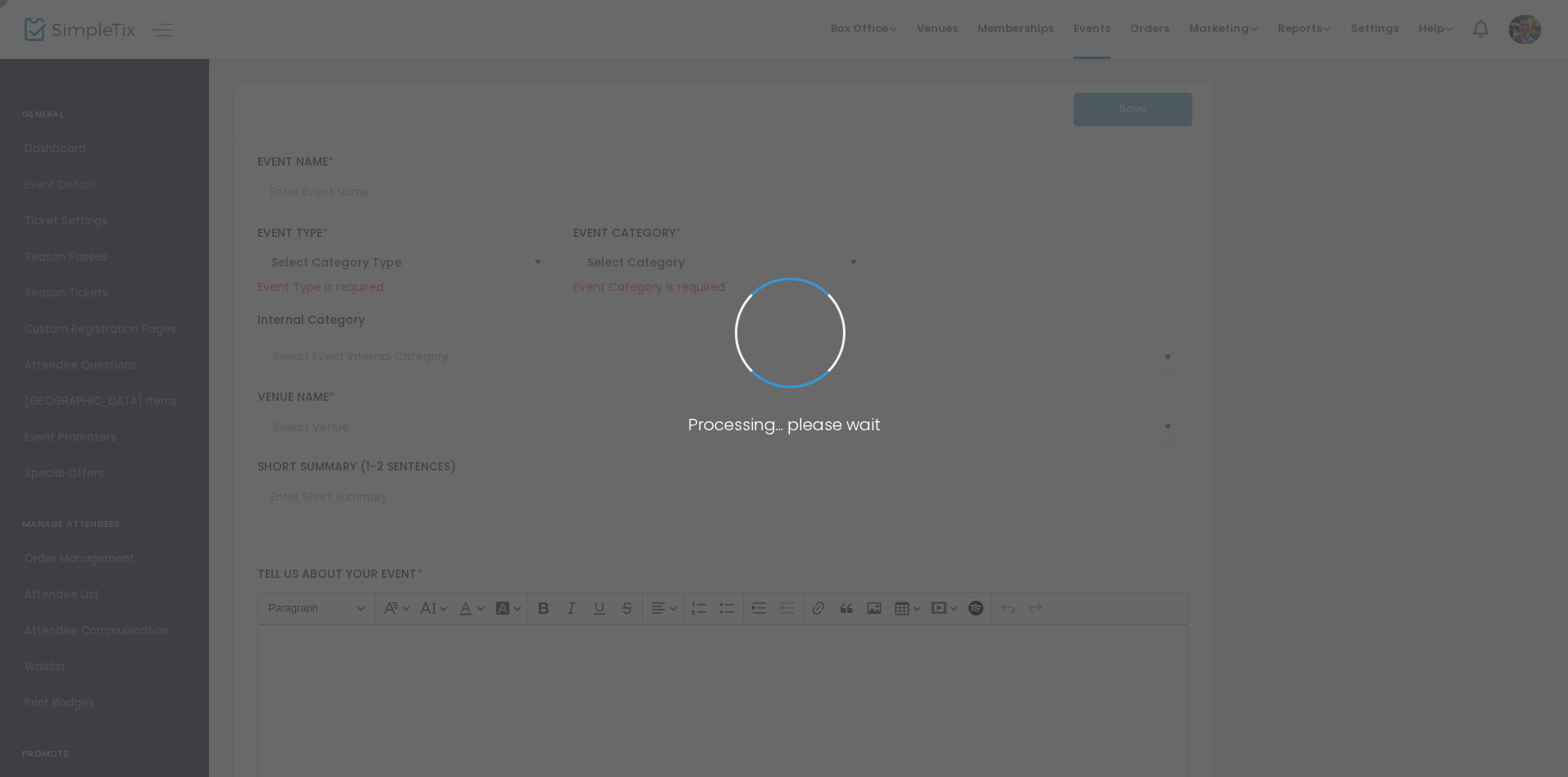
type input "Super [DATE] - Egg-static Creatures!"
type textarea "Get creative and eco-friendly this Super [DATE] by transforming everyday materi…"
type input "Register Now"
type input "[PERSON_NAME][GEOGRAPHIC_DATA]"
type input "Family"
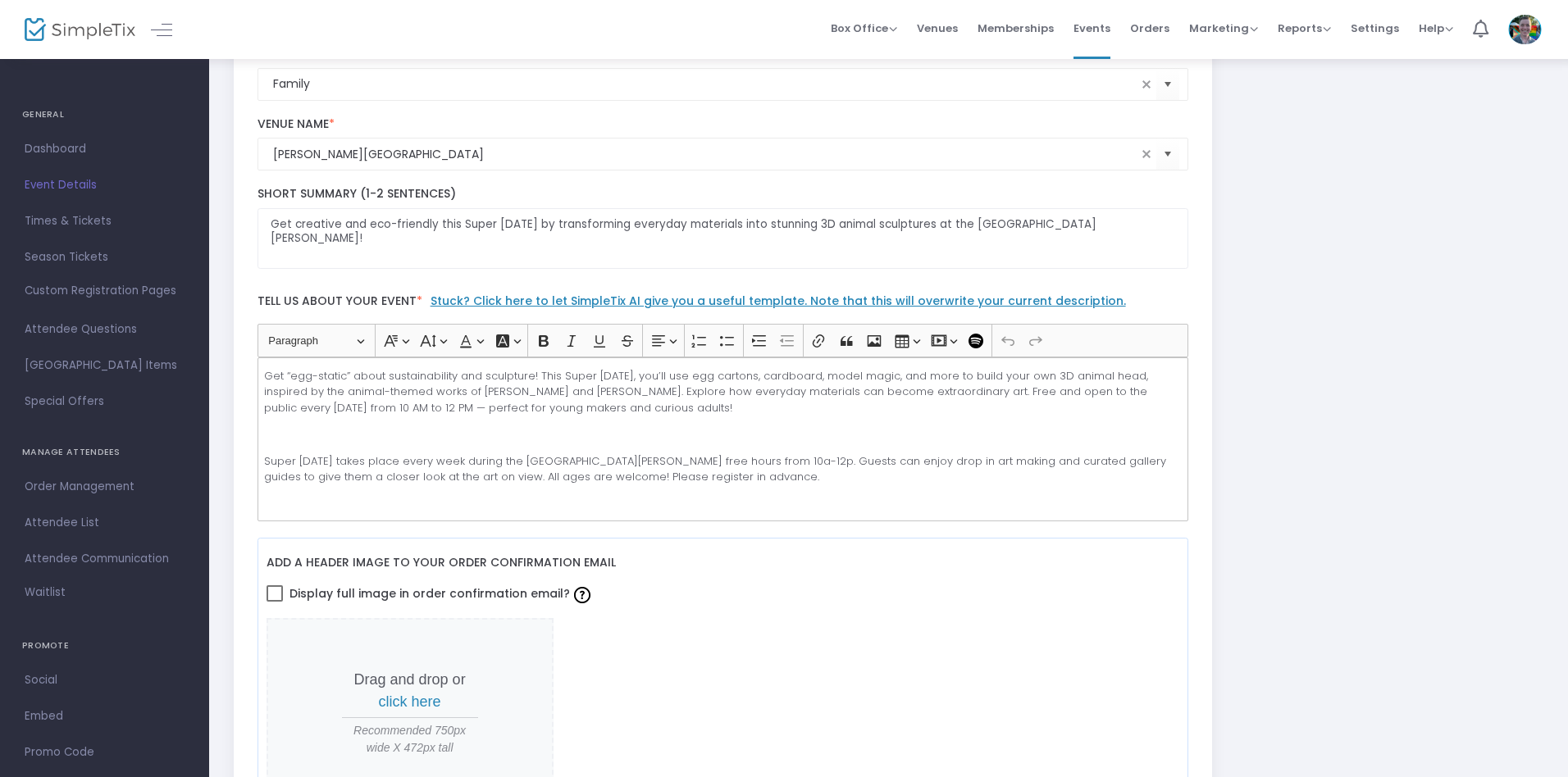
scroll to position [309, 0]
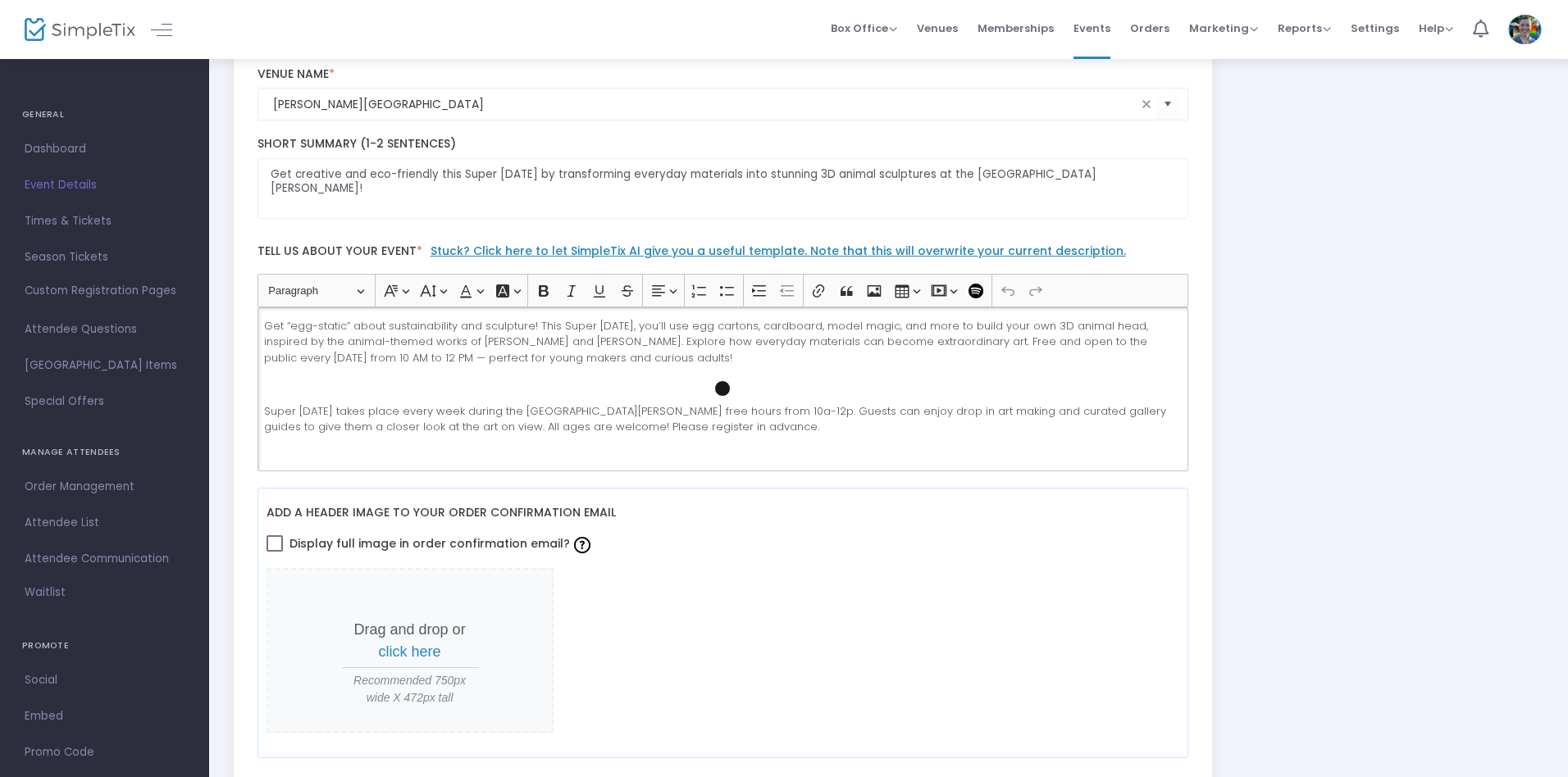
click at [723, 388] on p "Rich Text Editor, main" at bounding box center [723, 385] width 917 height 17
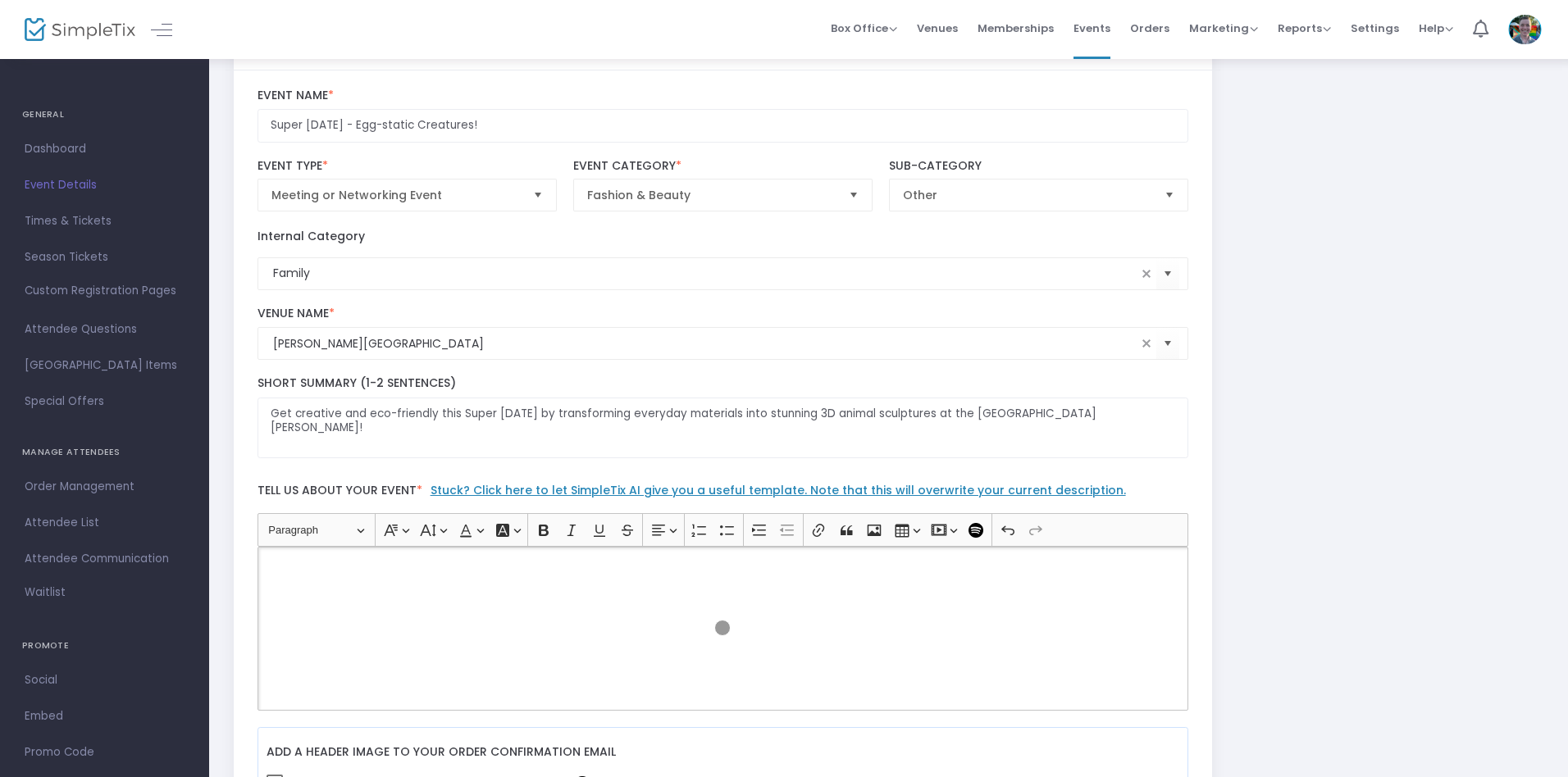
scroll to position [0, 0]
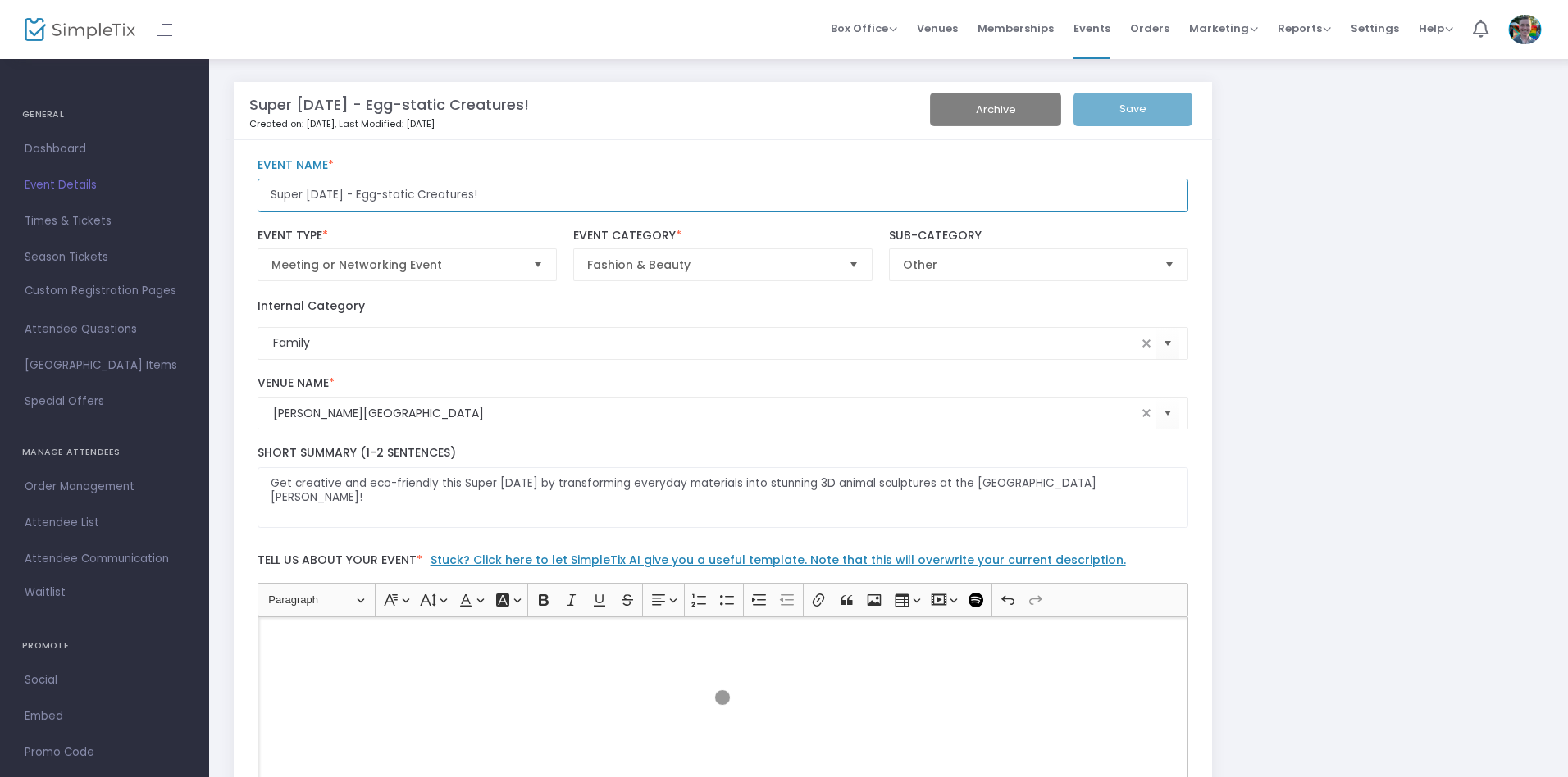
click at [723, 195] on input "Super Saturday - Egg-static Creatures!" at bounding box center [724, 195] width 932 height 33
click at [723, 635] on p "Rich Text Editor, main" at bounding box center [723, 636] width 917 height 17
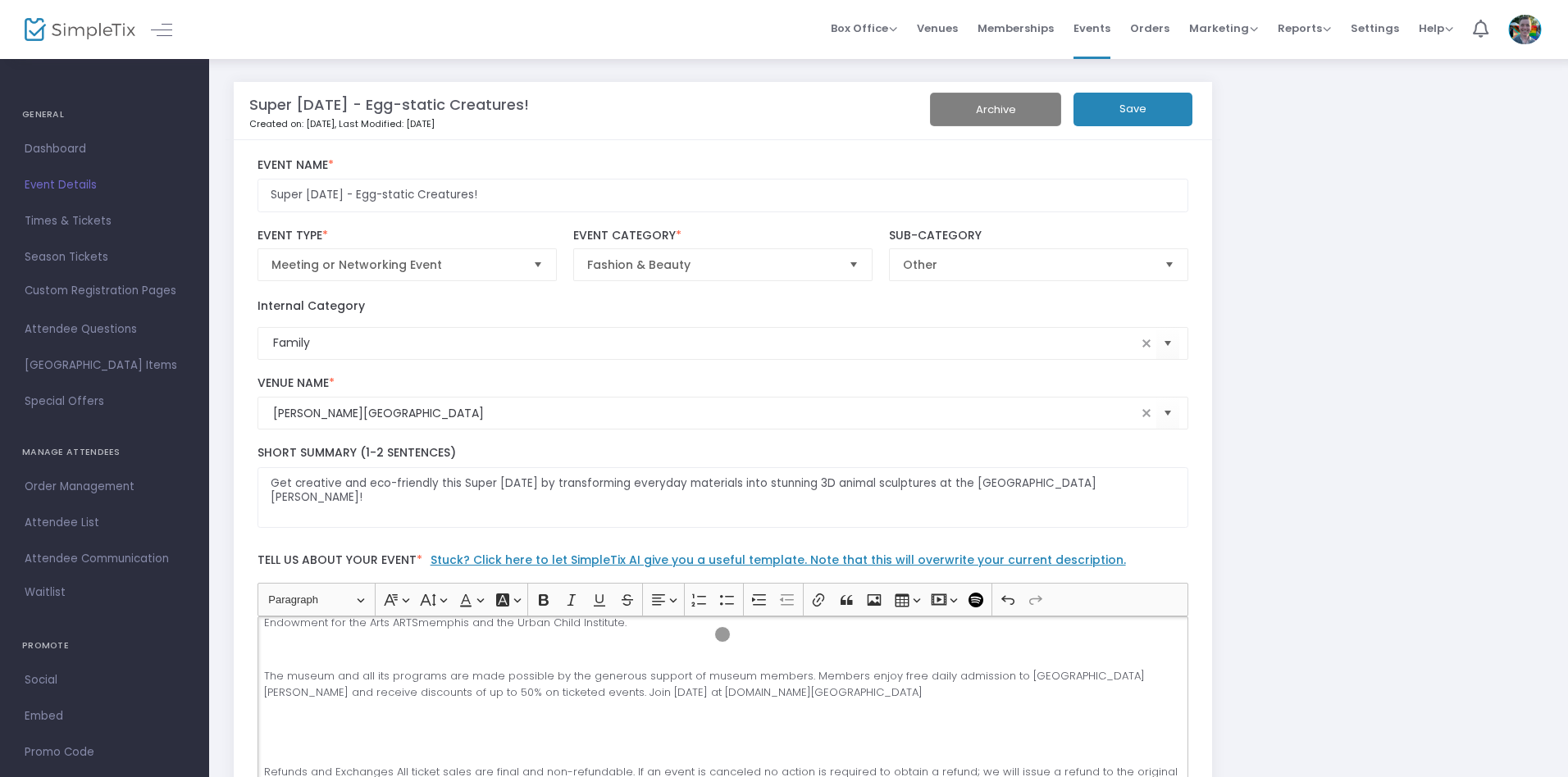
click at [1133, 109] on button "Save" at bounding box center [1134, 110] width 119 height 33
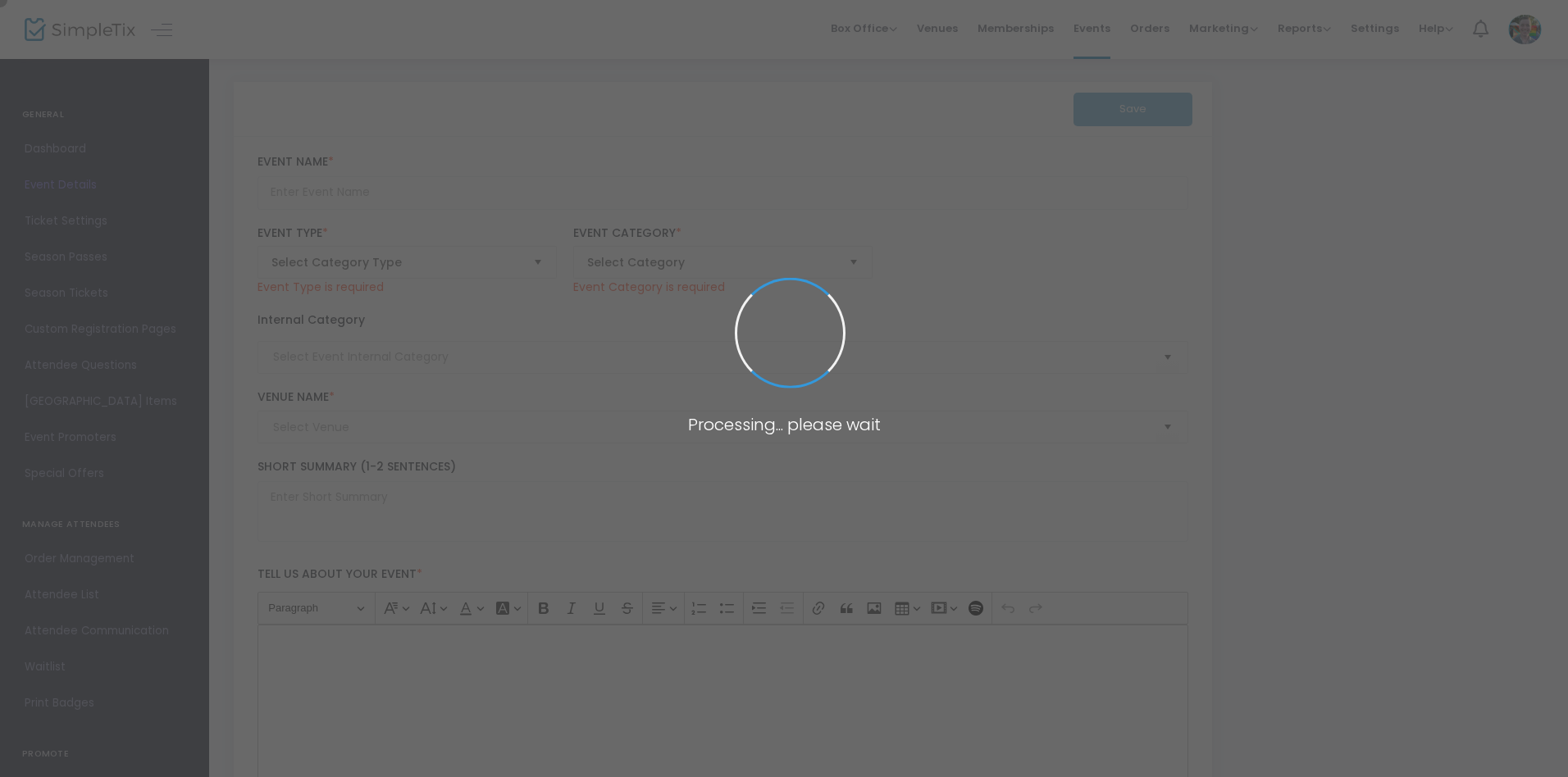
type input "Super [DATE] - Autumn Landscapes"
type textarea "Nothing says fall like the changing colors of the leaves. Inspired by [PERSON_N…"
type input "Register"
type input "Family"
type input "[PERSON_NAME][GEOGRAPHIC_DATA]"
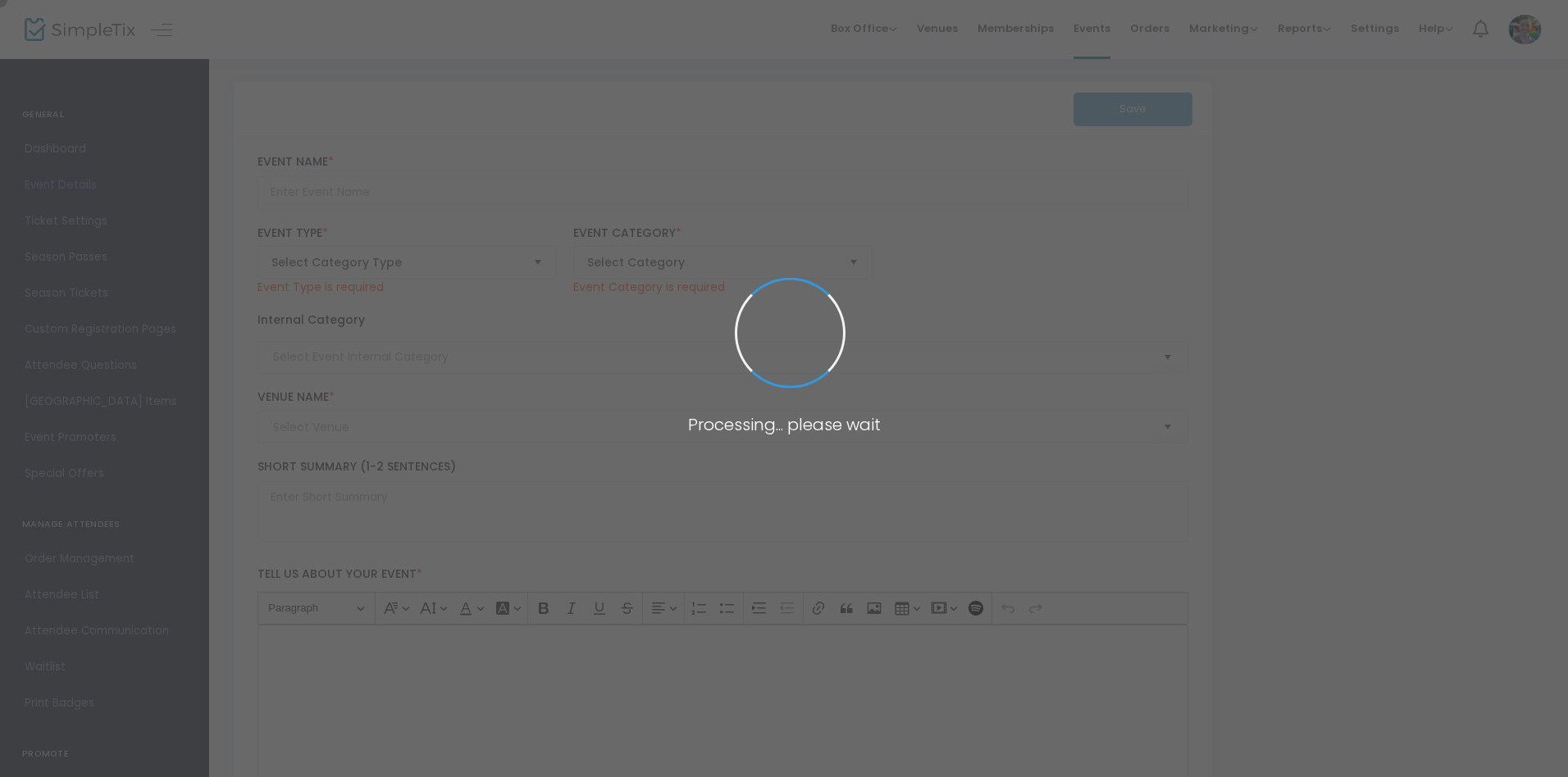
type input "Super [DATE] - Autumn Landscapes"
type textarea "Nothing says fall like the changing colors of the leaves. Inspired by [PERSON_N…"
type input "Register"
type input "[PERSON_NAME][GEOGRAPHIC_DATA]"
type input "Family"
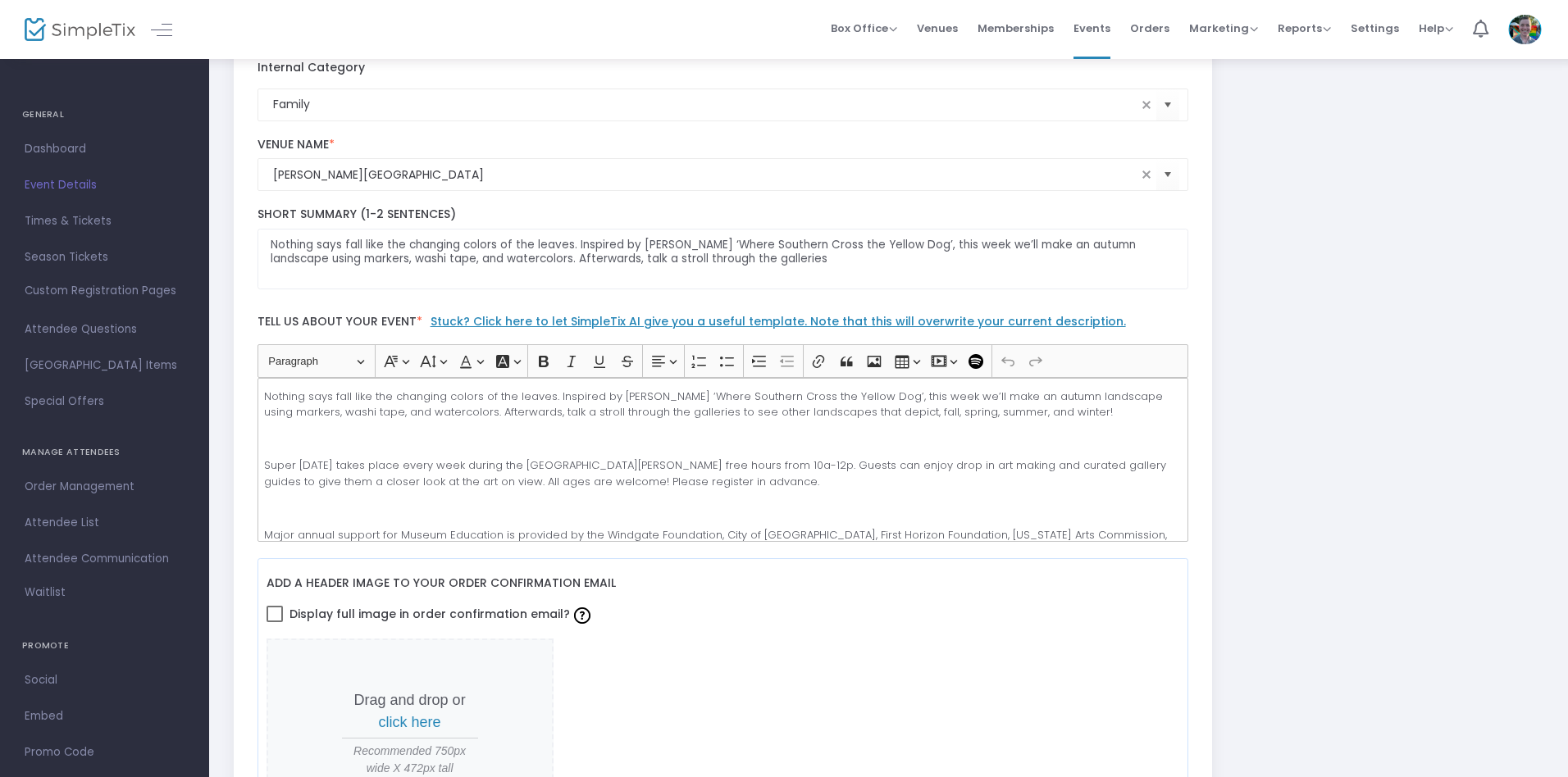
scroll to position [309, 0]
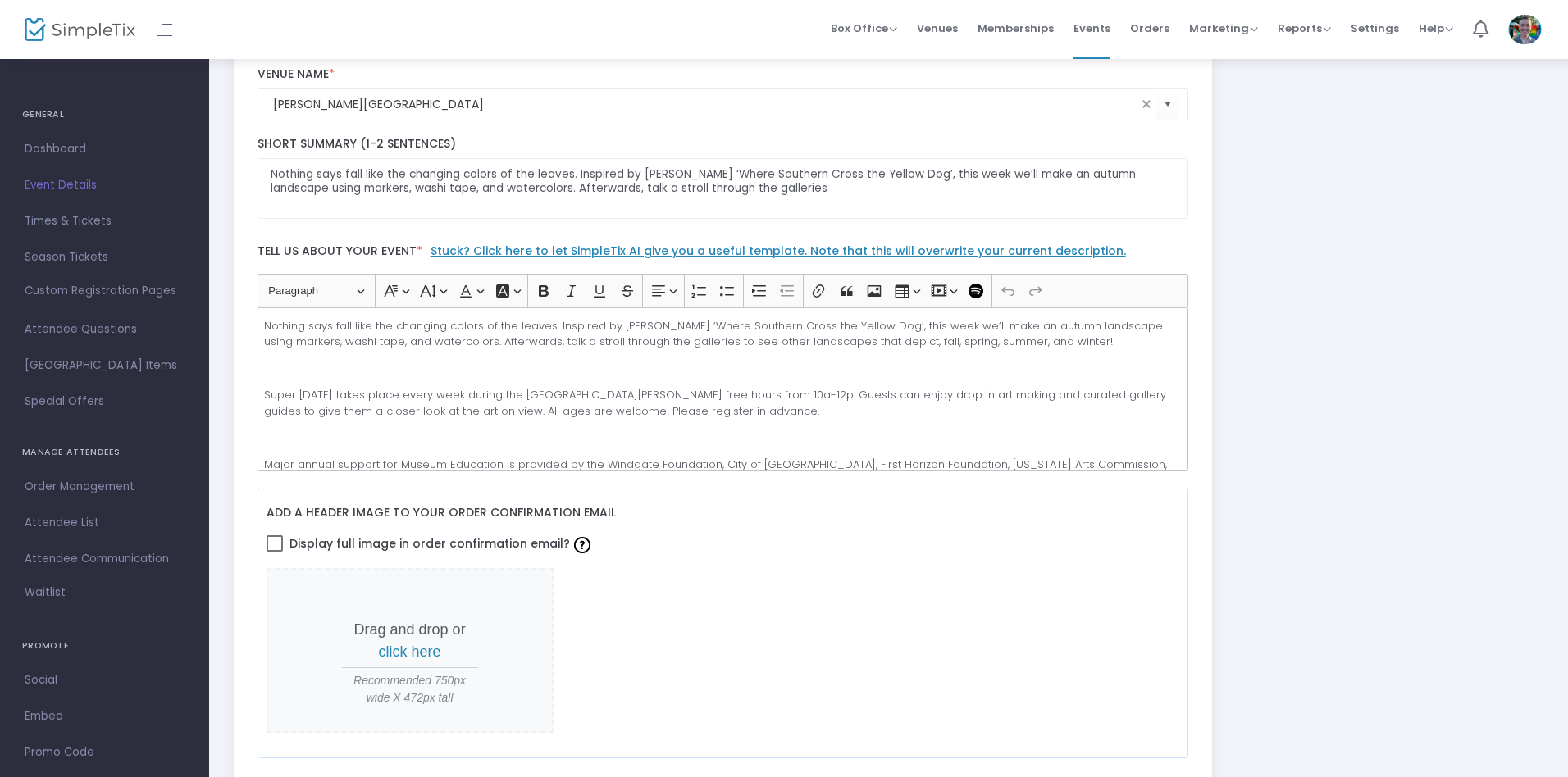
click at [723, 388] on p "Super [DATE] takes place every week during the [GEOGRAPHIC_DATA][PERSON_NAME] f…" at bounding box center [723, 402] width 917 height 32
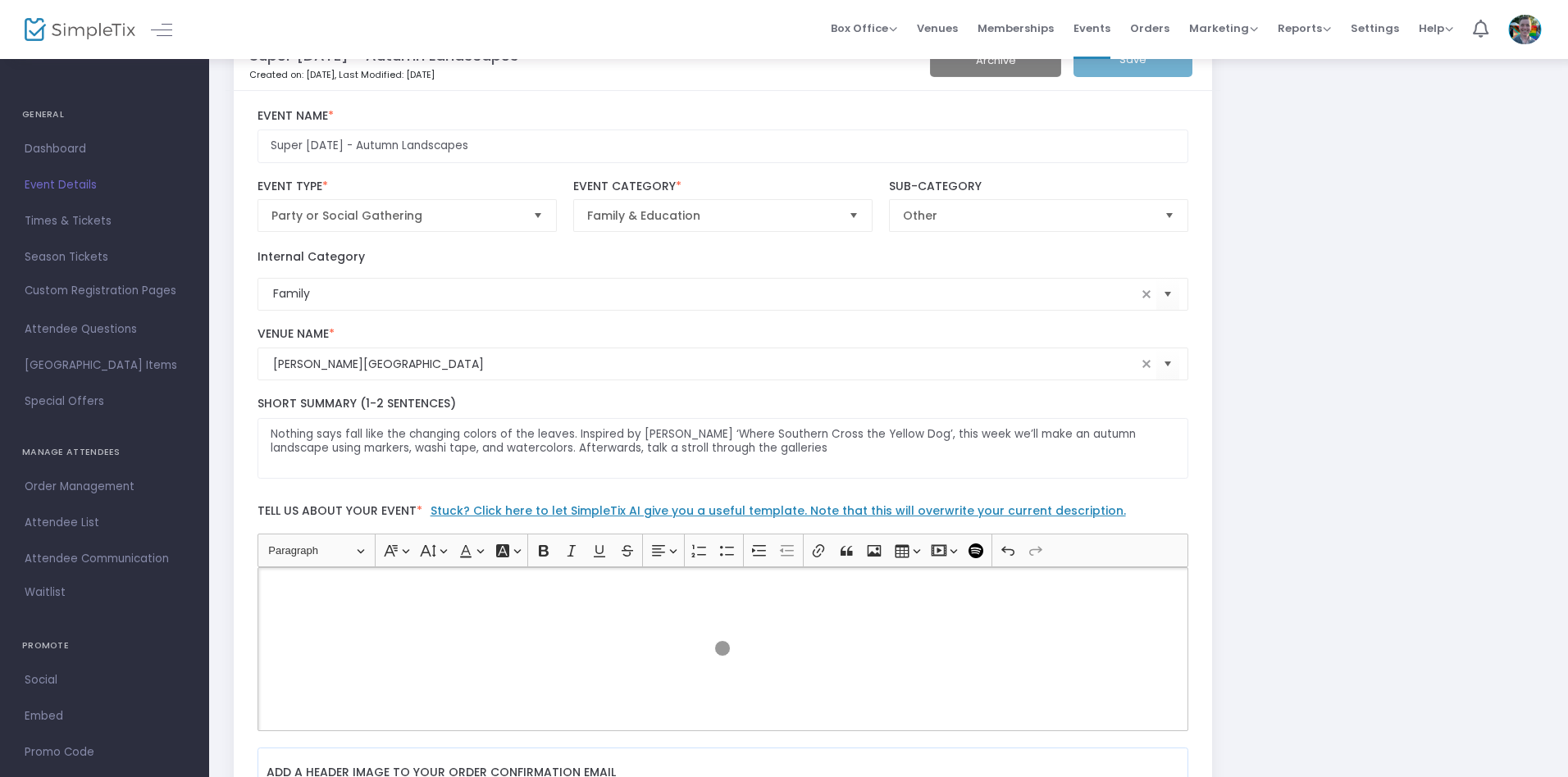
scroll to position [0, 0]
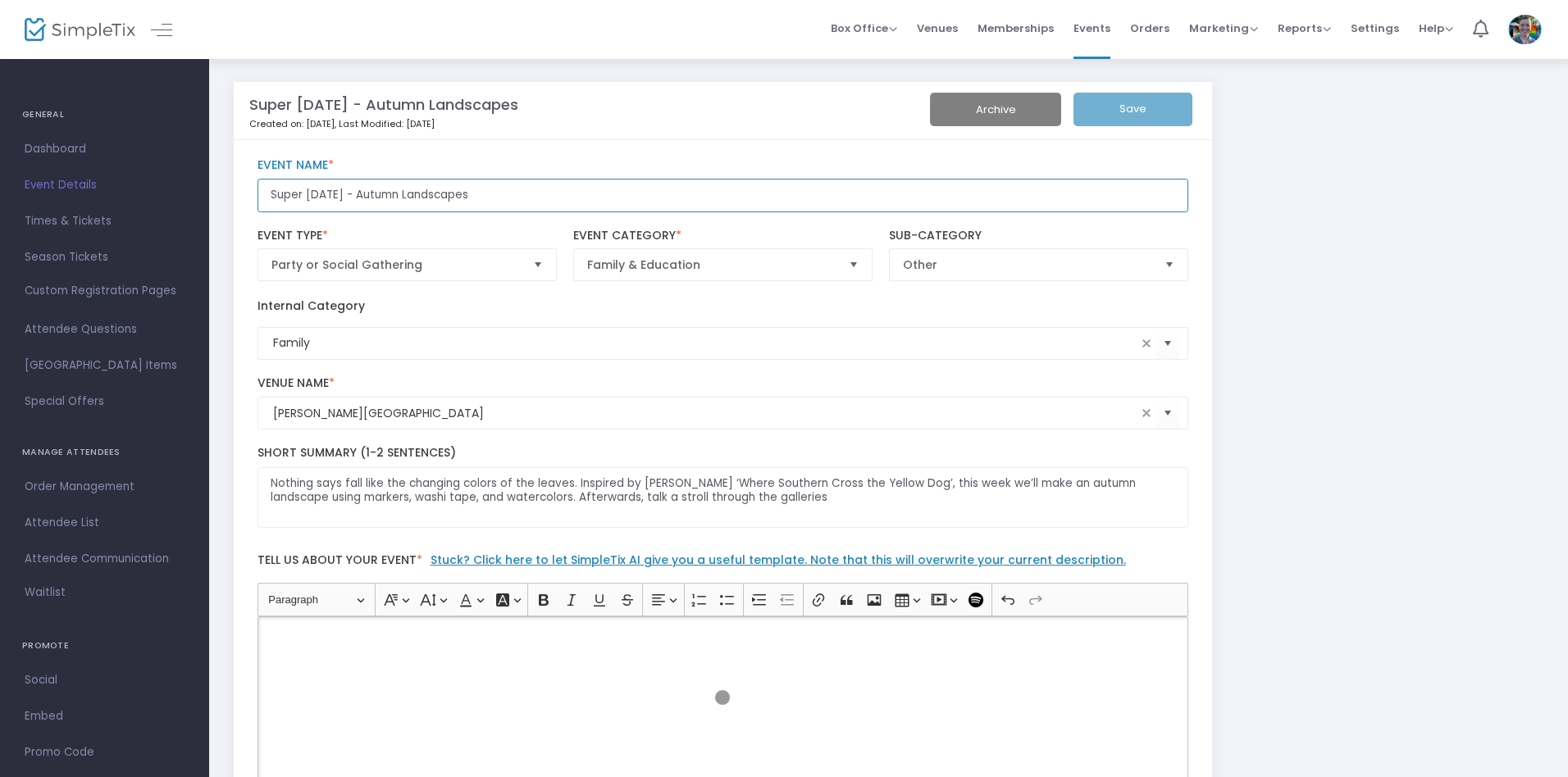
click at [723, 195] on input "Super [DATE] - Autumn Landscapes" at bounding box center [724, 195] width 932 height 33
click at [723, 635] on p "Rich Text Editor, main" at bounding box center [723, 636] width 917 height 17
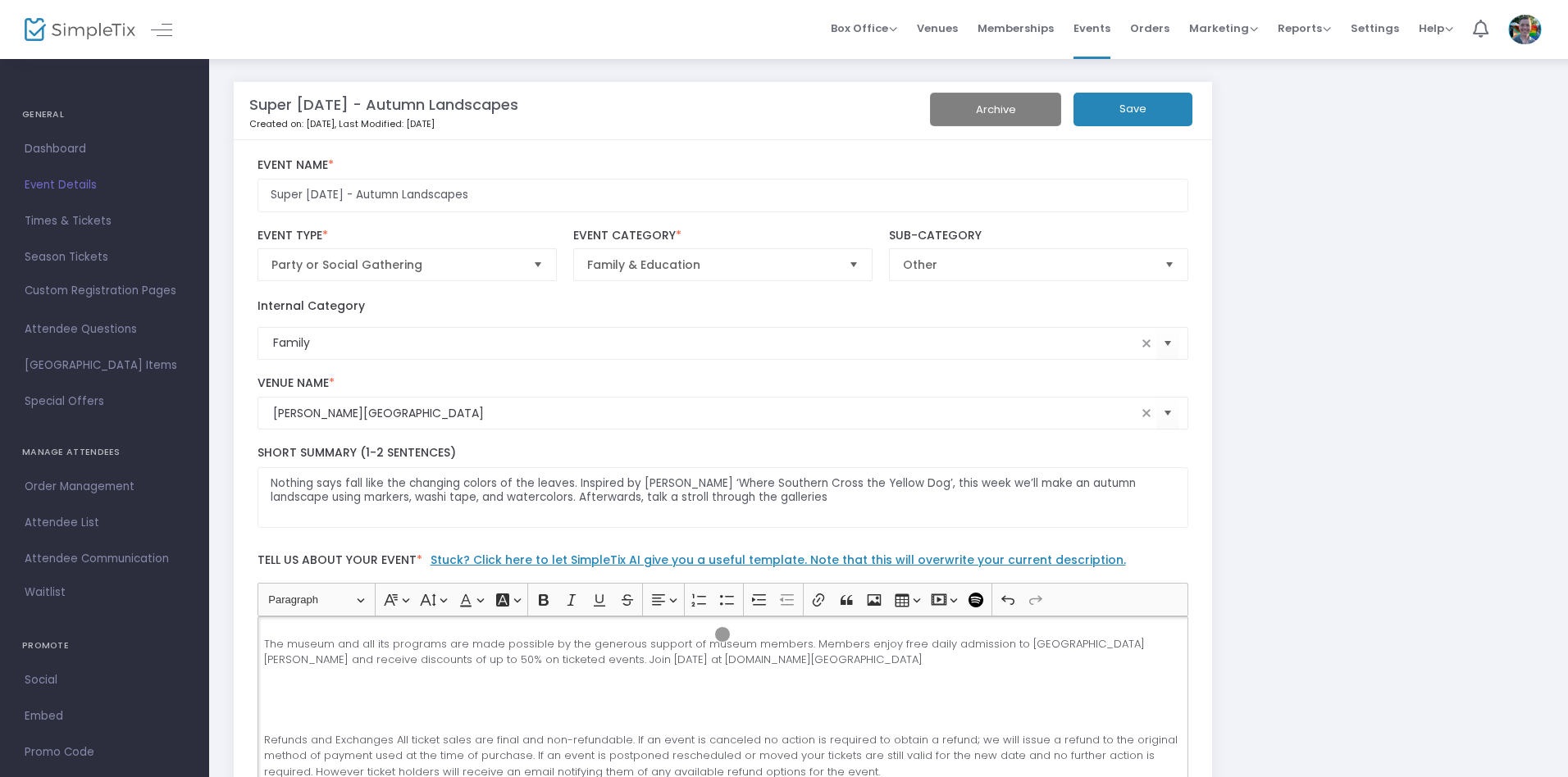
click at [1133, 109] on button "Save" at bounding box center [1134, 110] width 119 height 33
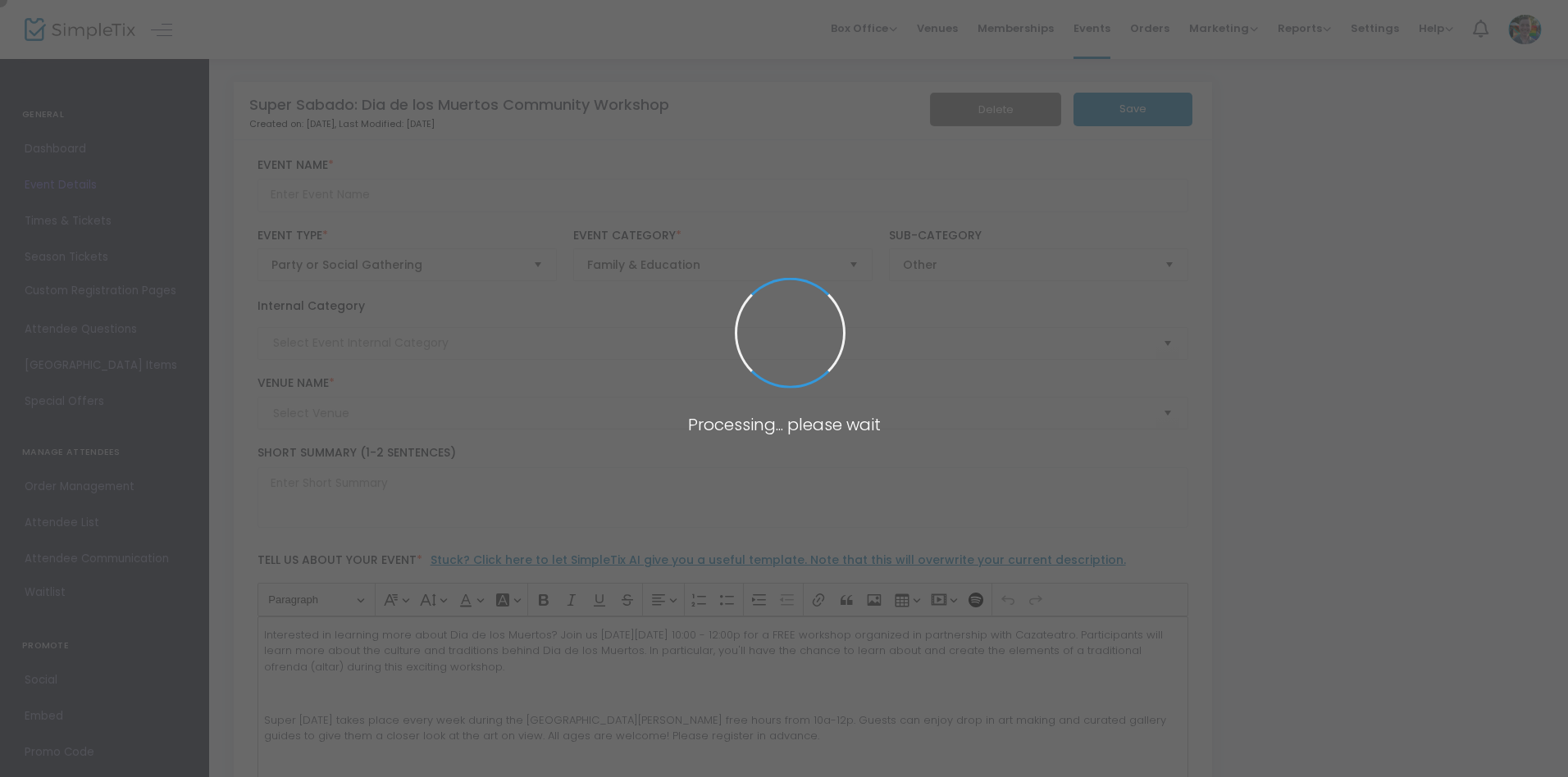
type input "Super Sabado: Dia de los Muertos Community Workshop"
type textarea "Interested in learning more about Dia de los Muertos? Join us [DATE][DATE] 10:0…"
type input "Register Now"
type input "Family"
type input "[PERSON_NAME][GEOGRAPHIC_DATA]"
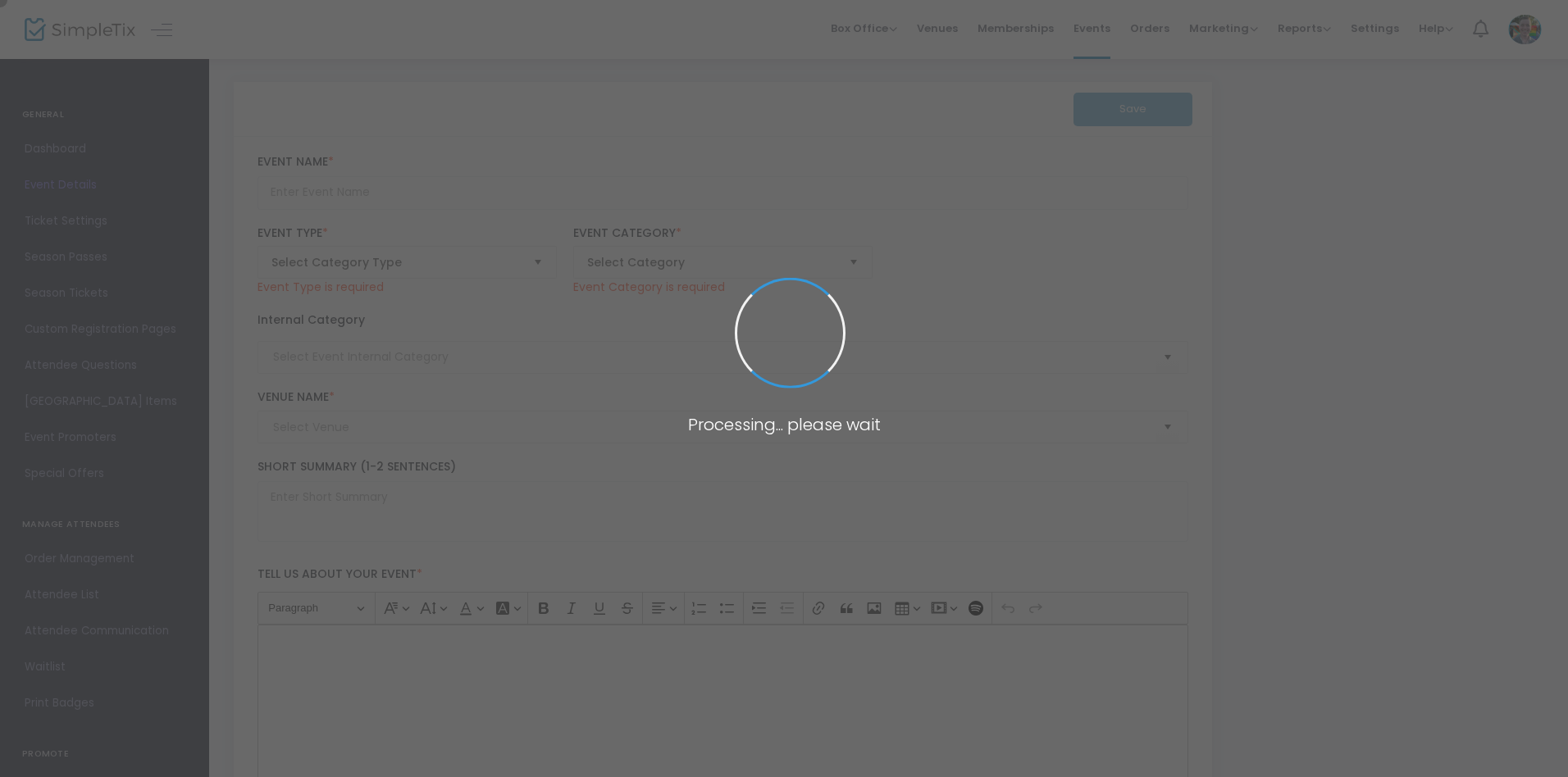
type input "Super Sabado: Dia de los Muertos Community Workshop"
type textarea "Interested in learning more about Dia de los Muertos? Join us [DATE][DATE] 10:0…"
type input "Register Now"
type input "[PERSON_NAME][GEOGRAPHIC_DATA]"
type input "Family"
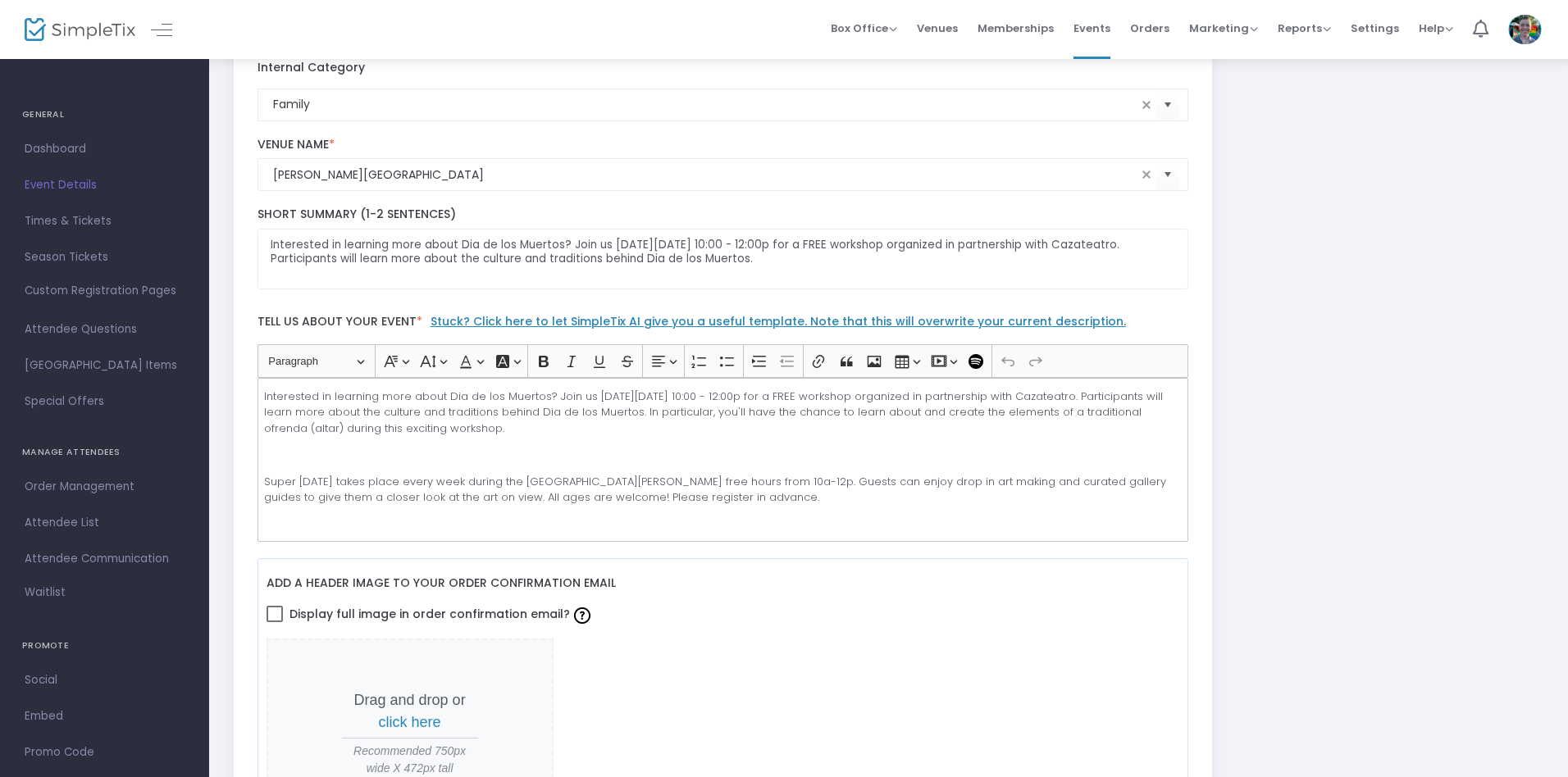
scroll to position [309, 0]
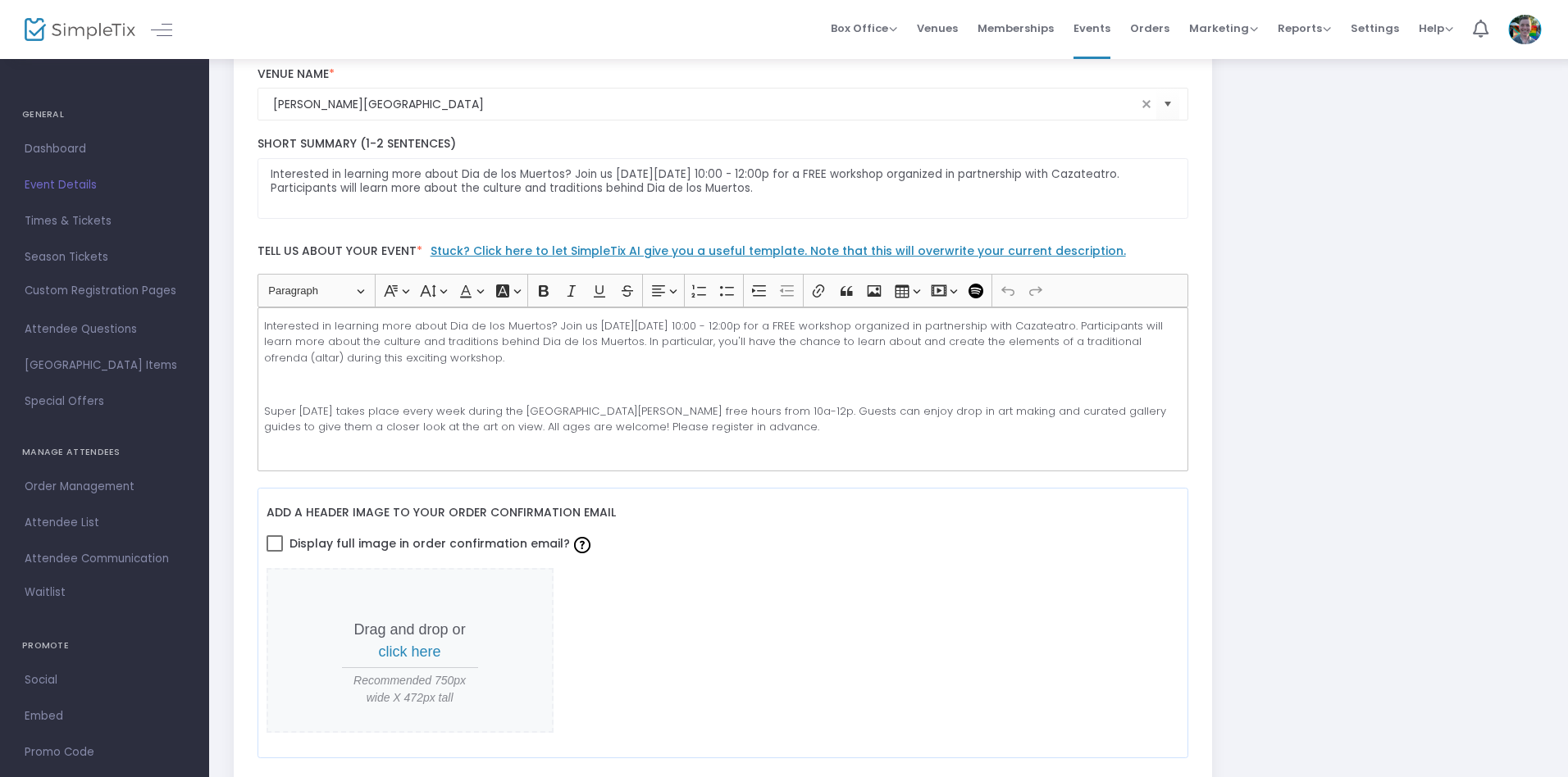
click at [723, 388] on p "Rich Text Editor, main" at bounding box center [723, 385] width 917 height 17
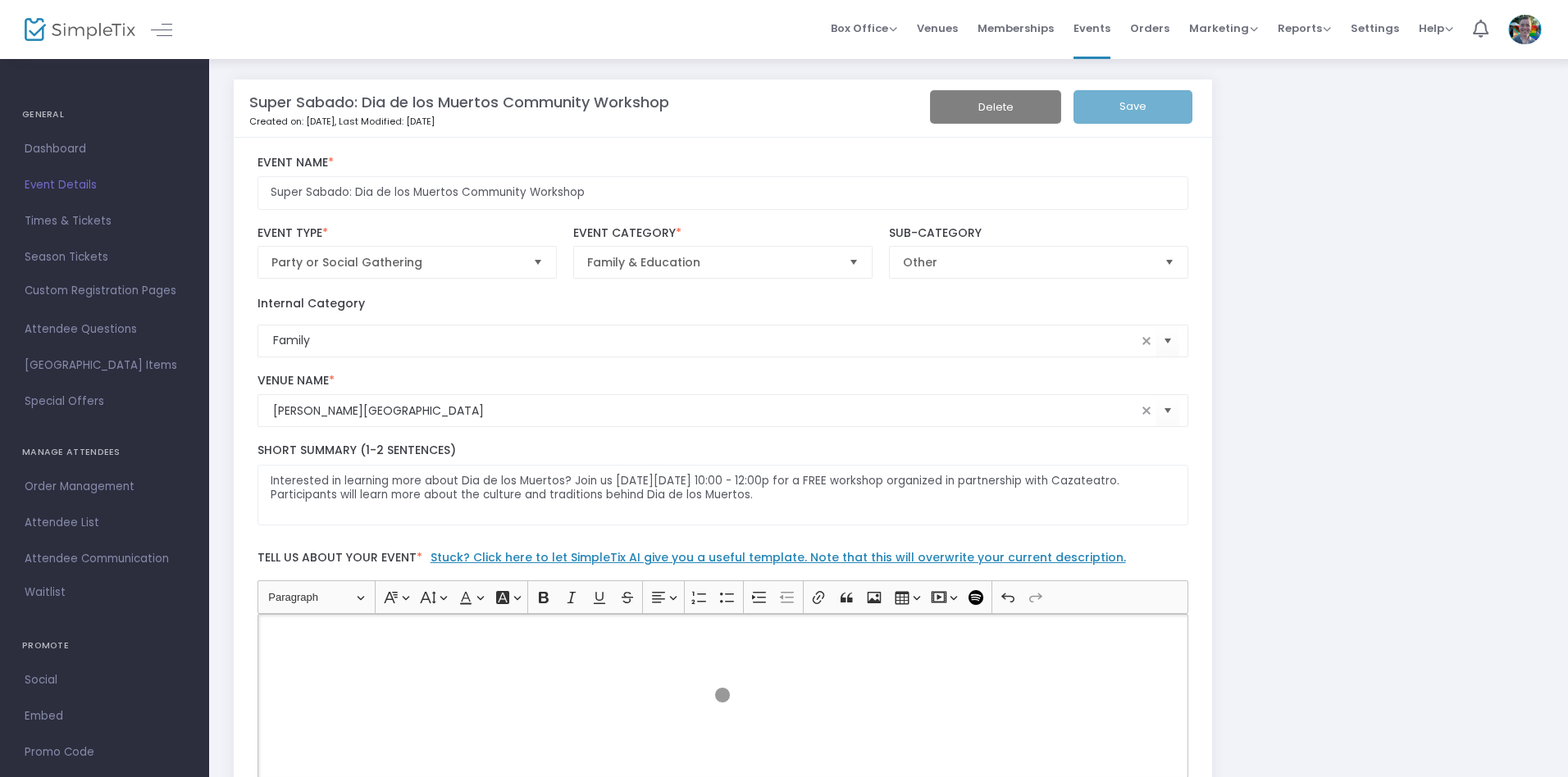
scroll to position [0, 0]
click at [723, 195] on input "Super Sabado: Dia de los Muertos Community Workshop" at bounding box center [724, 195] width 932 height 33
click at [723, 635] on p "Rich Text Editor, main" at bounding box center [723, 636] width 917 height 17
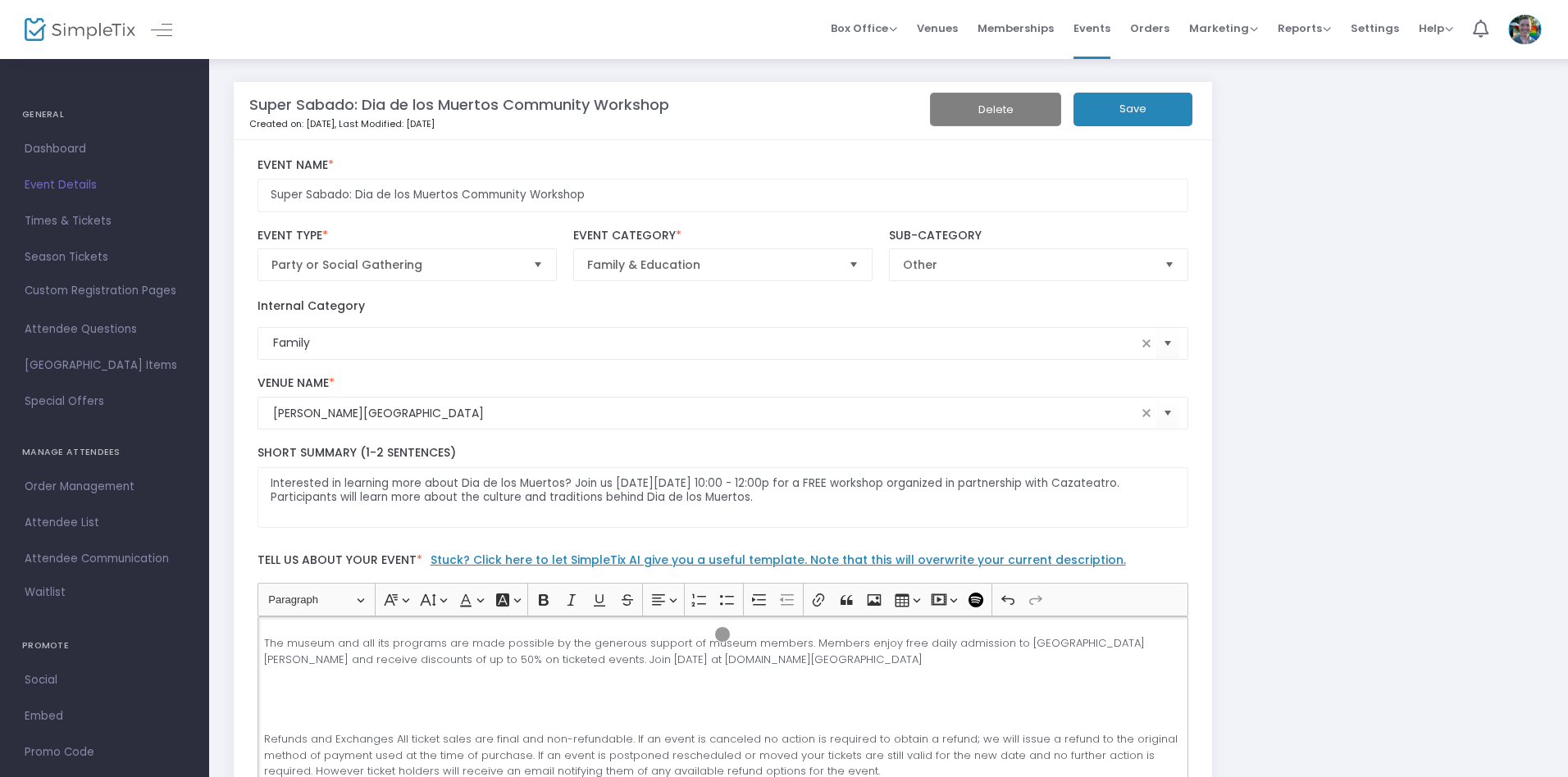
click at [1133, 109] on button "Save" at bounding box center [1134, 110] width 119 height 33
